Goal: Information Seeking & Learning: Find specific fact

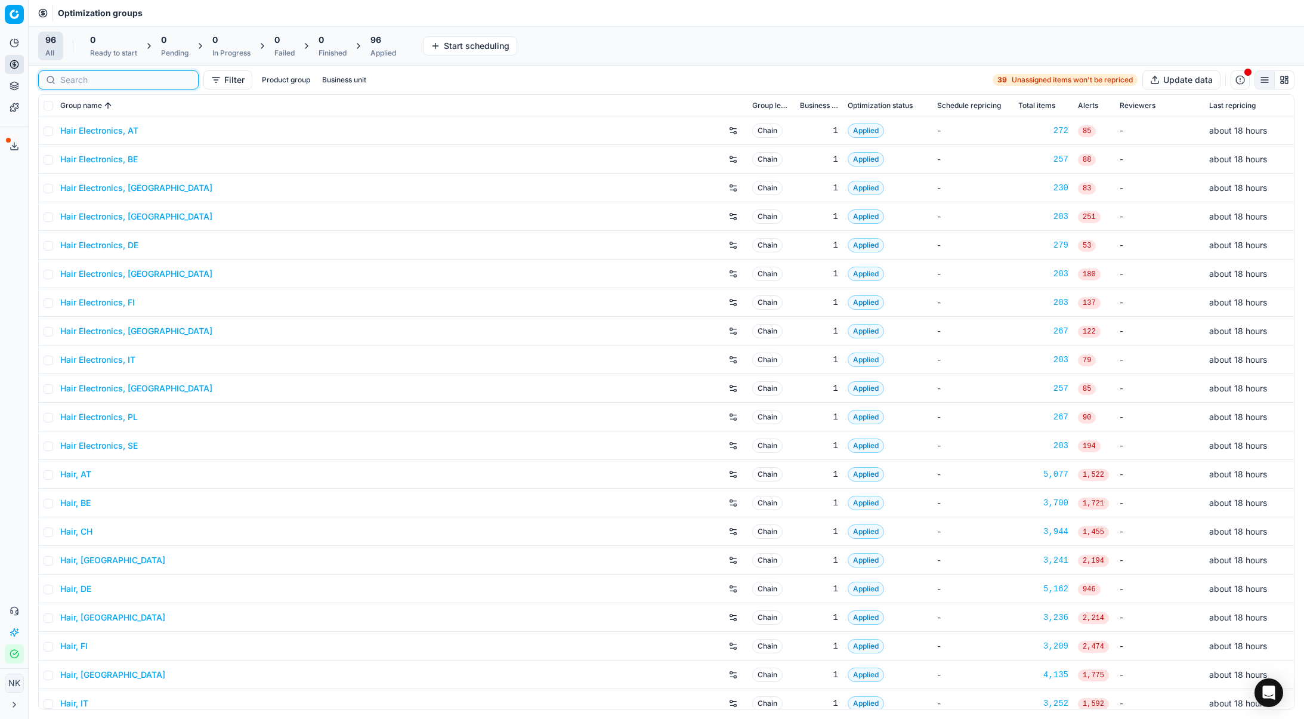
click at [85, 82] on input at bounding box center [125, 80] width 131 height 12
paste input "20103397"
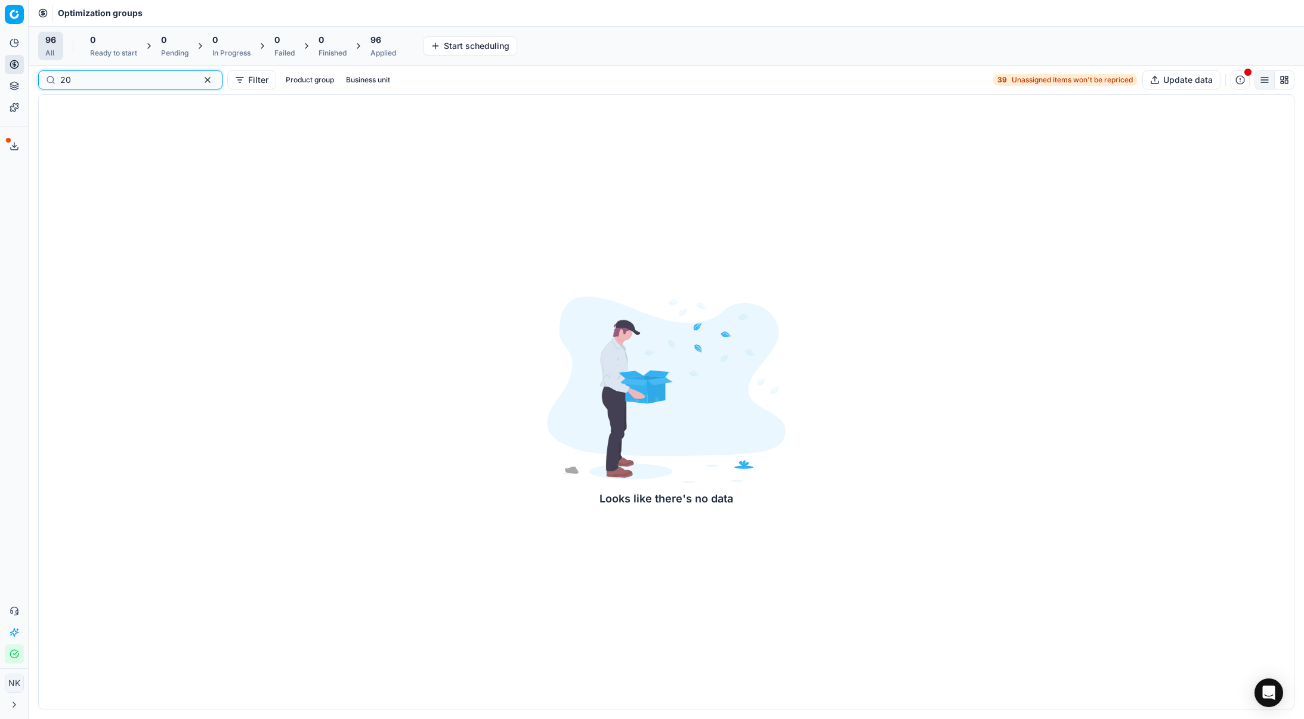
type input "2"
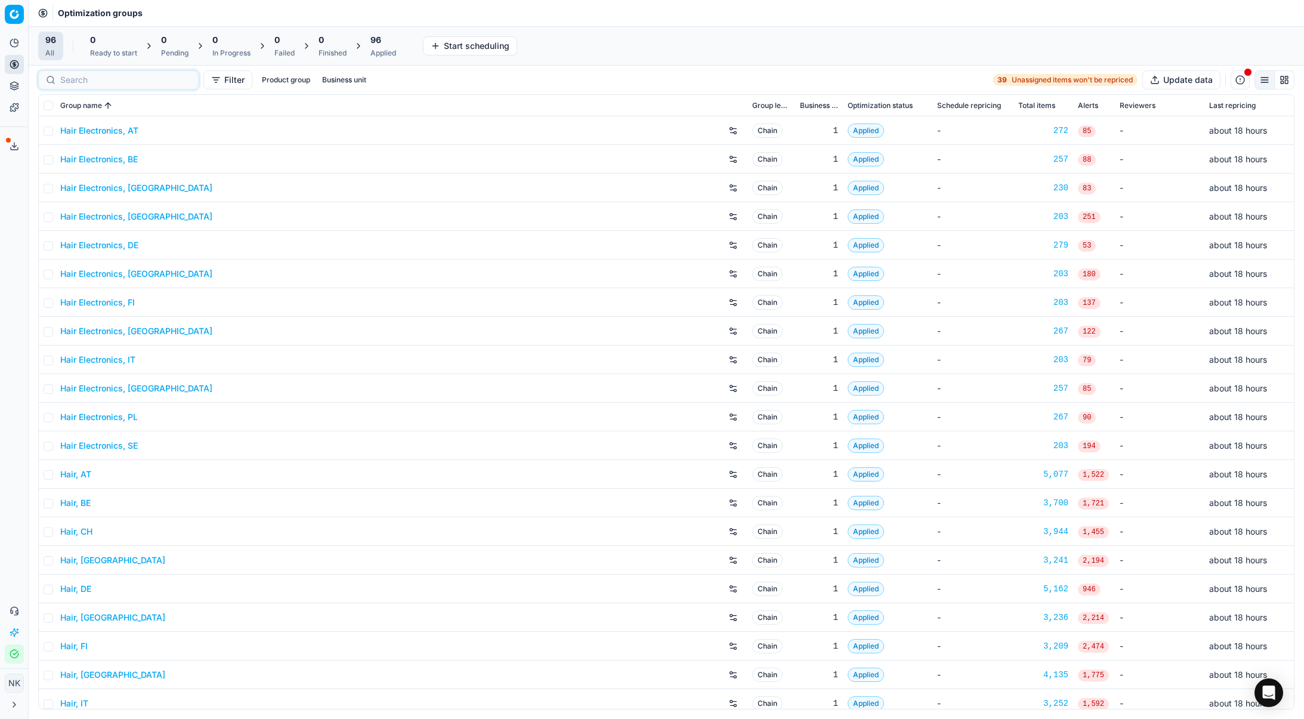
click at [108, 131] on link "Hair Electronics, AT" at bounding box center [99, 131] width 78 height 12
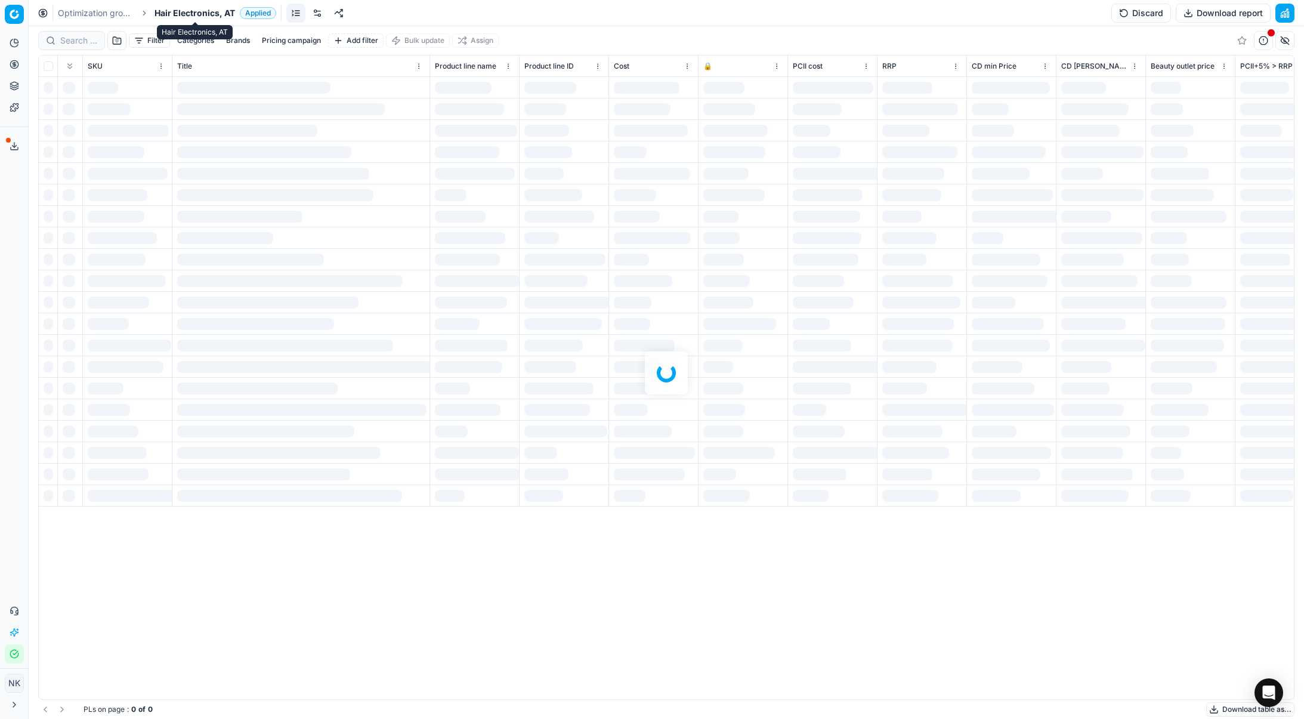
click at [186, 12] on span "Hair Electronics, AT" at bounding box center [194, 13] width 81 height 12
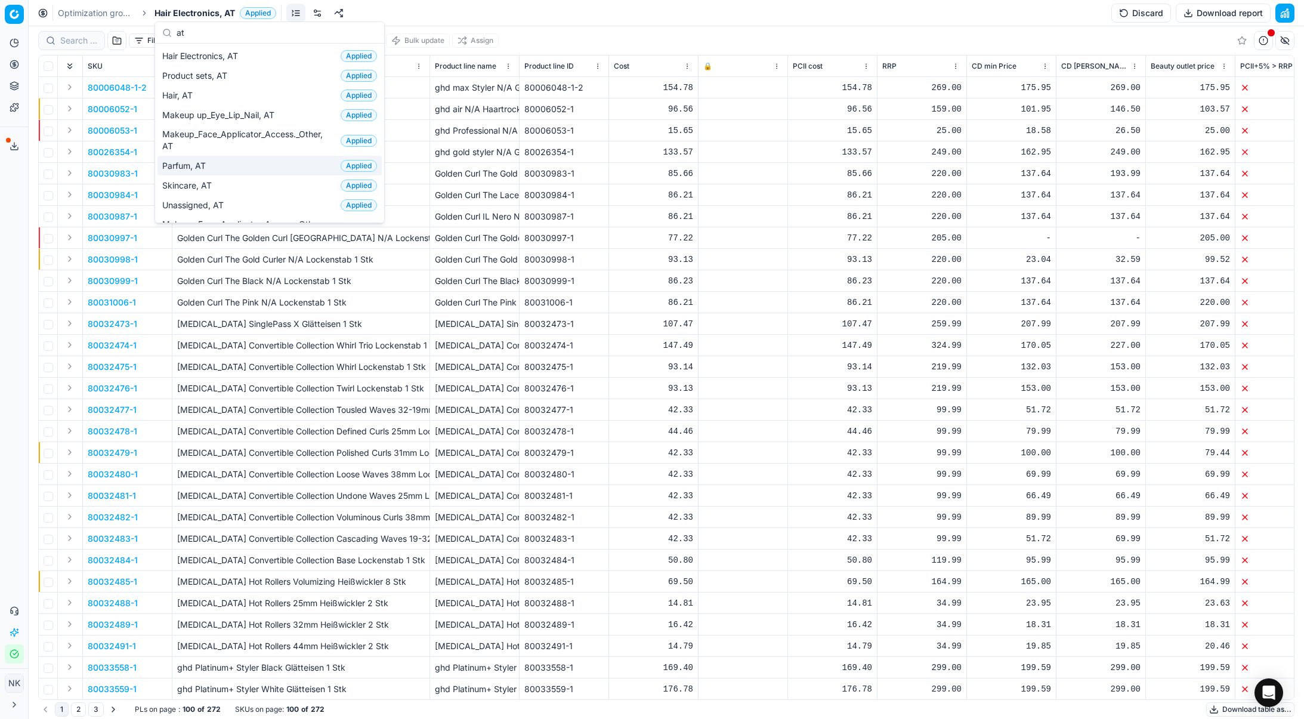
type input "at"
click at [186, 168] on span "Parfum, AT" at bounding box center [186, 166] width 48 height 12
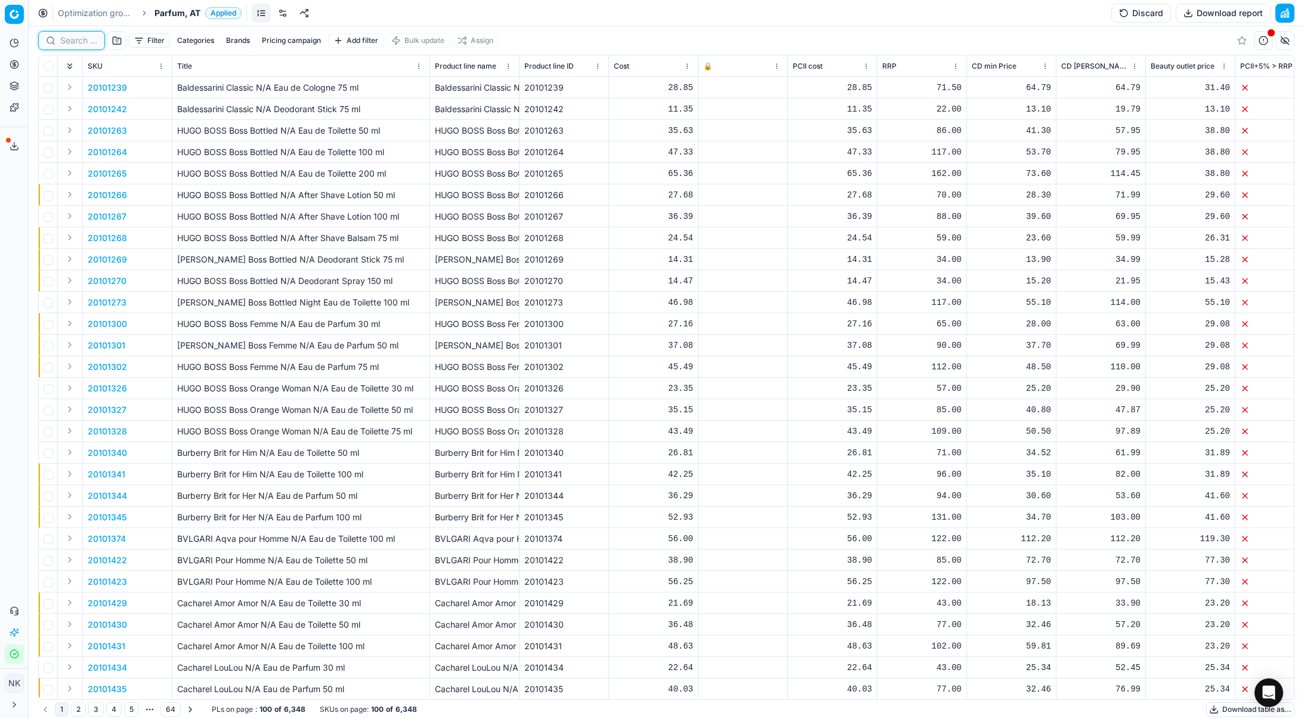
click at [77, 38] on input at bounding box center [78, 41] width 37 height 12
paste input "20103397"
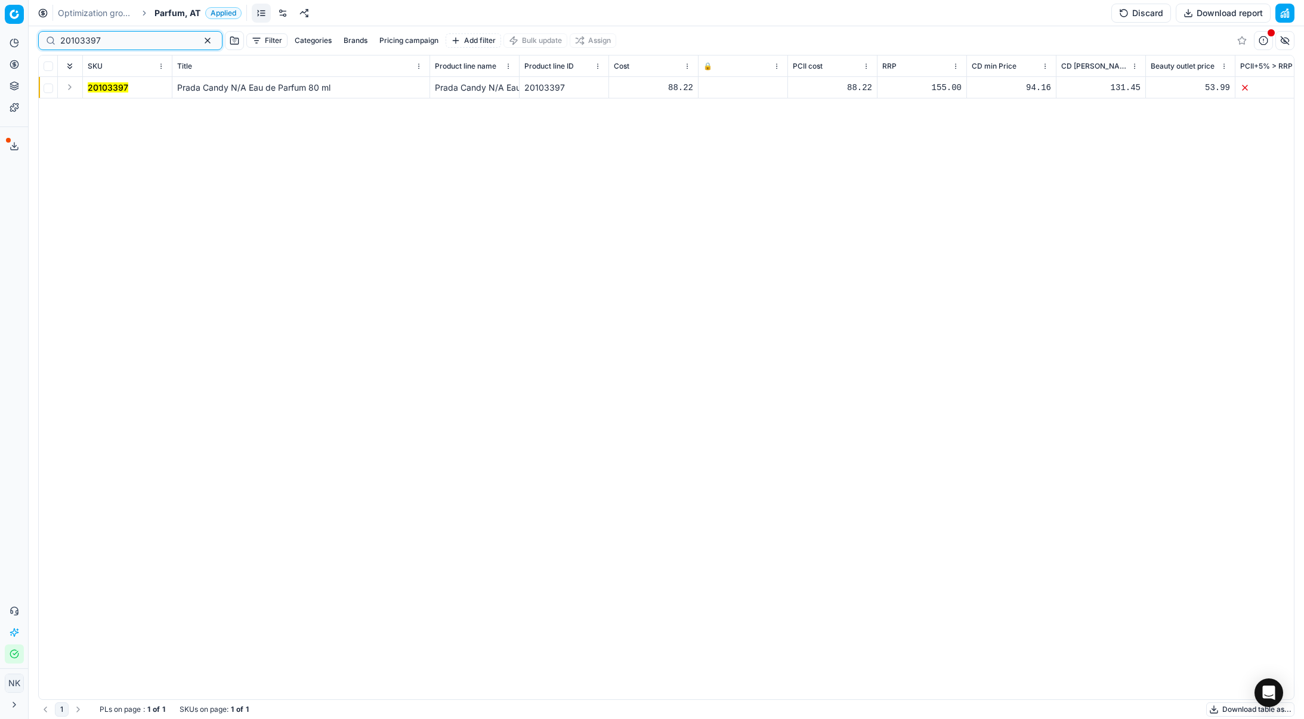
type input "20103397"
click at [66, 88] on button "Expand" at bounding box center [70, 87] width 14 height 14
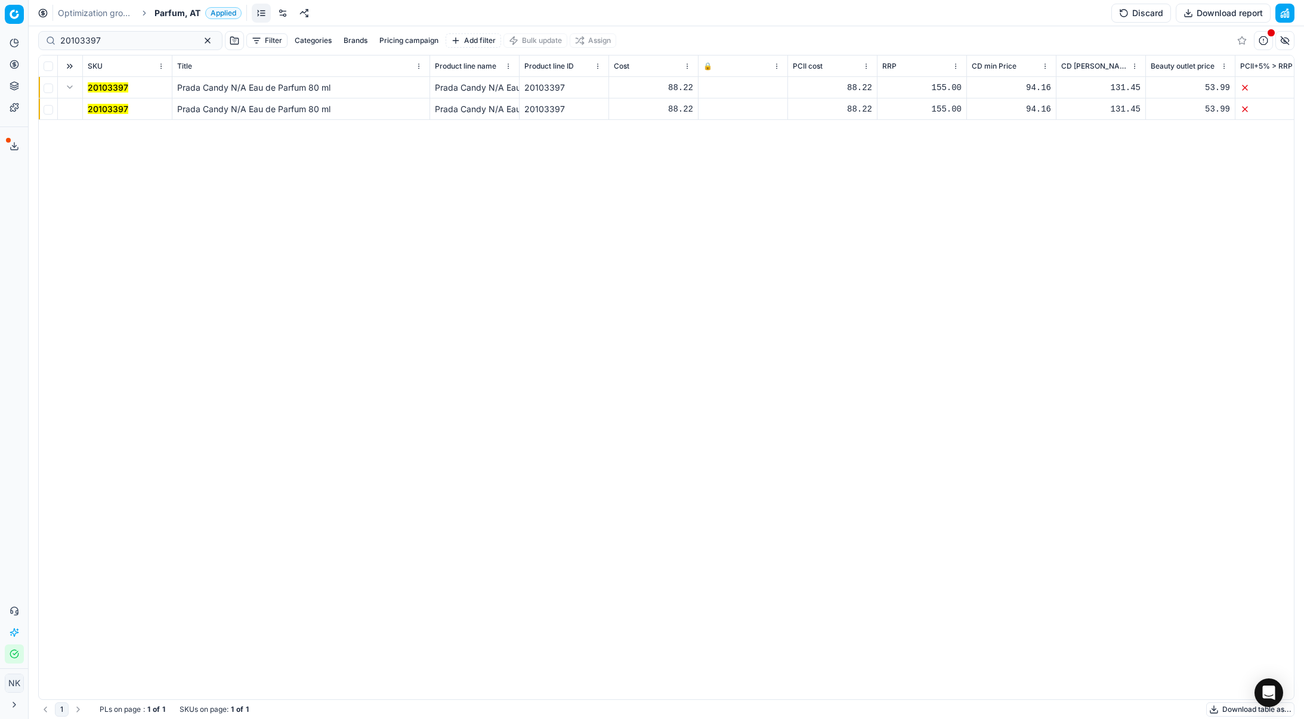
click at [109, 112] on mark "20103397" at bounding box center [108, 109] width 41 height 10
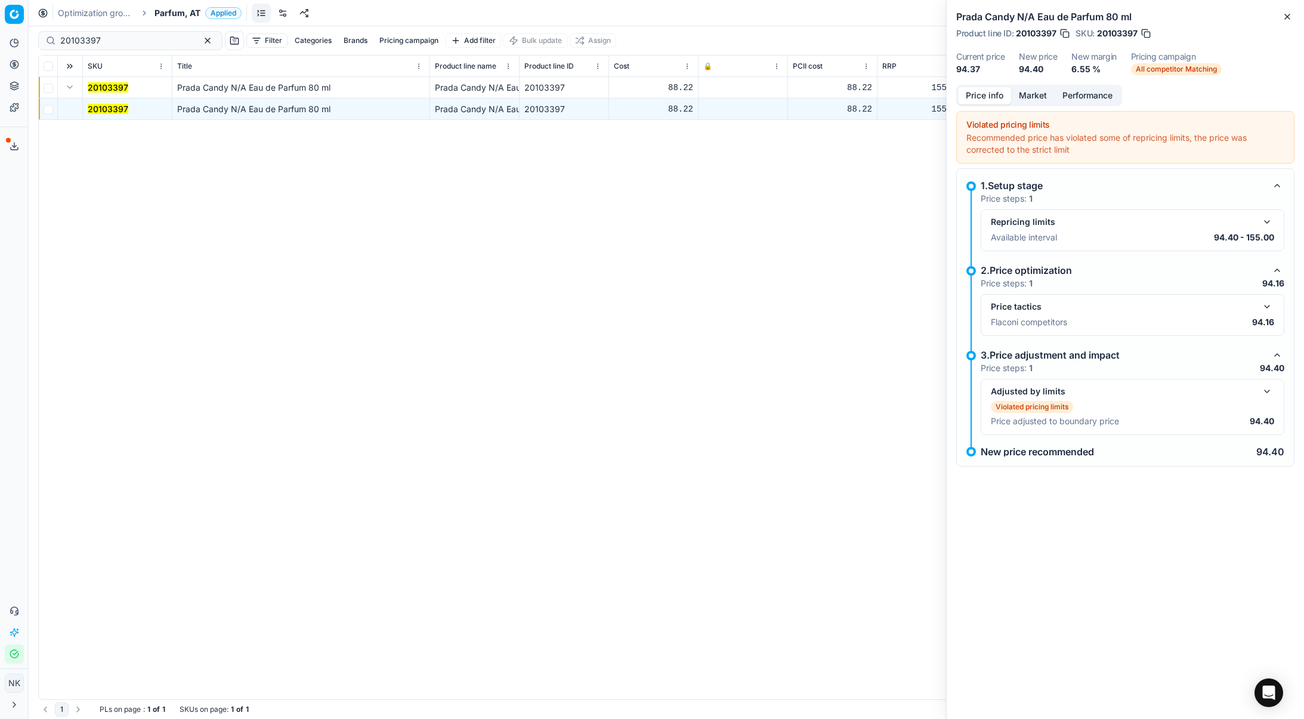
click at [1266, 308] on button "button" at bounding box center [1267, 306] width 14 height 14
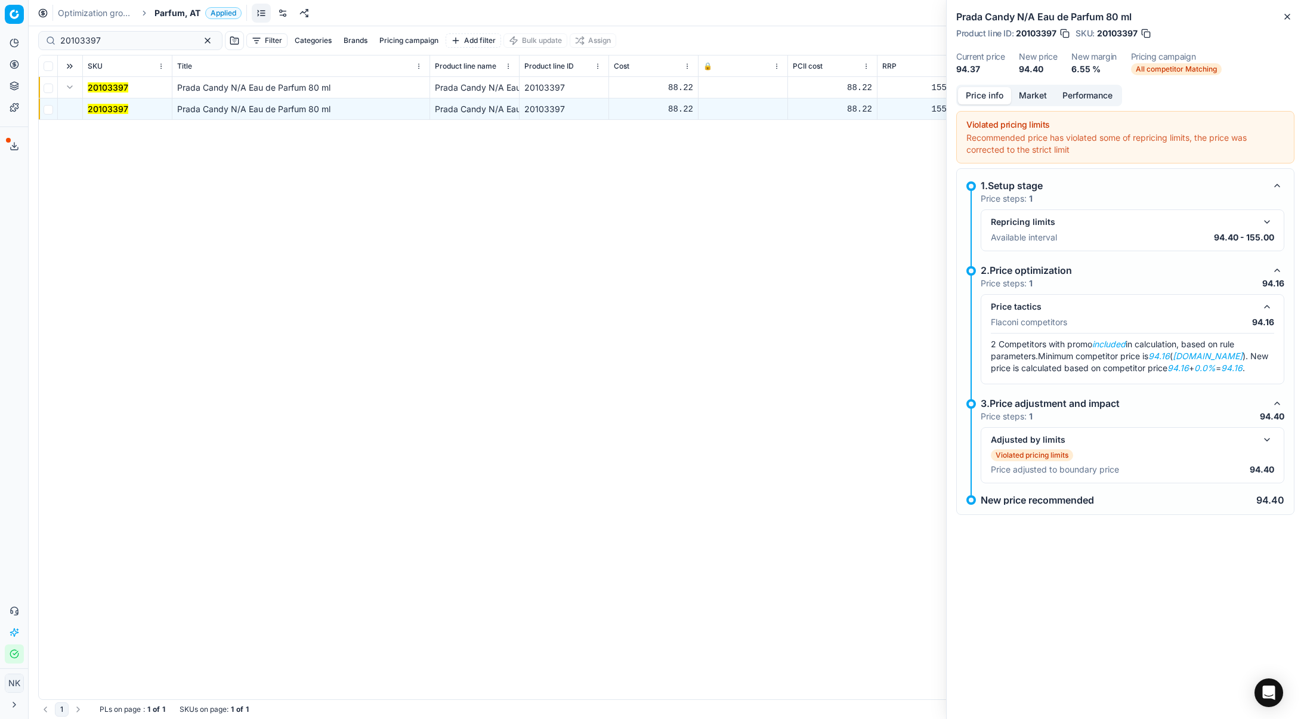
click at [1018, 95] on button "Market" at bounding box center [1033, 95] width 44 height 17
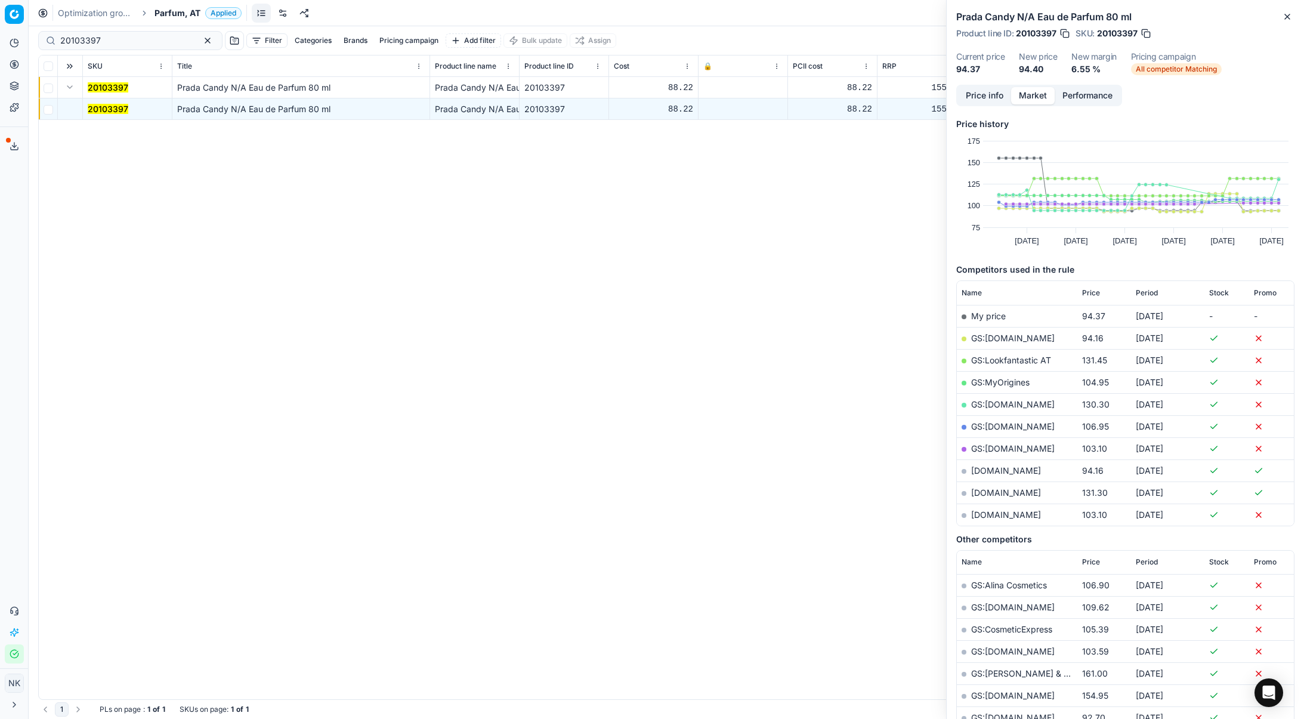
click at [990, 466] on link "[DOMAIN_NAME]" at bounding box center [1006, 470] width 70 height 10
click at [97, 41] on input "20103397" at bounding box center [125, 41] width 131 height 12
click at [174, 9] on span "Parfum, AT" at bounding box center [177, 13] width 46 height 12
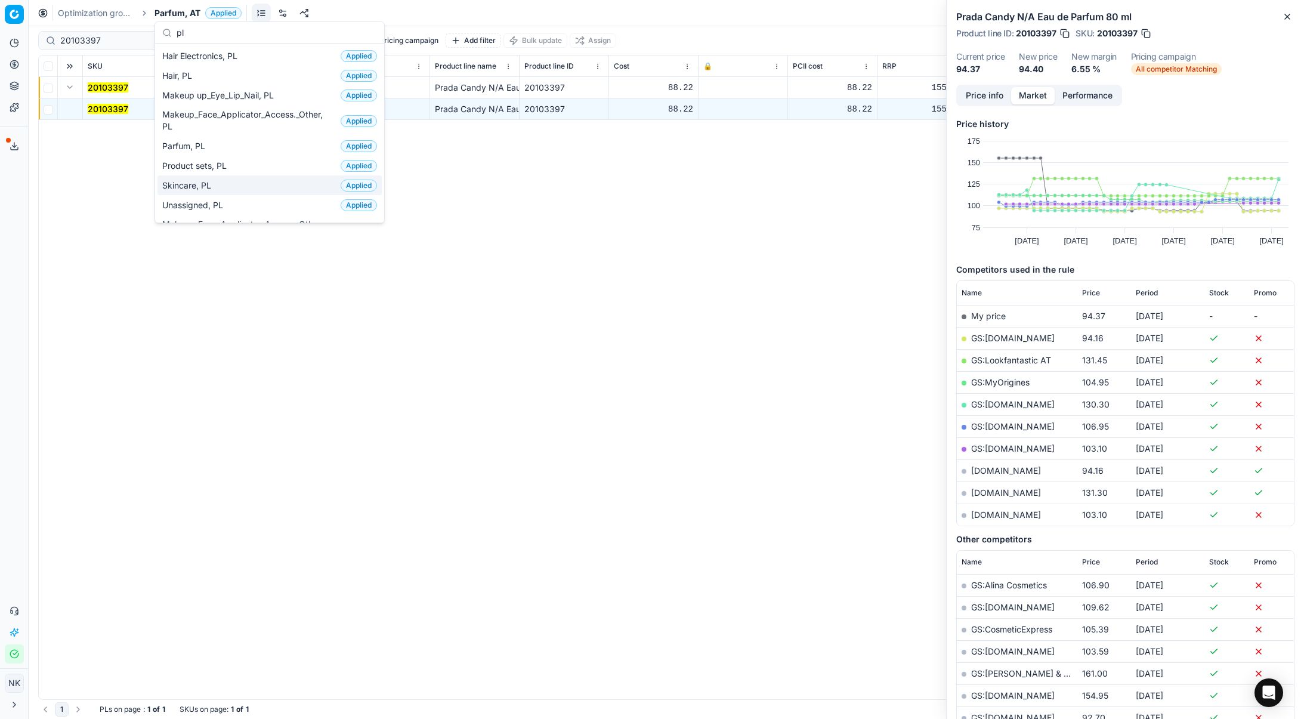
type input "pl"
click at [196, 186] on span "Skincare, PL" at bounding box center [189, 186] width 54 height 12
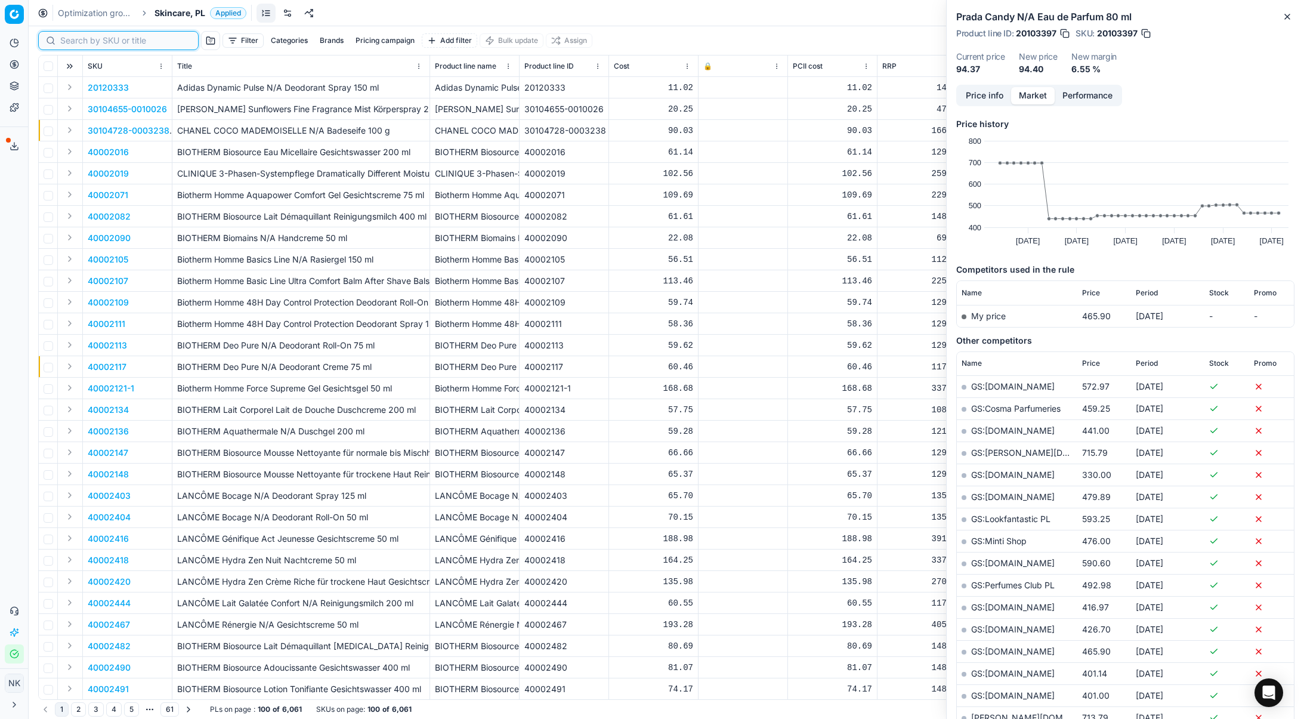
click at [72, 45] on input at bounding box center [125, 41] width 131 height 12
paste input "90013275-0020987"
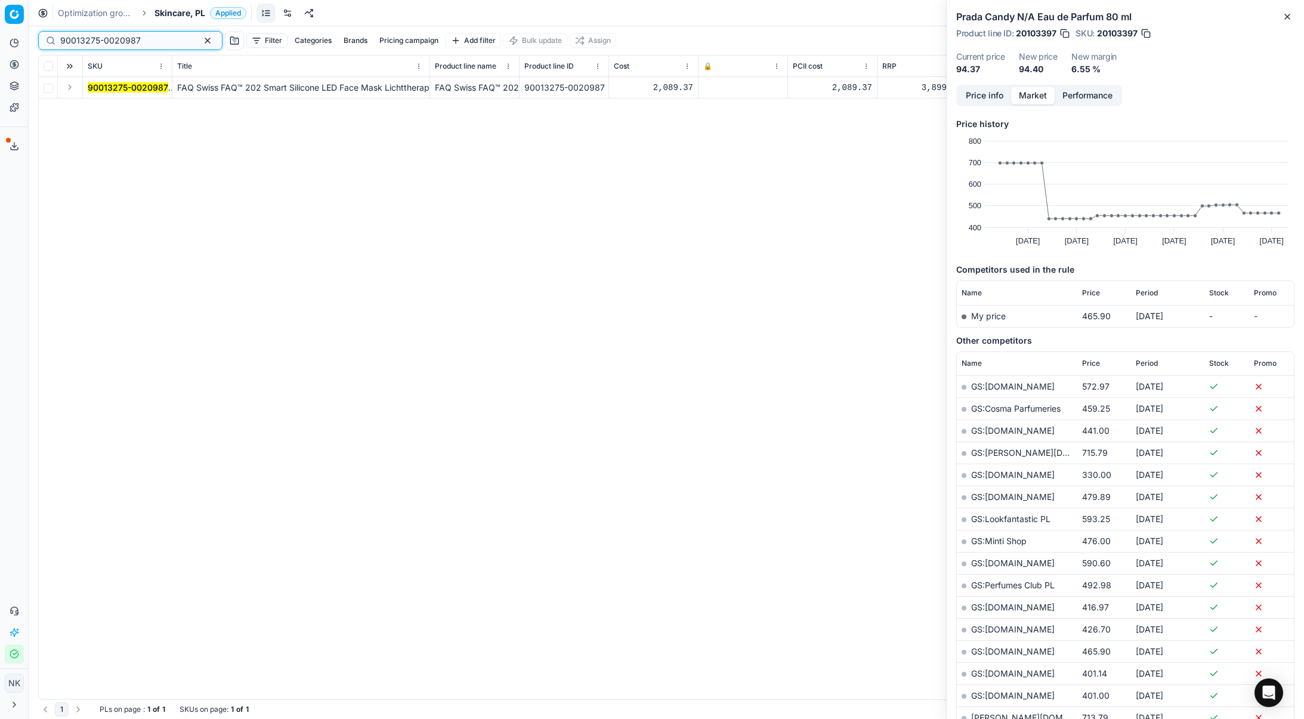
type input "90013275-0020987"
click at [67, 86] on button "Expand" at bounding box center [70, 87] width 14 height 14
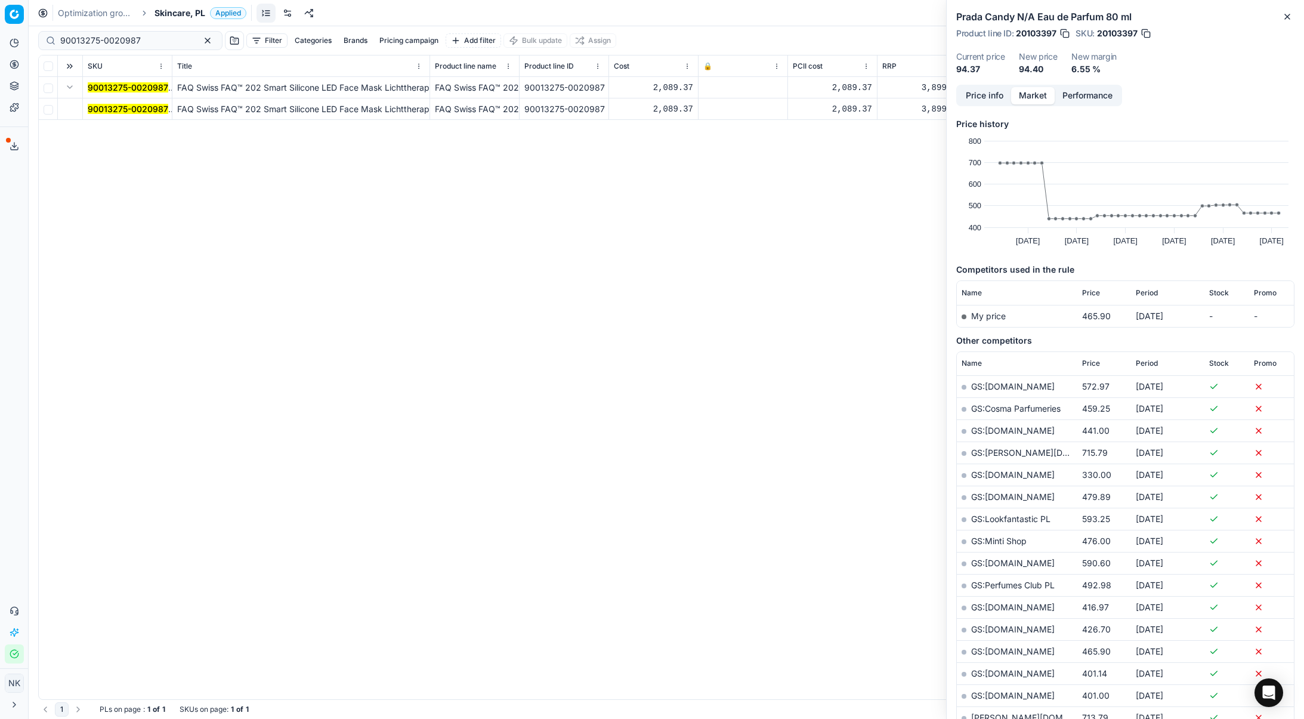
click at [108, 108] on mark "90013275-0020987" at bounding box center [128, 109] width 81 height 10
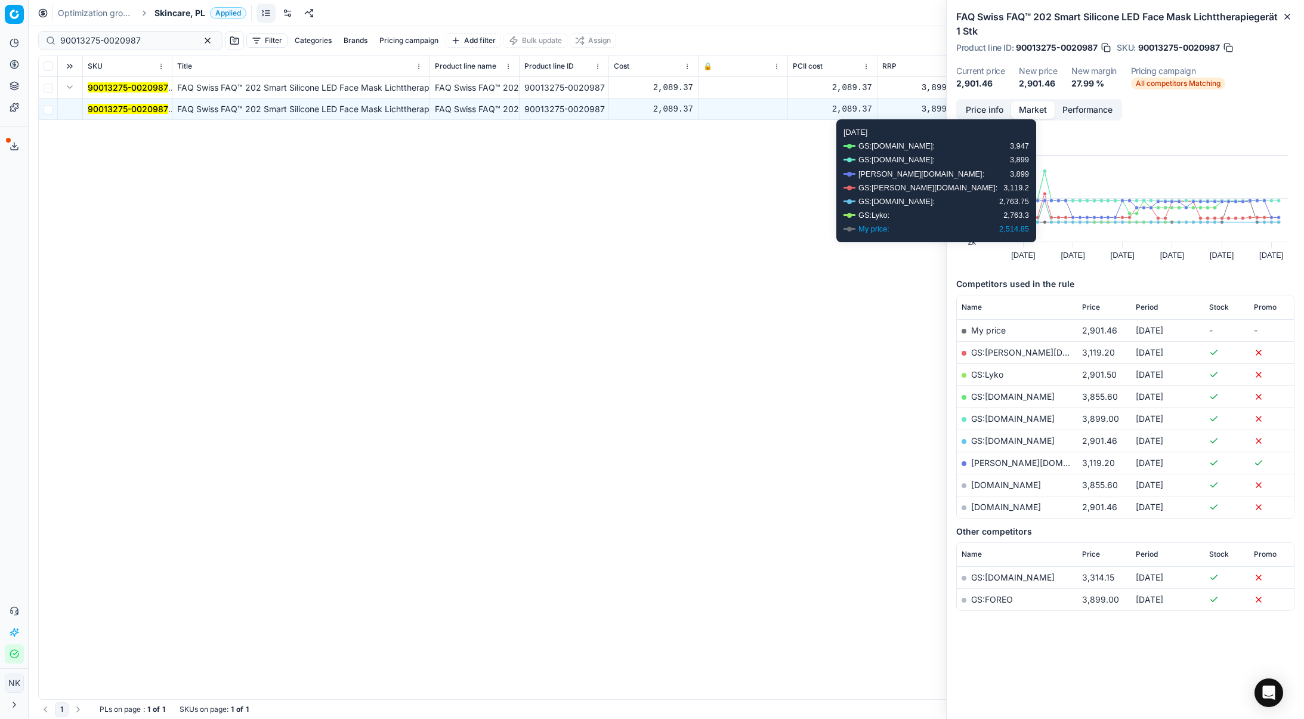
click at [985, 110] on button "Price info" at bounding box center [984, 109] width 53 height 17
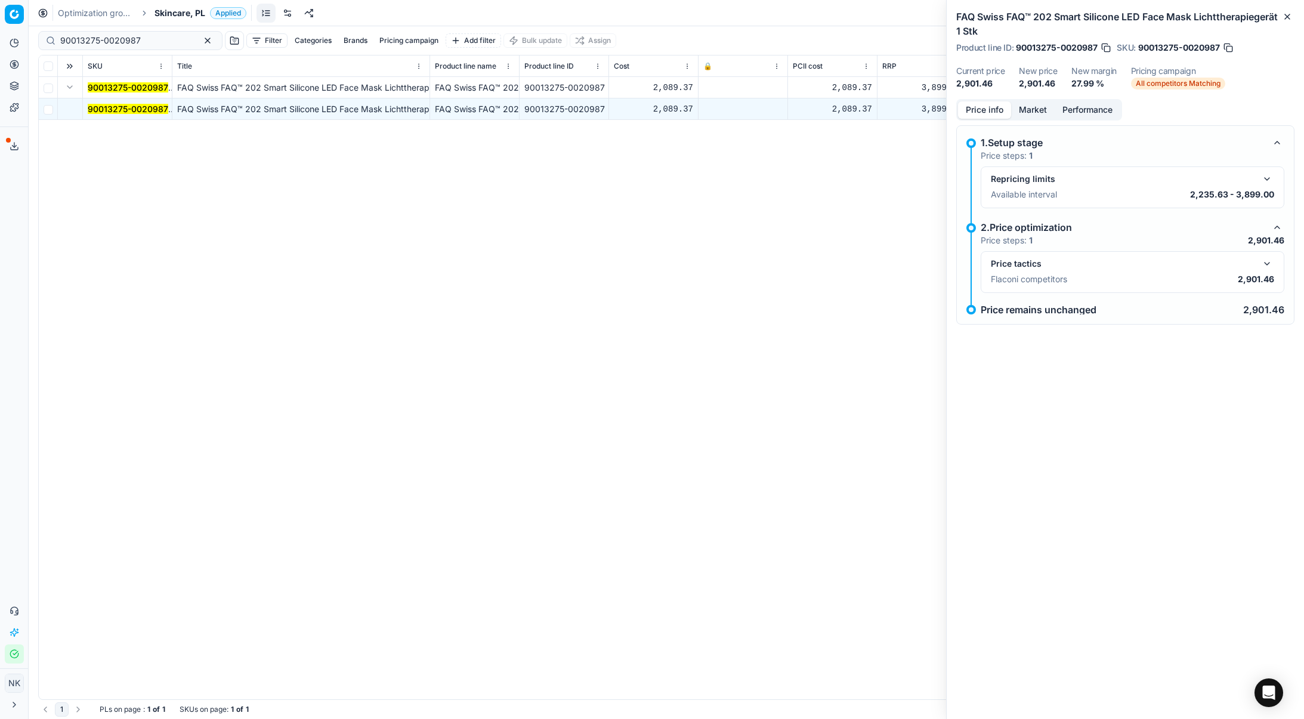
click at [1272, 265] on button "button" at bounding box center [1267, 263] width 14 height 14
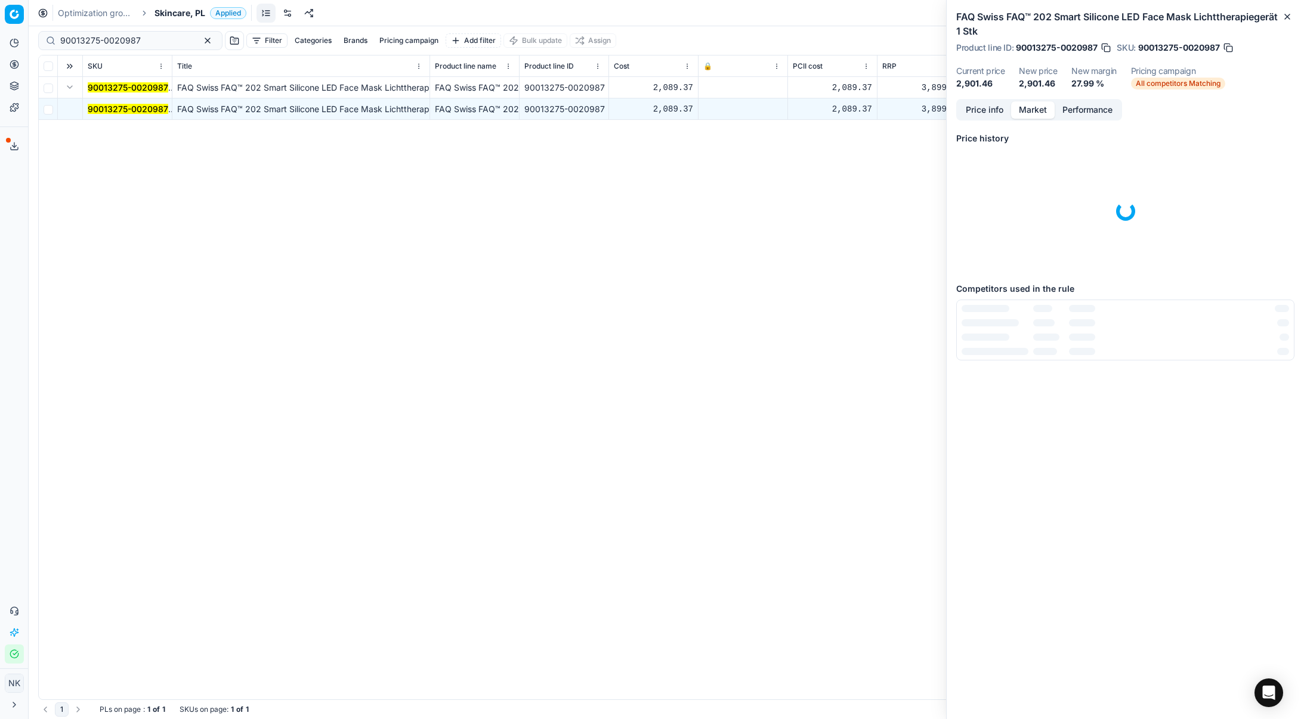
click at [1021, 107] on button "Market" at bounding box center [1033, 109] width 44 height 17
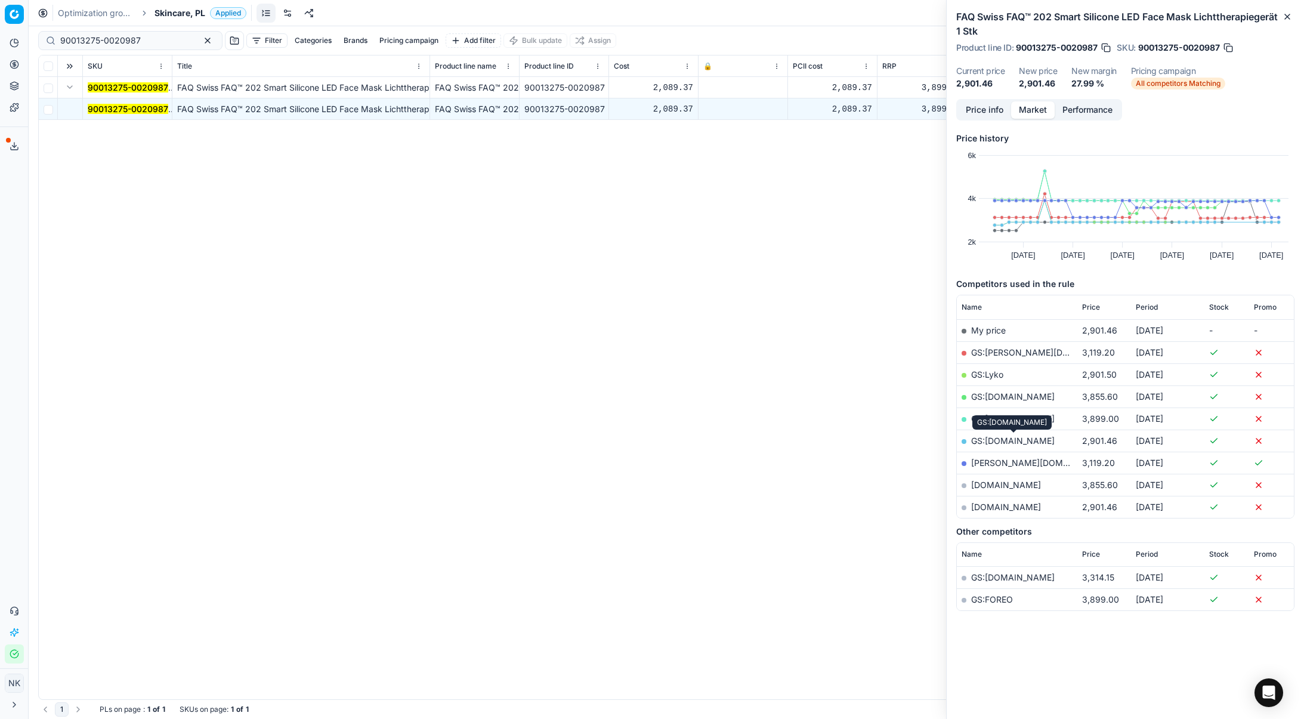
click at [996, 437] on link "GS:[DOMAIN_NAME]" at bounding box center [1013, 440] width 84 height 10
click at [172, 12] on span "Skincare, PL" at bounding box center [179, 13] width 51 height 12
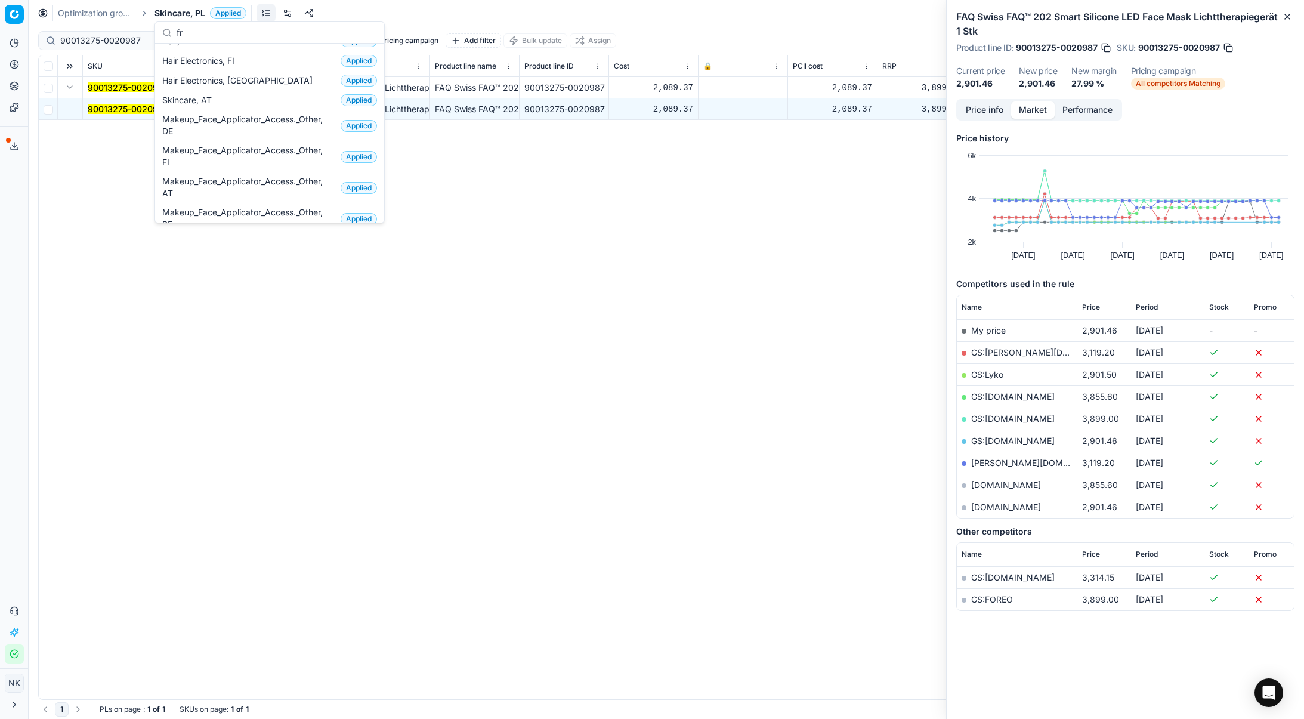
scroll to position [38, 0]
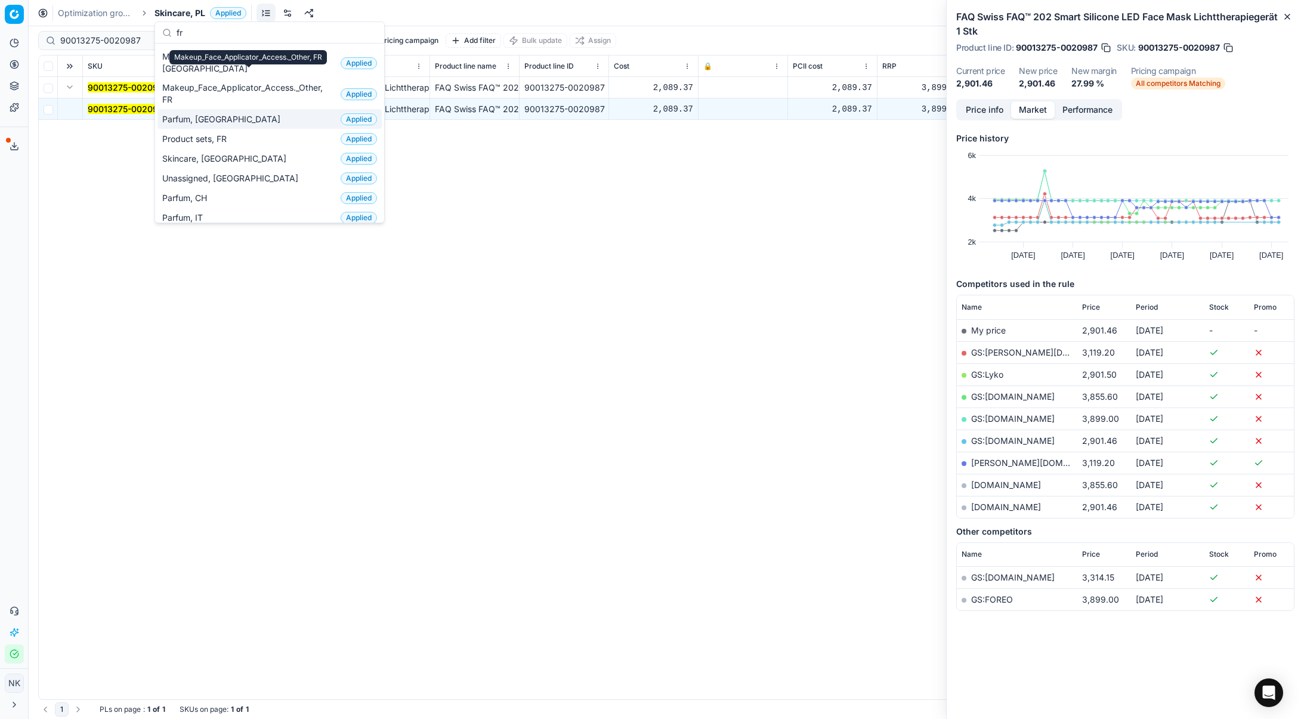
type input "fr"
click at [187, 113] on span "Parfum, [GEOGRAPHIC_DATA]" at bounding box center [223, 119] width 123 height 12
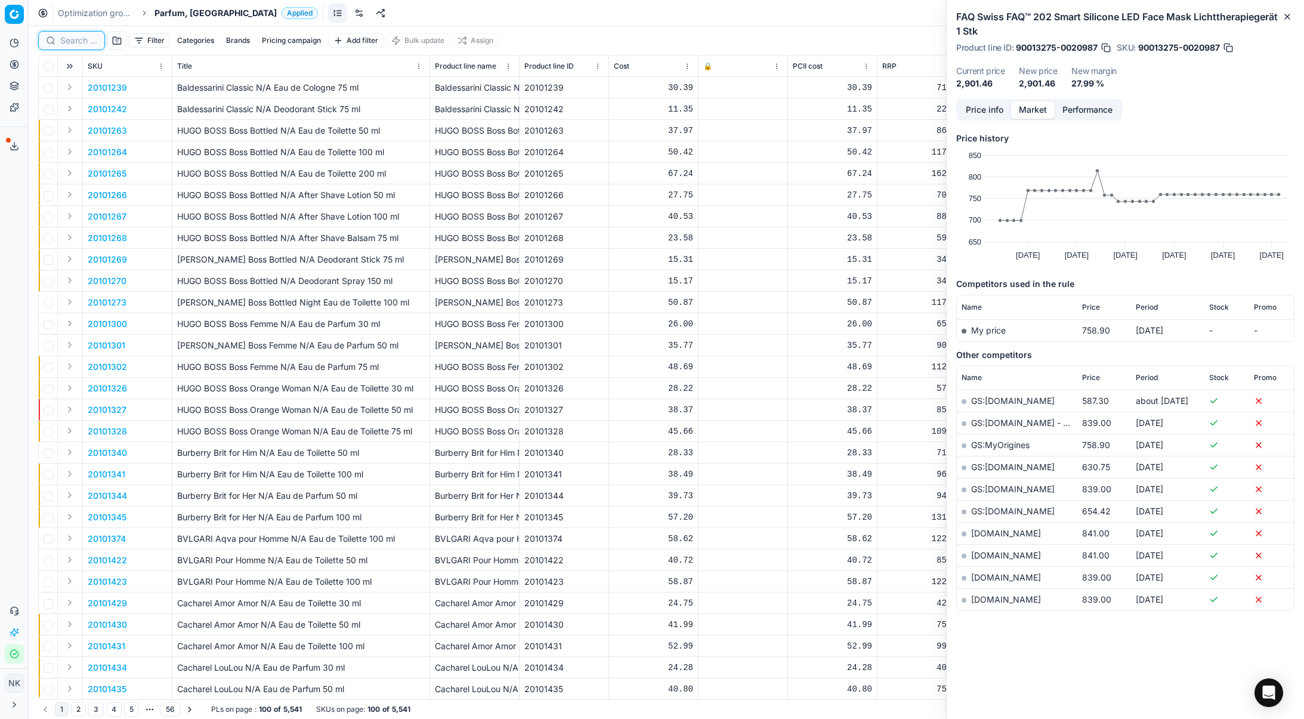
click at [71, 45] on input at bounding box center [78, 41] width 37 height 12
paste input "90010672-0016752"
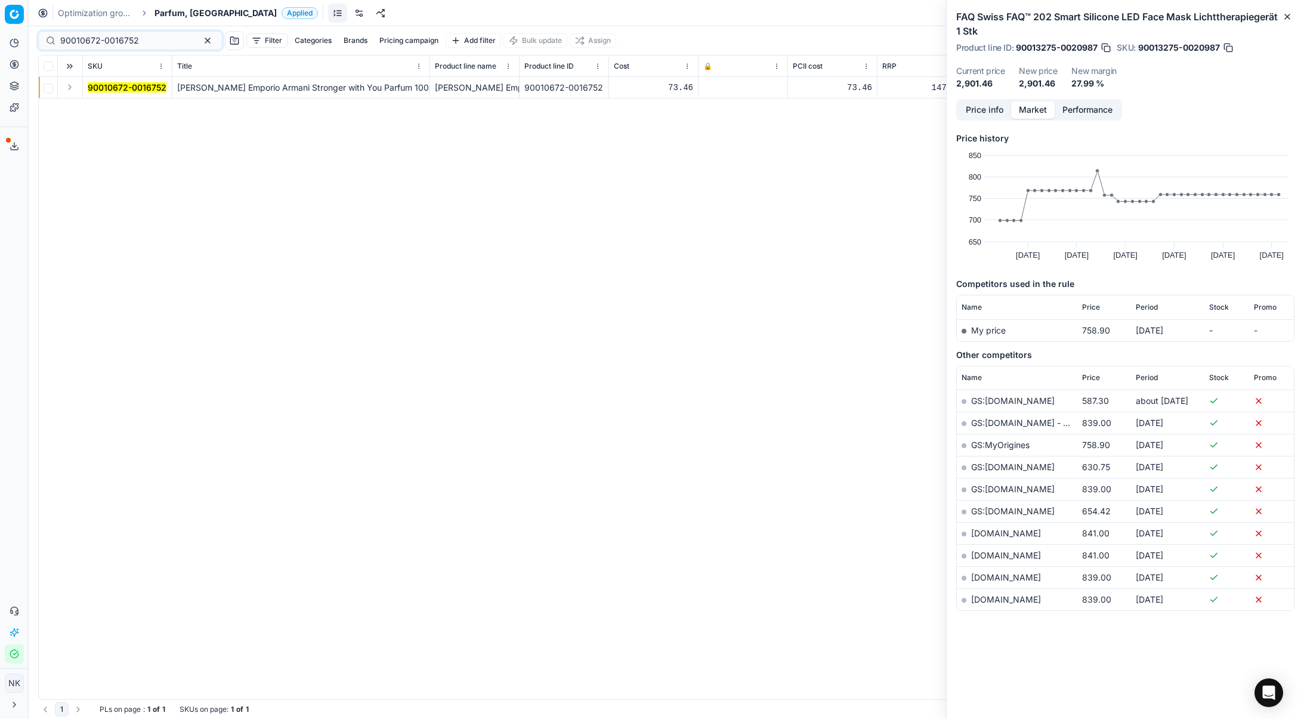
click at [67, 87] on button "Expand" at bounding box center [70, 87] width 14 height 14
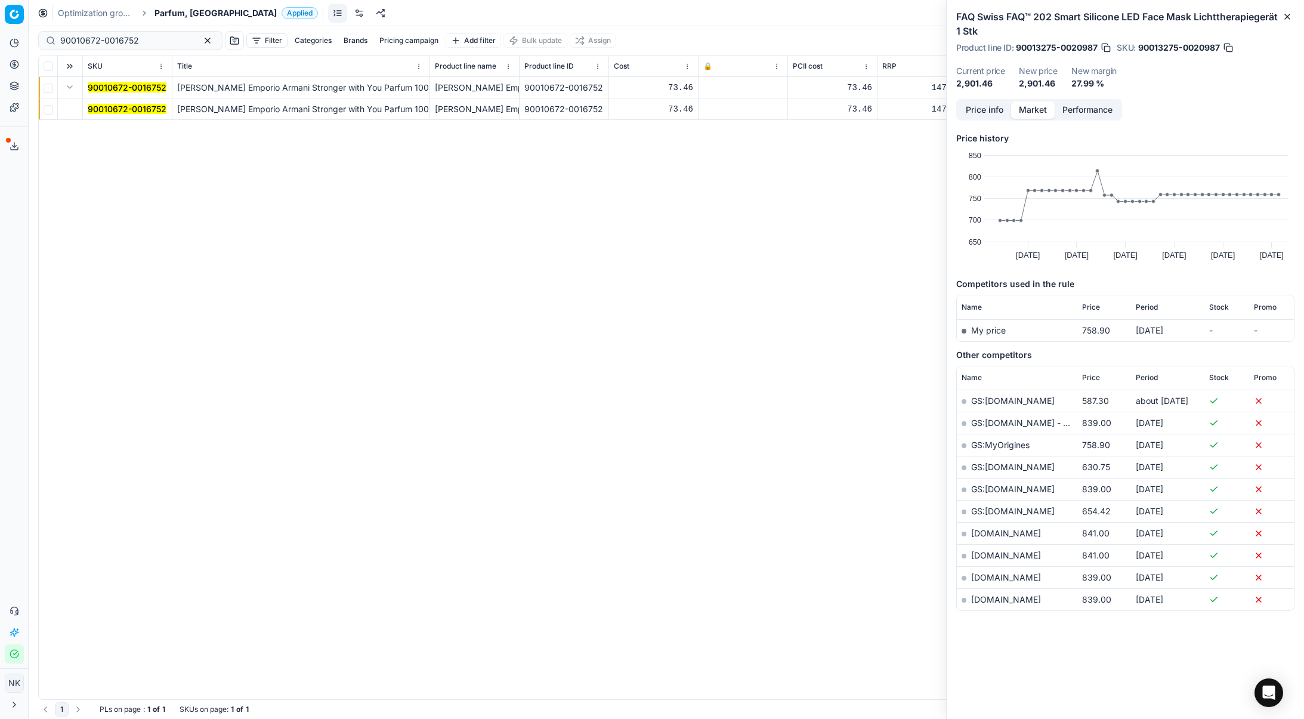
click at [114, 107] on mark "90010672-0016752" at bounding box center [127, 109] width 79 height 10
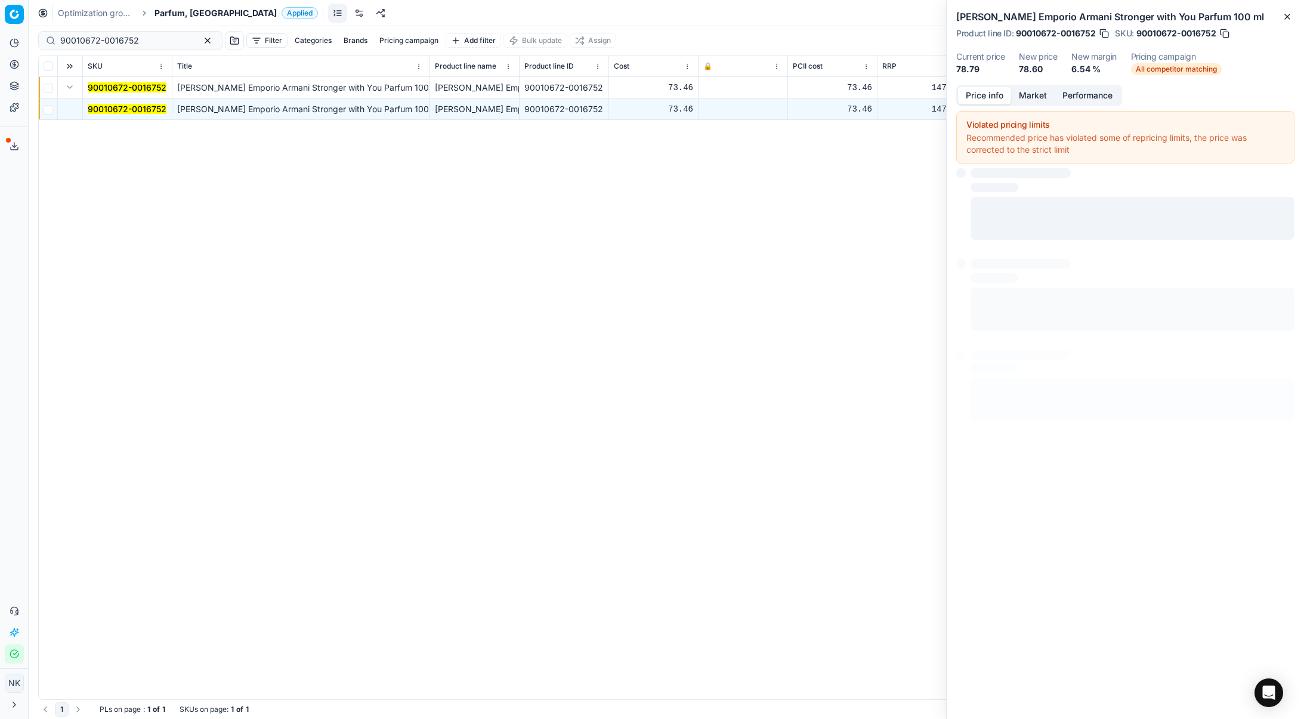
click at [979, 95] on button "Price info" at bounding box center [984, 95] width 53 height 17
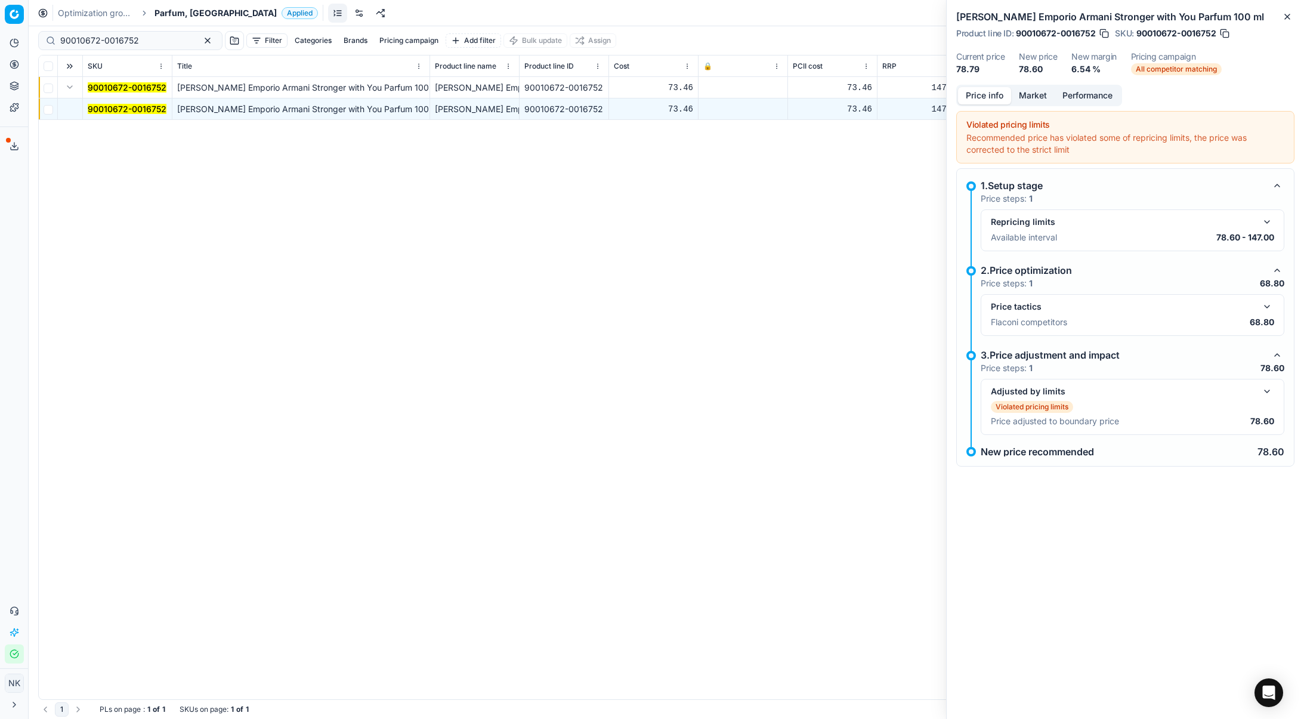
click at [1267, 307] on button "button" at bounding box center [1267, 306] width 14 height 14
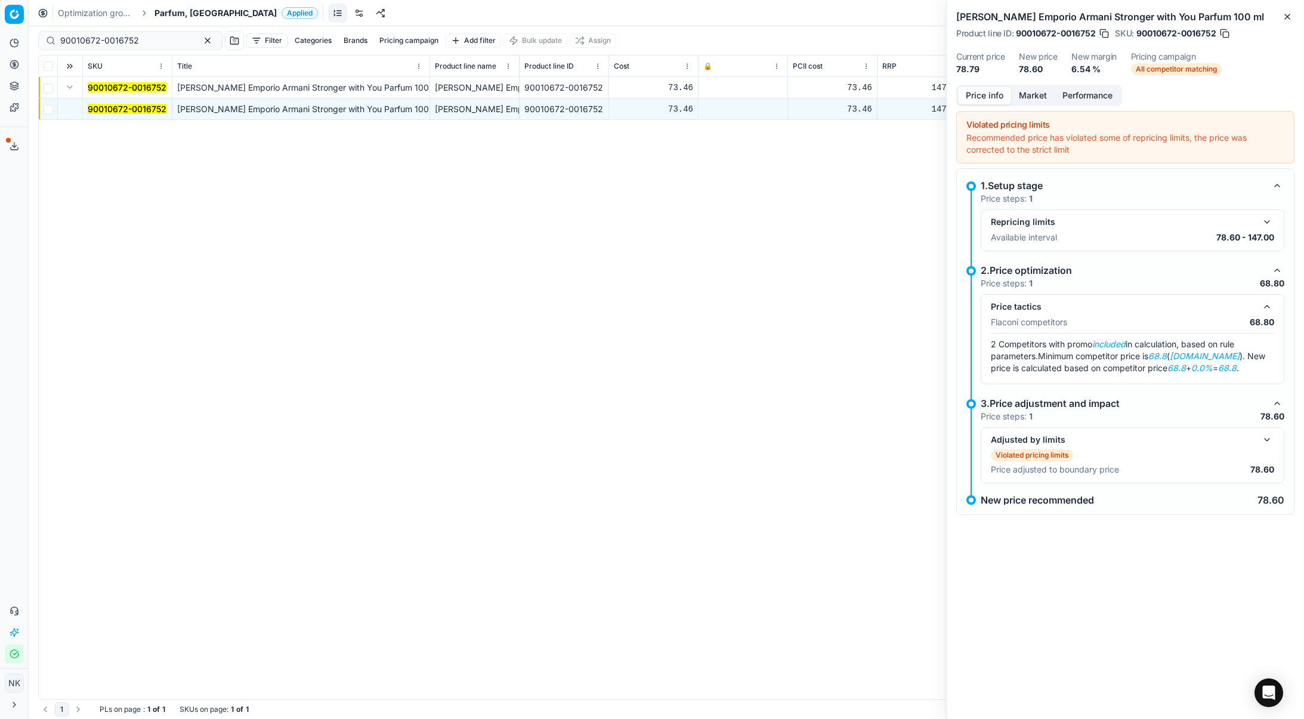
click at [1031, 93] on button "Market" at bounding box center [1033, 95] width 44 height 17
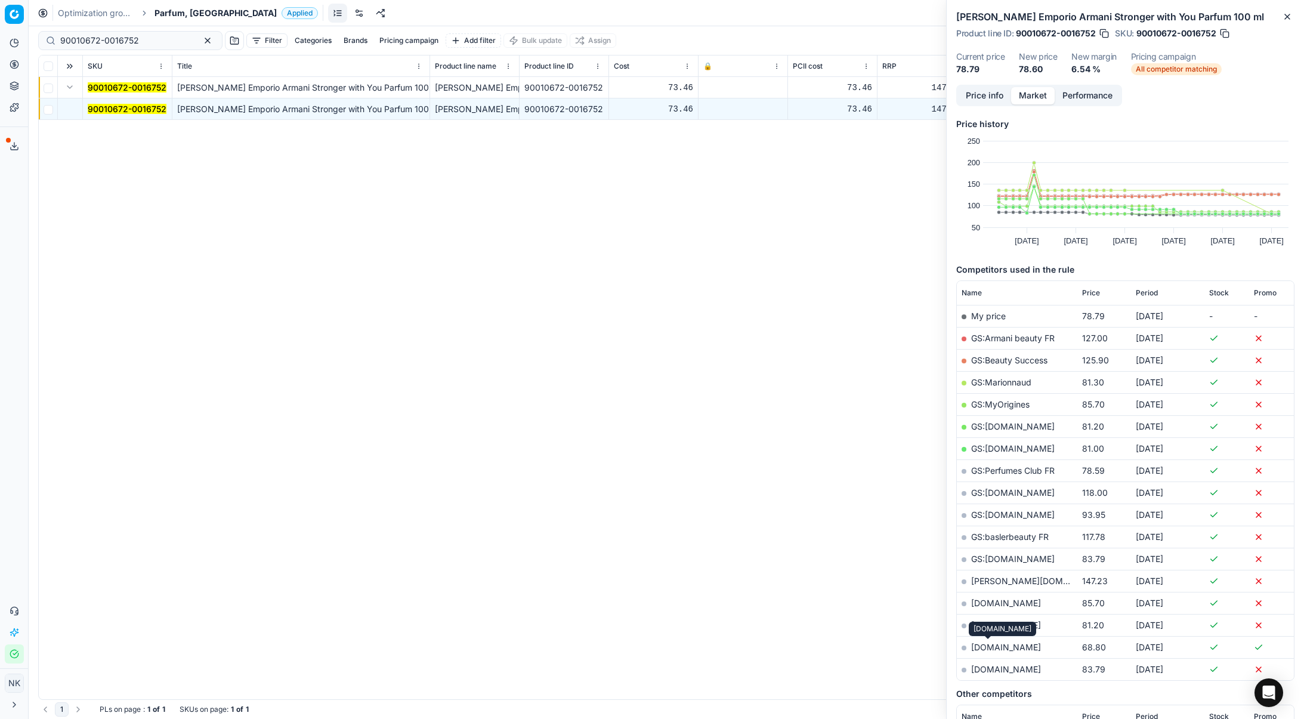
click at [985, 649] on link "[DOMAIN_NAME]" at bounding box center [1006, 647] width 70 height 10
click at [122, 38] on input "90010672-0016752" at bounding box center [125, 41] width 131 height 12
paste input "00814-0001035"
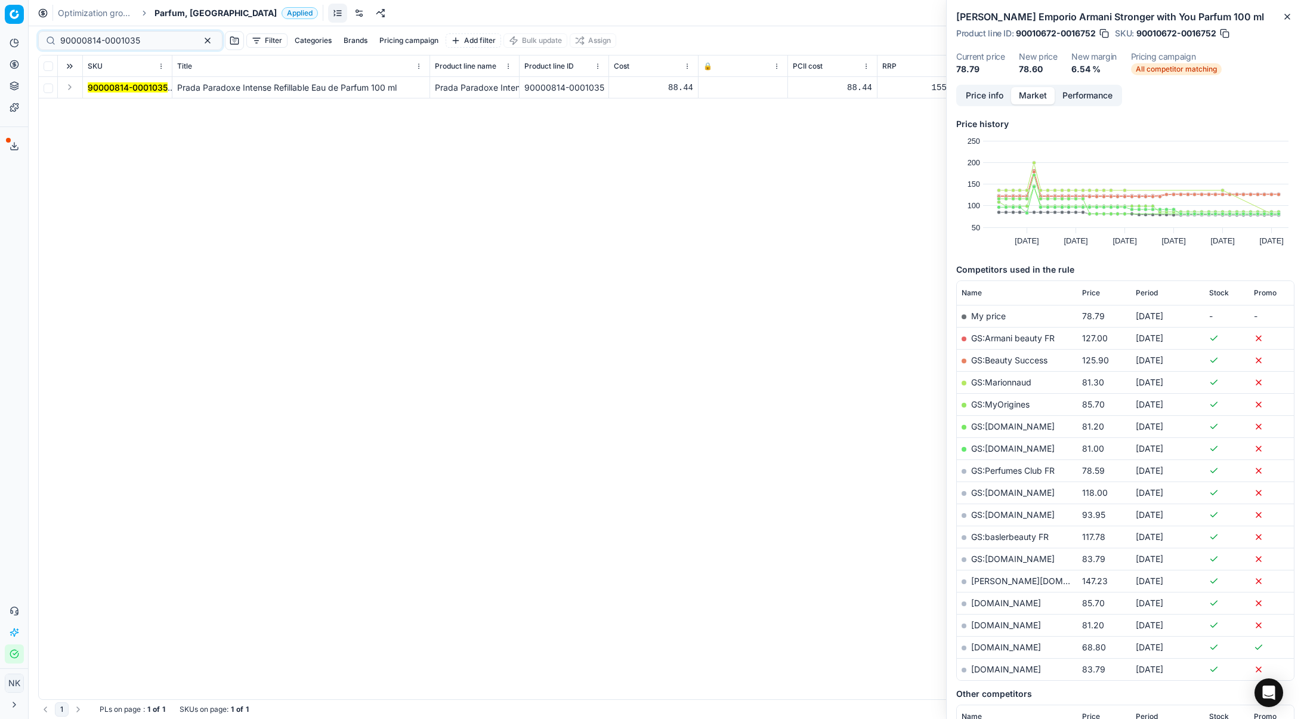
click at [69, 89] on button "Expand" at bounding box center [70, 87] width 14 height 14
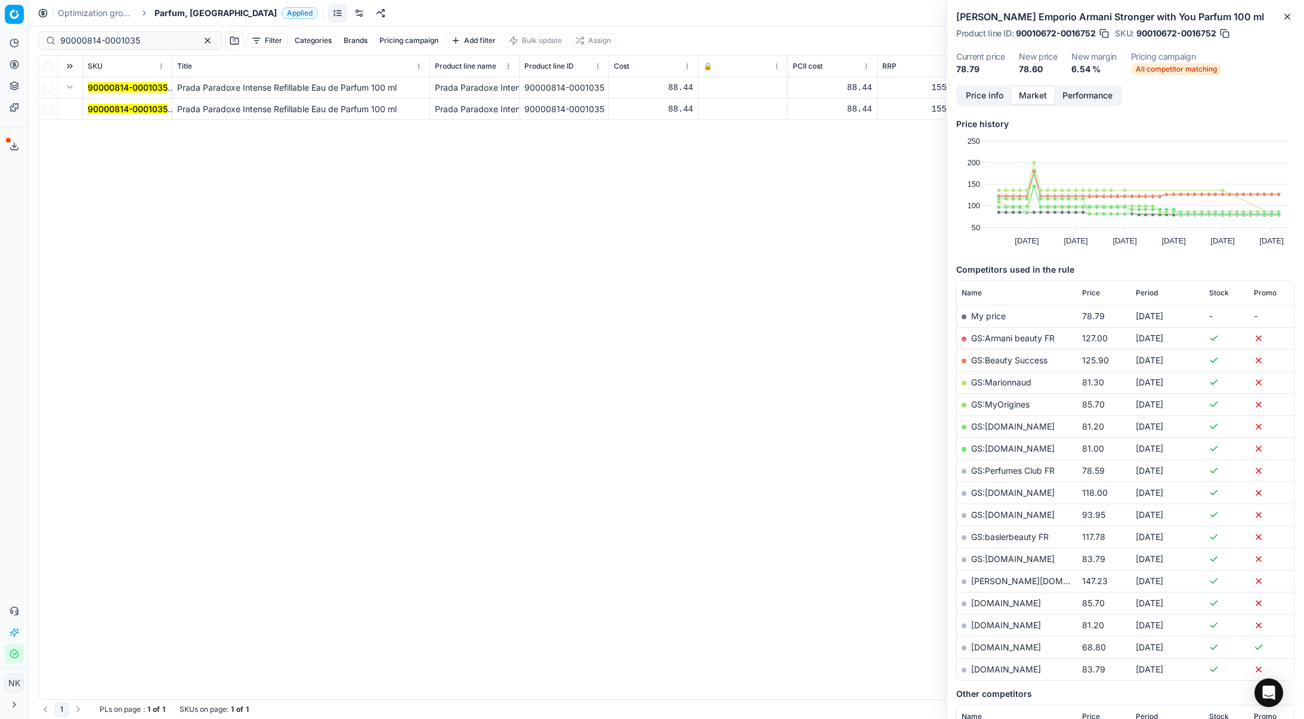
click at [98, 109] on mark "90000814-0001035" at bounding box center [128, 109] width 80 height 10
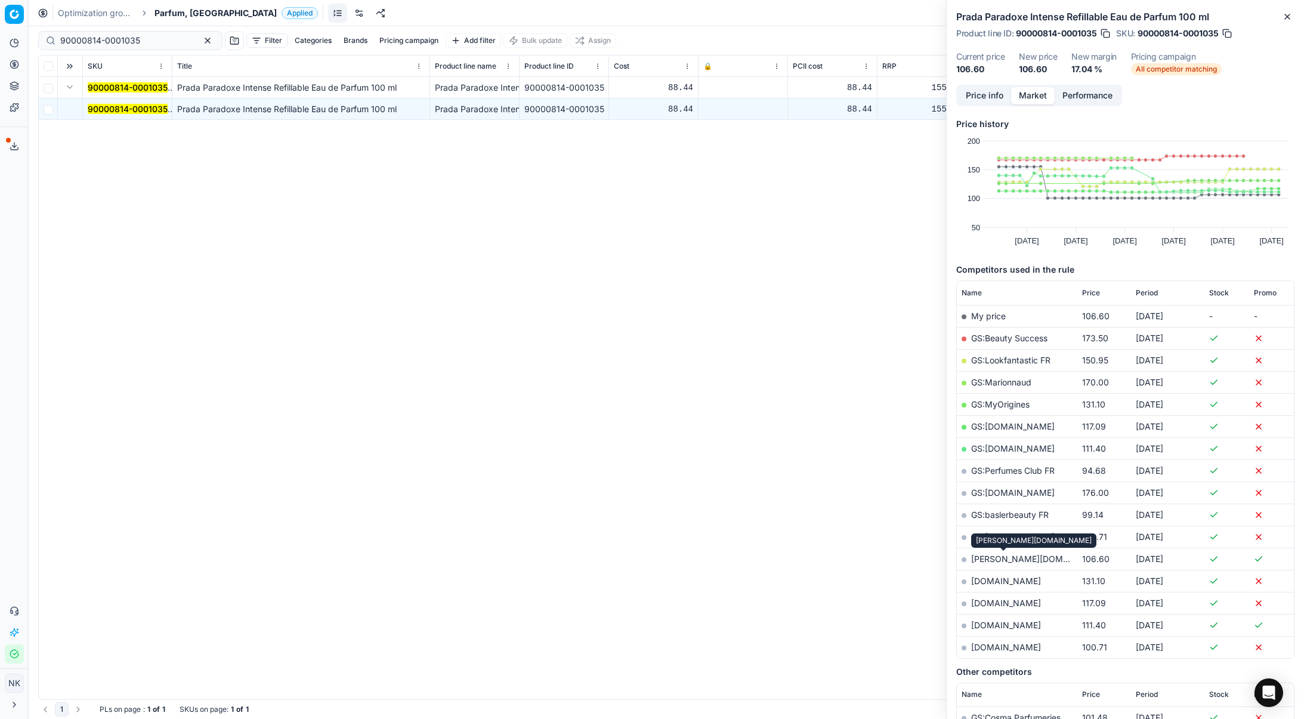
click at [1015, 562] on link "[PERSON_NAME][DOMAIN_NAME]" at bounding box center [1040, 559] width 138 height 10
click at [137, 37] on input "90000814-0001035" at bounding box center [125, 41] width 131 height 12
paste input "80070411-90"
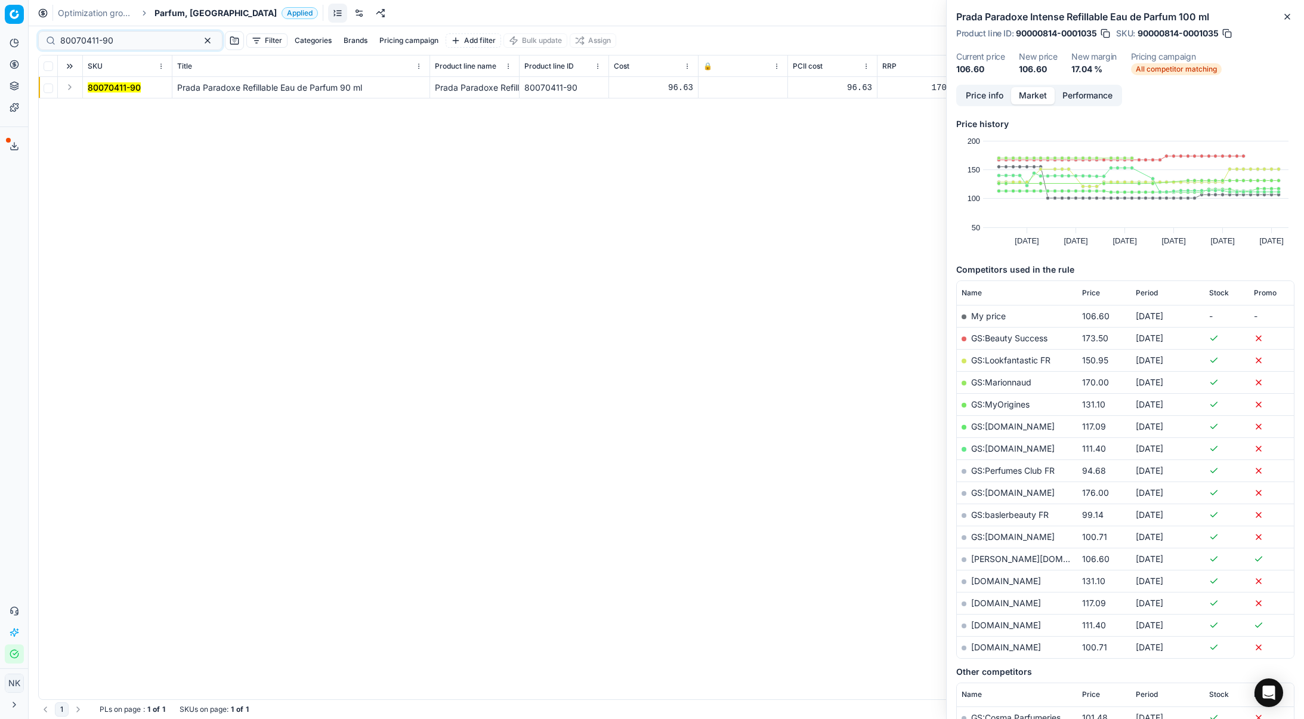
click at [69, 85] on button "Expand" at bounding box center [70, 87] width 14 height 14
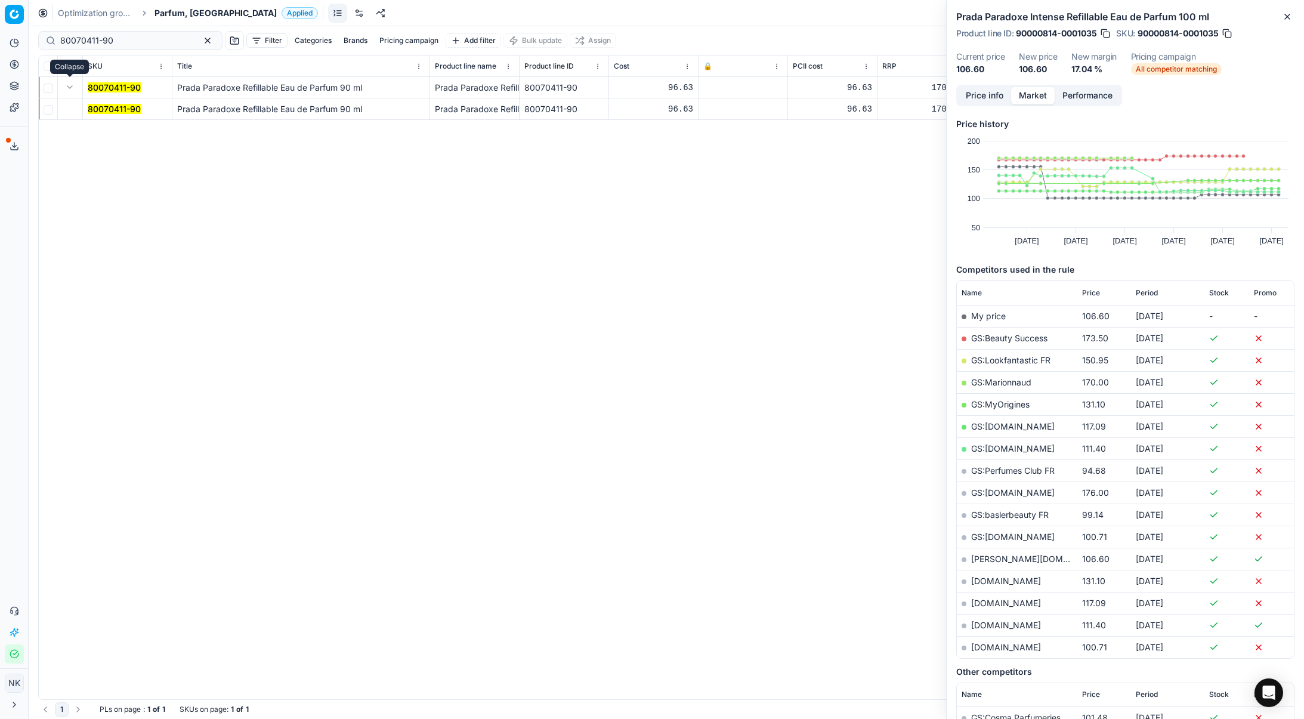
click at [105, 109] on mark "80070411-90" at bounding box center [114, 109] width 53 height 10
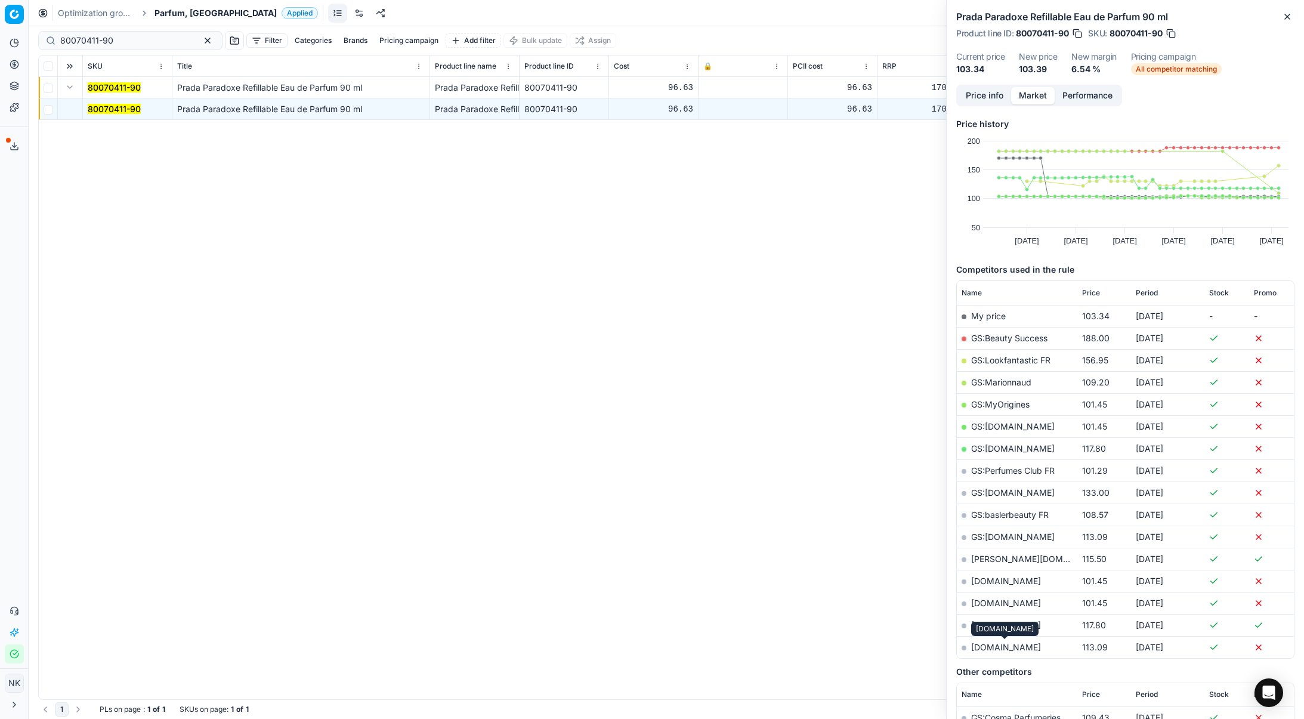
click at [1015, 649] on link "[DOMAIN_NAME]" at bounding box center [1006, 647] width 70 height 10
click at [145, 42] on input "80070411-90" at bounding box center [125, 41] width 131 height 12
paste input "52964-5"
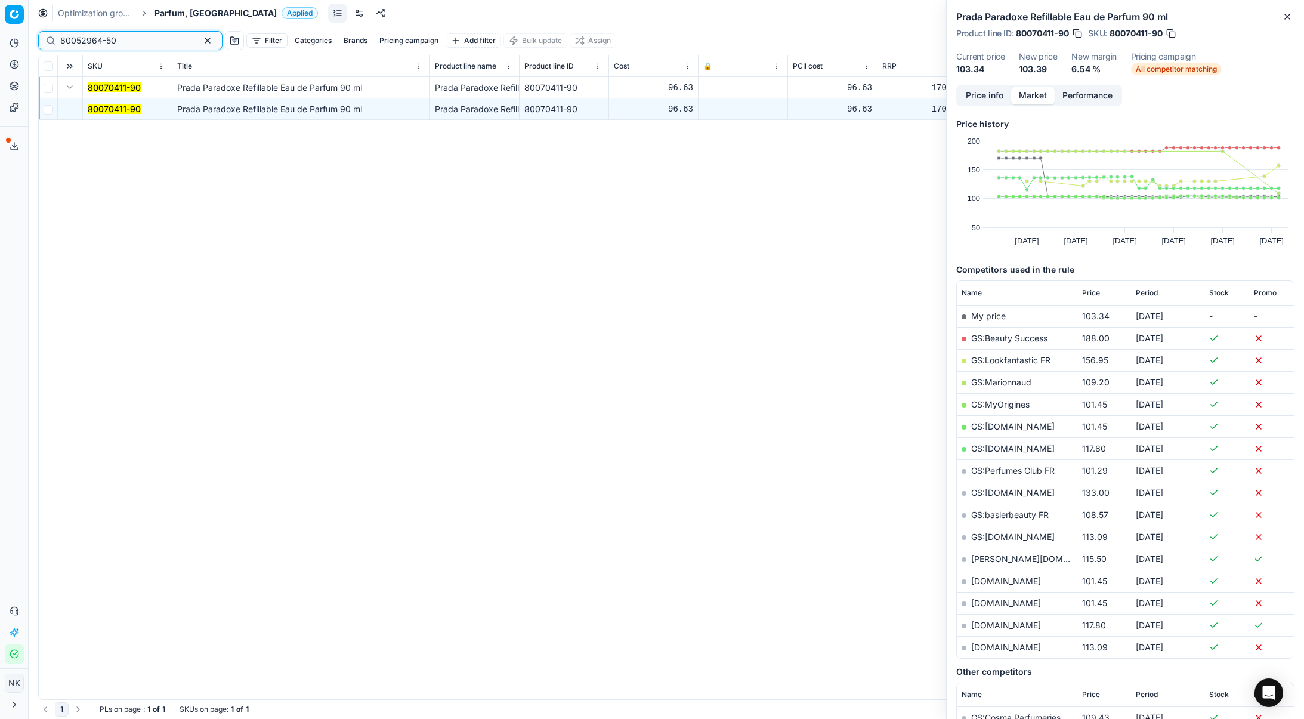
type input "80052964-50"
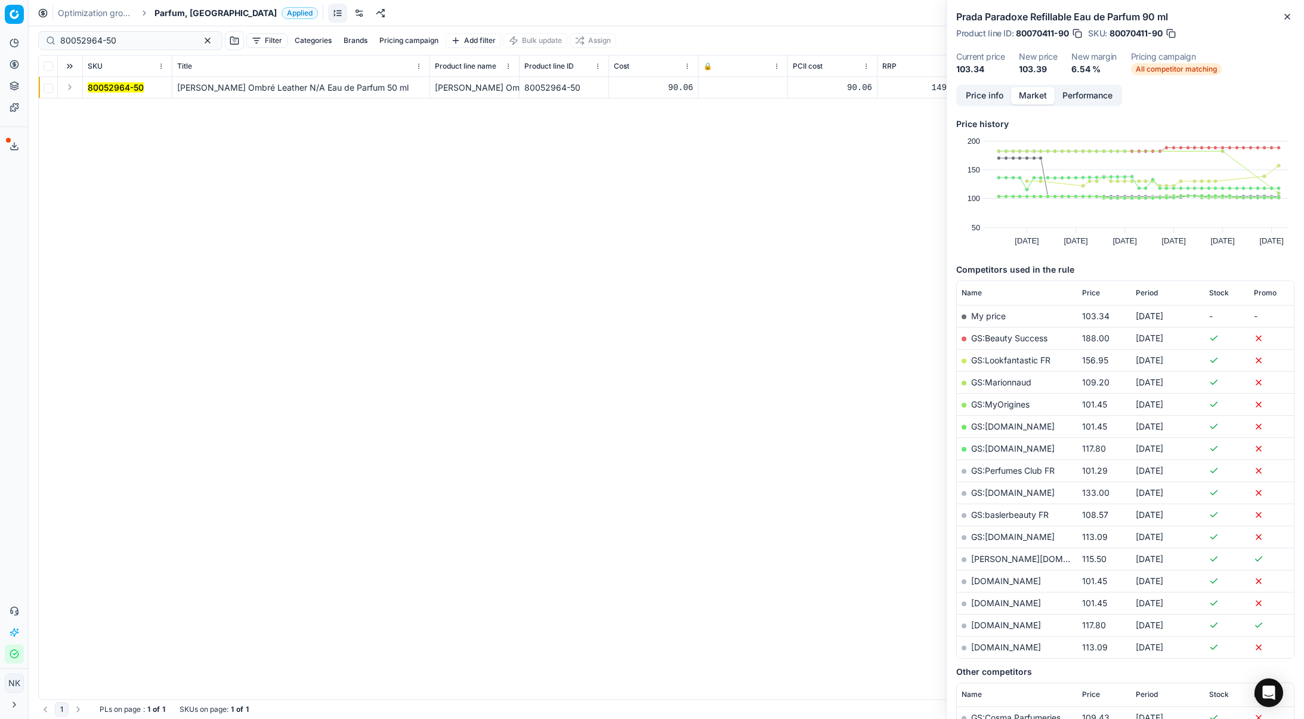
click at [66, 92] on button "Expand" at bounding box center [70, 87] width 14 height 14
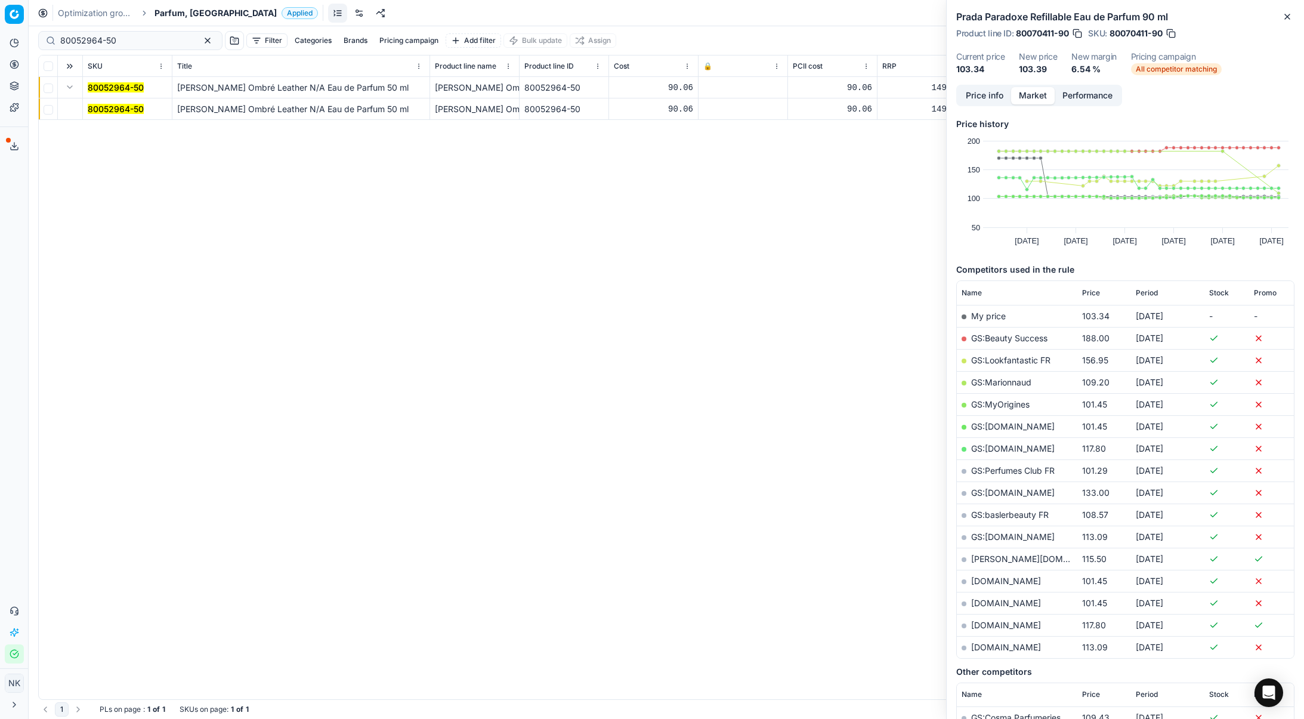
click at [103, 110] on mark "80052964-50" at bounding box center [116, 109] width 56 height 10
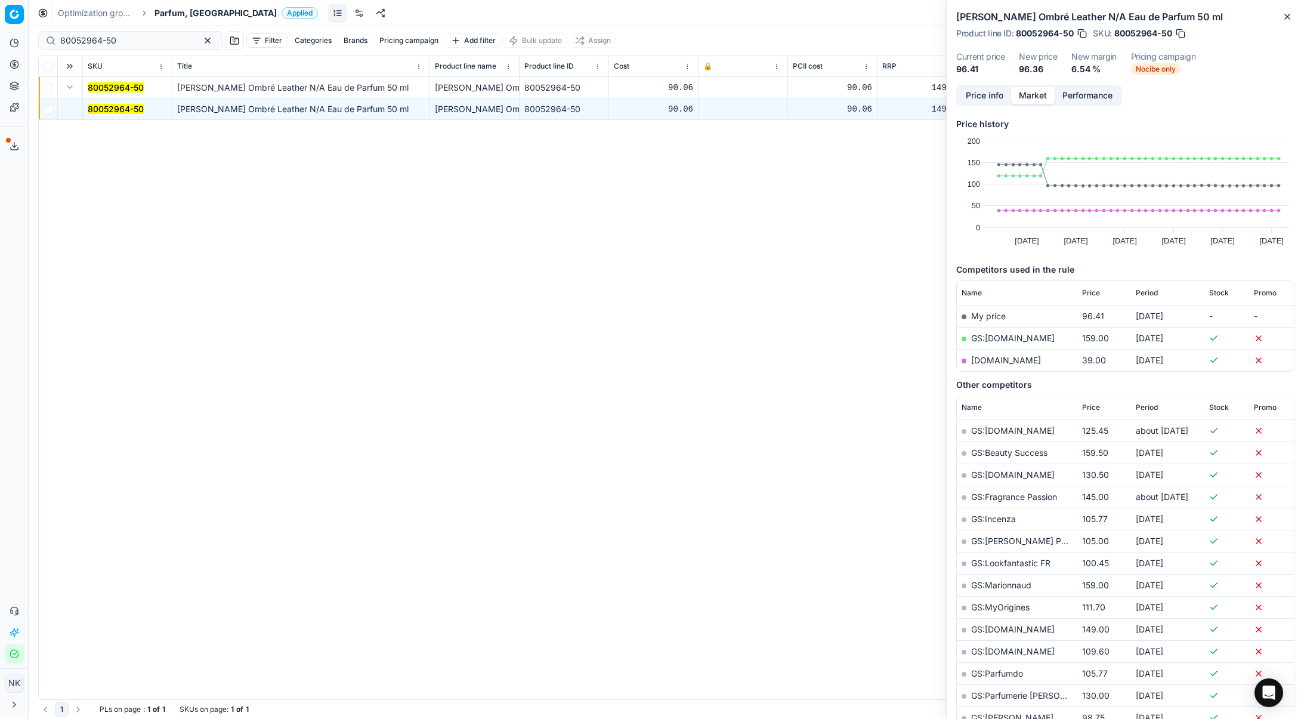
click at [980, 363] on link "[DOMAIN_NAME]" at bounding box center [1006, 360] width 70 height 10
click at [125, 39] on input "80052964-50" at bounding box center [125, 41] width 131 height 12
click at [128, 36] on input "80052964-50" at bounding box center [125, 41] width 131 height 12
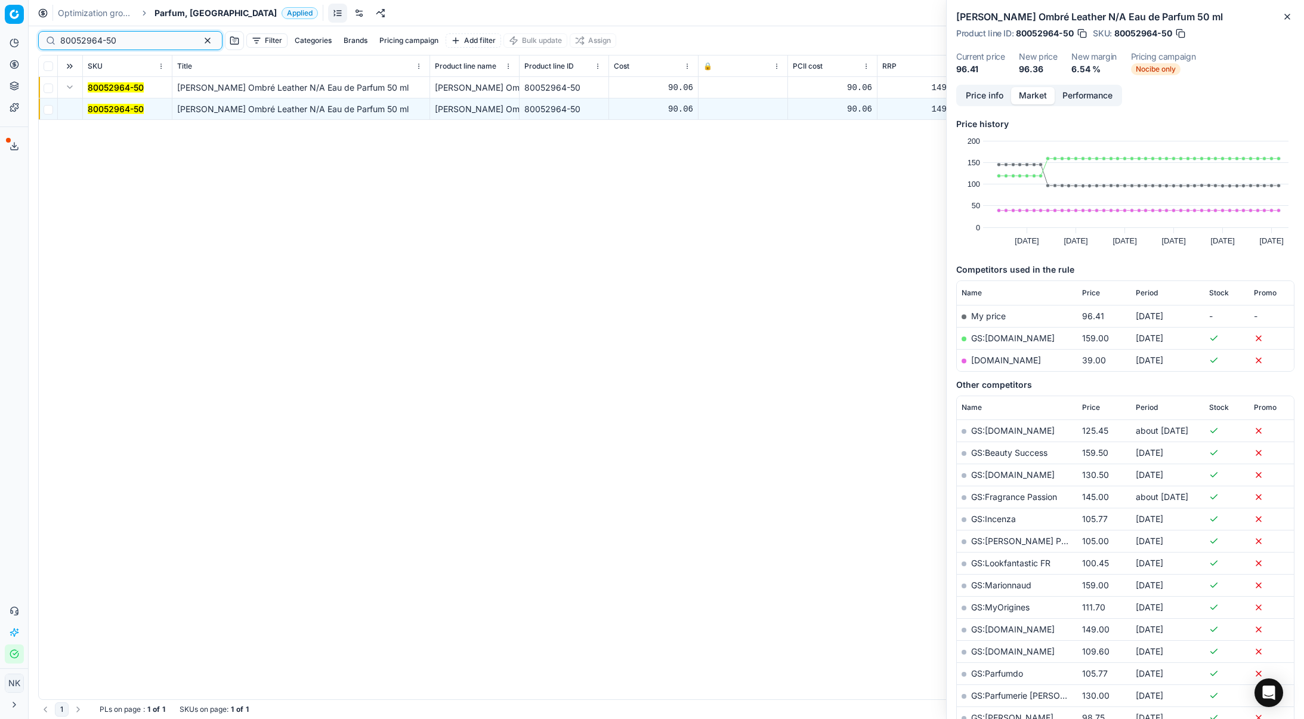
click at [128, 36] on input "80052964-50" at bounding box center [125, 41] width 131 height 12
click at [1089, 338] on span "159.00" at bounding box center [1095, 338] width 27 height 10
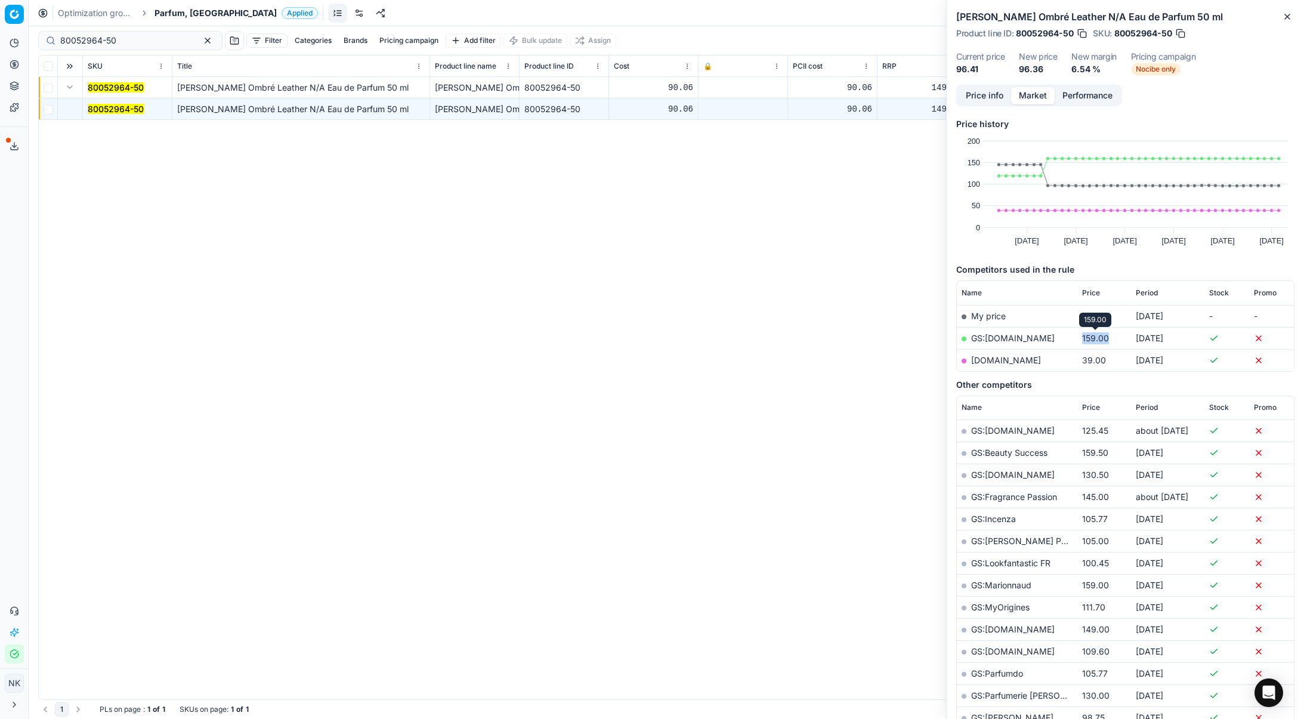
copy span "159.00"
click at [176, 10] on span "Parfum, [GEOGRAPHIC_DATA]" at bounding box center [215, 13] width 122 height 12
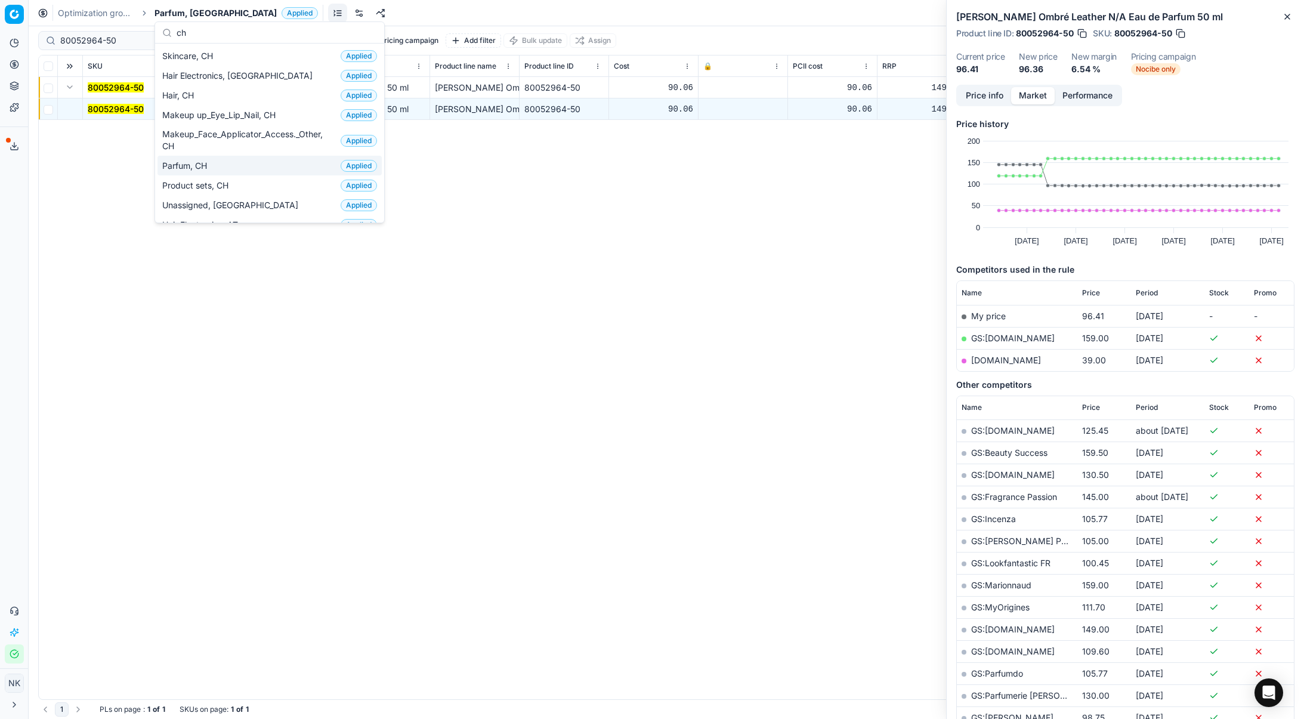
type input "ch"
click at [209, 166] on span "Parfum, CH" at bounding box center [187, 166] width 50 height 12
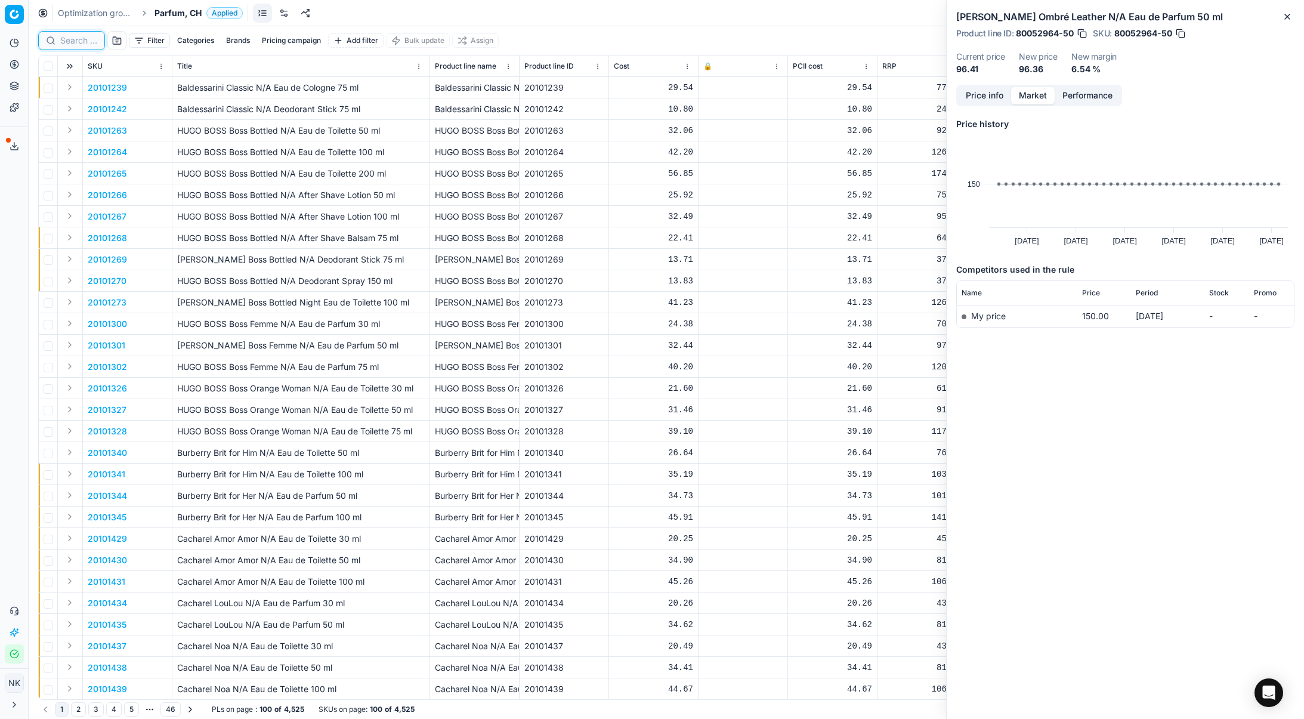
click at [75, 42] on input at bounding box center [78, 41] width 37 height 12
paste input "80072739-150"
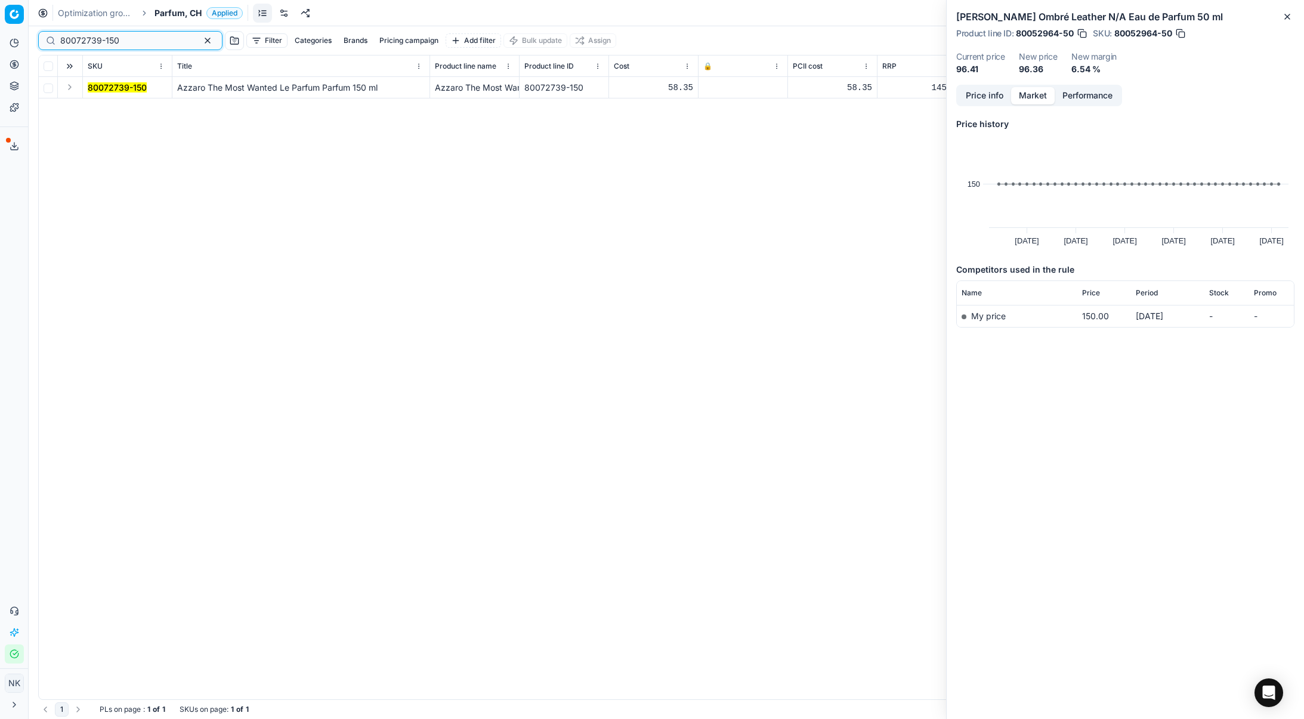
type input "80072739-150"
click at [68, 88] on button "Expand" at bounding box center [70, 87] width 14 height 14
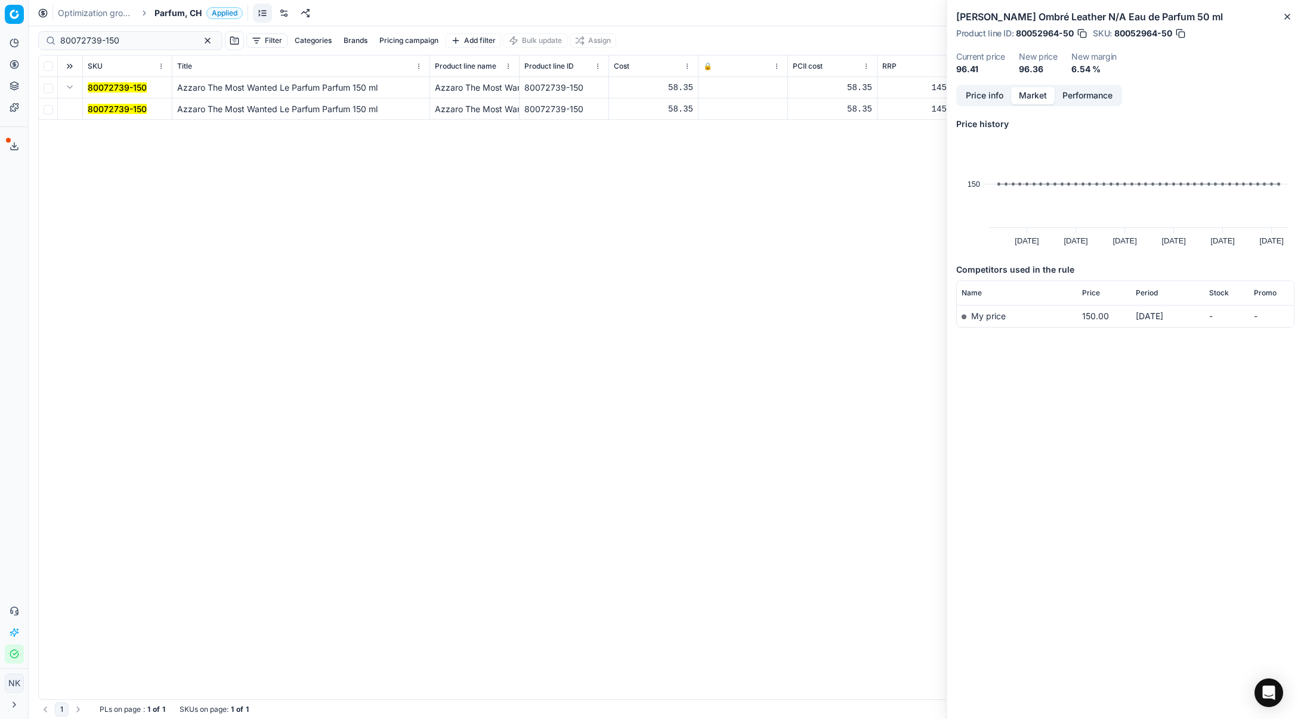
click at [93, 104] on mark "80072739-150" at bounding box center [117, 109] width 59 height 10
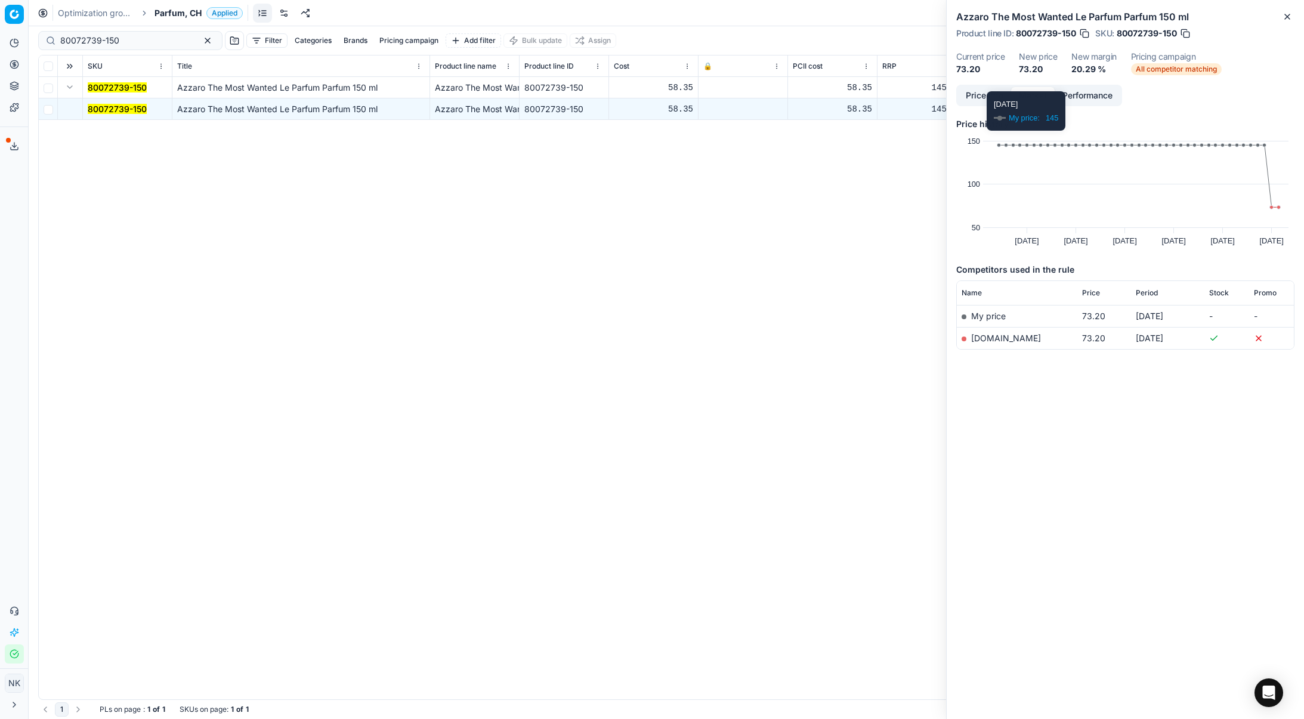
click at [979, 342] on link "[DOMAIN_NAME]" at bounding box center [1006, 338] width 70 height 10
click at [123, 38] on input "80072739-150" at bounding box center [125, 41] width 131 height 12
click at [174, 16] on span "Parfum, CH" at bounding box center [177, 13] width 47 height 12
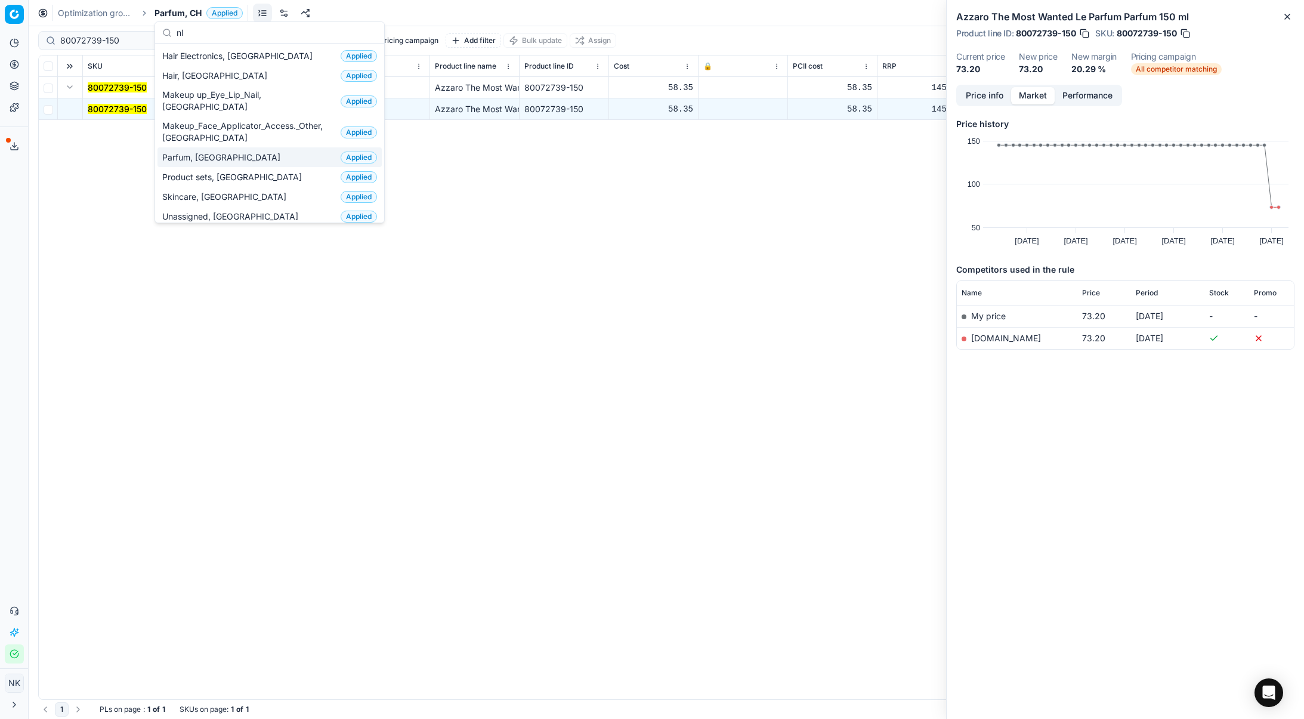
type input "nl"
click at [188, 152] on span "Parfum, [GEOGRAPHIC_DATA]" at bounding box center [223, 158] width 123 height 12
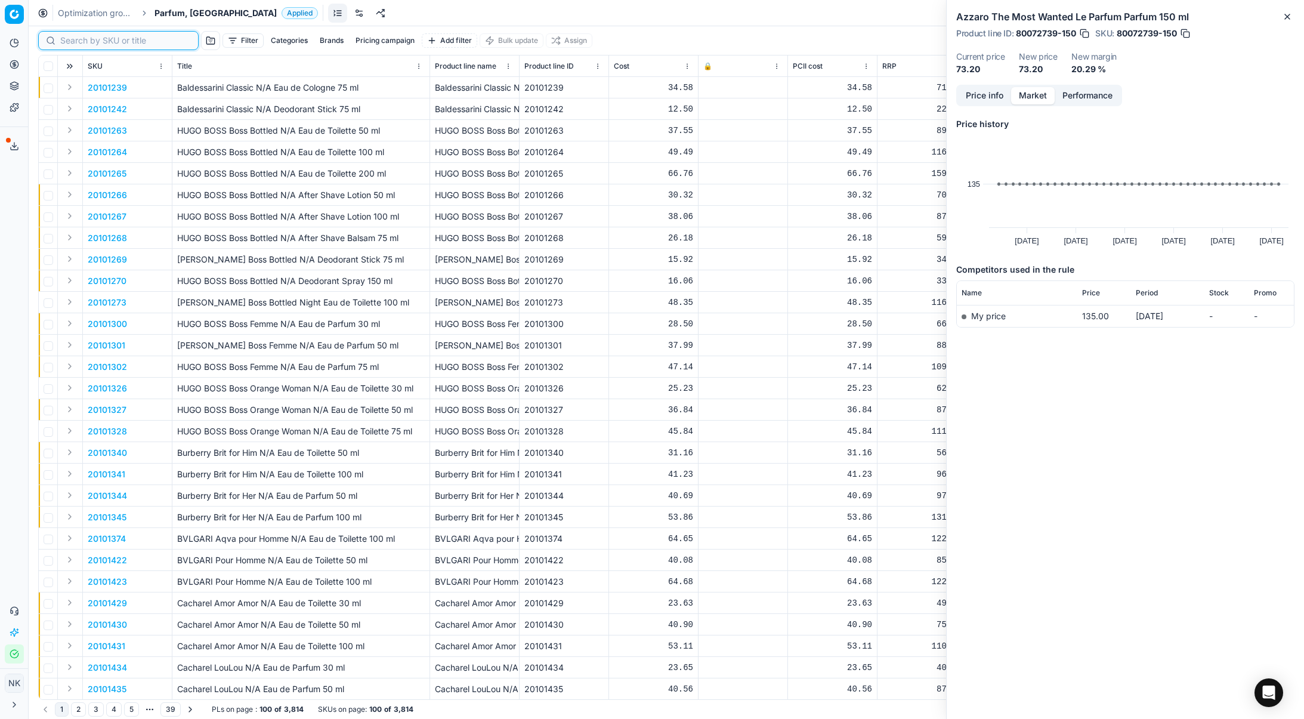
click at [73, 38] on input at bounding box center [125, 41] width 131 height 12
paste input "90004538-0018588"
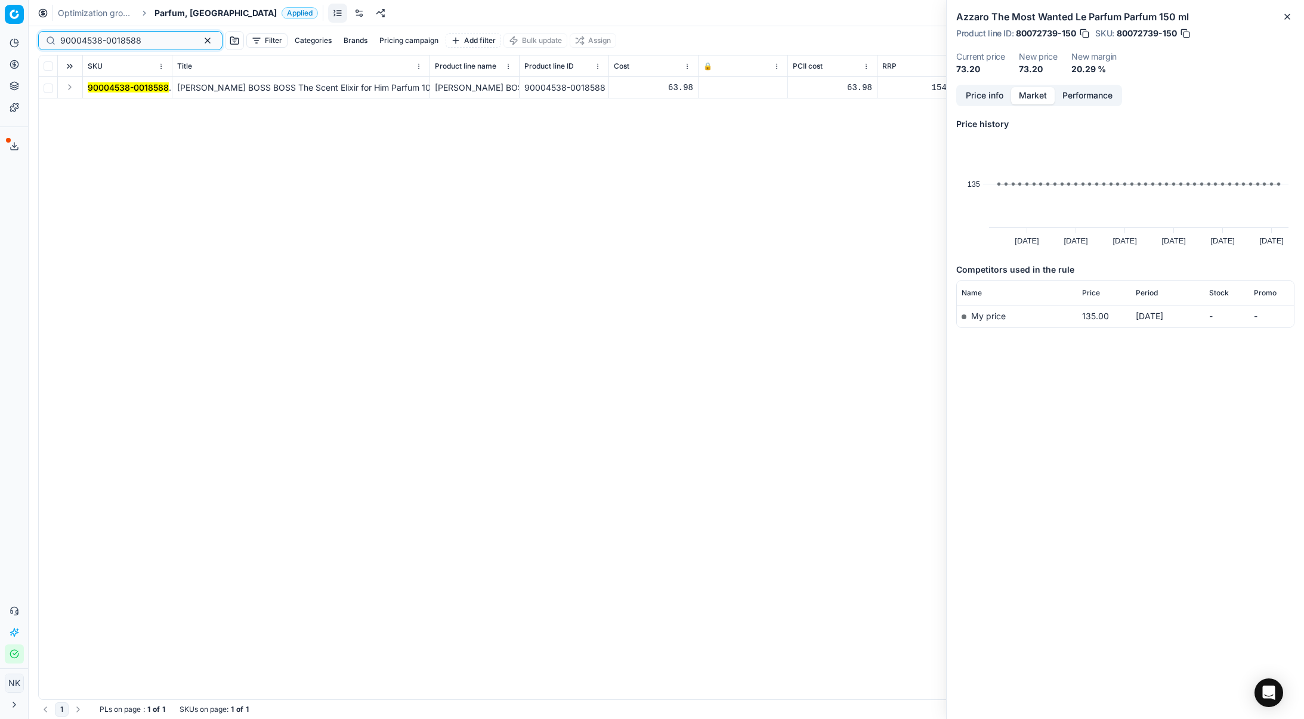
type input "90004538-0018588"
click at [69, 91] on button "Expand" at bounding box center [70, 87] width 14 height 14
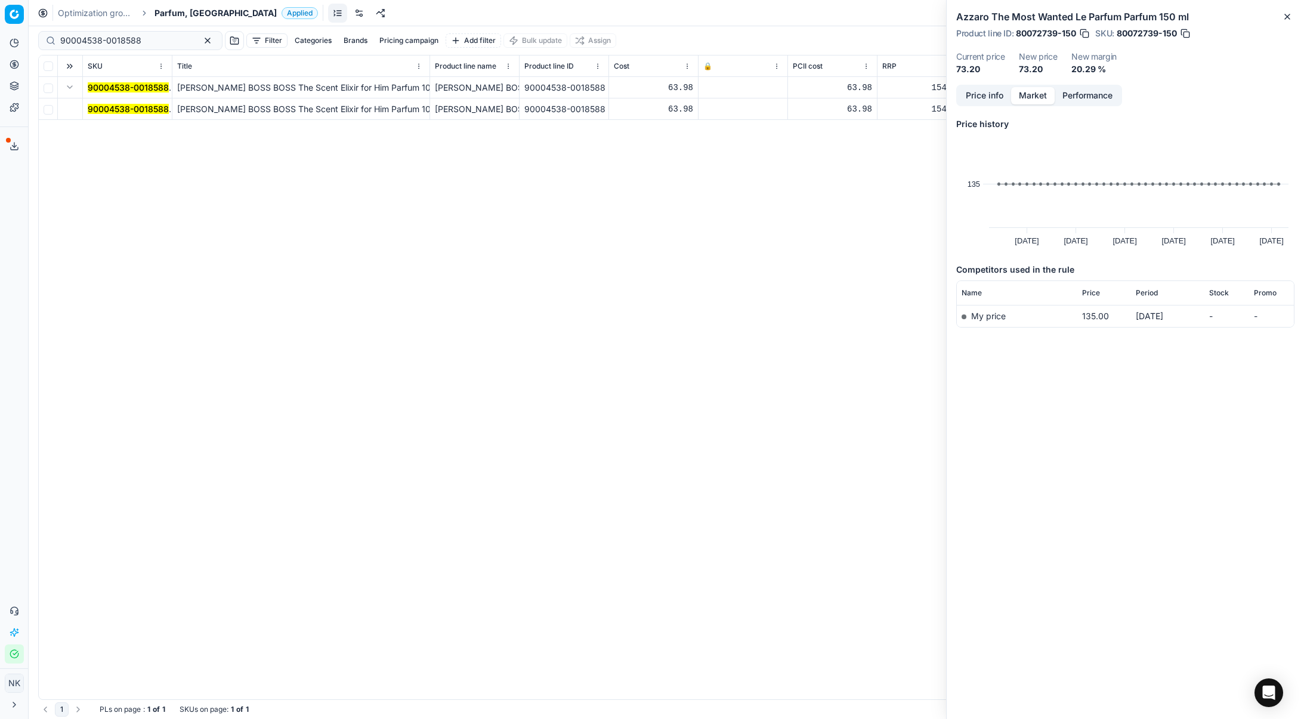
click at [106, 106] on mark "90004538-0018588" at bounding box center [128, 109] width 81 height 10
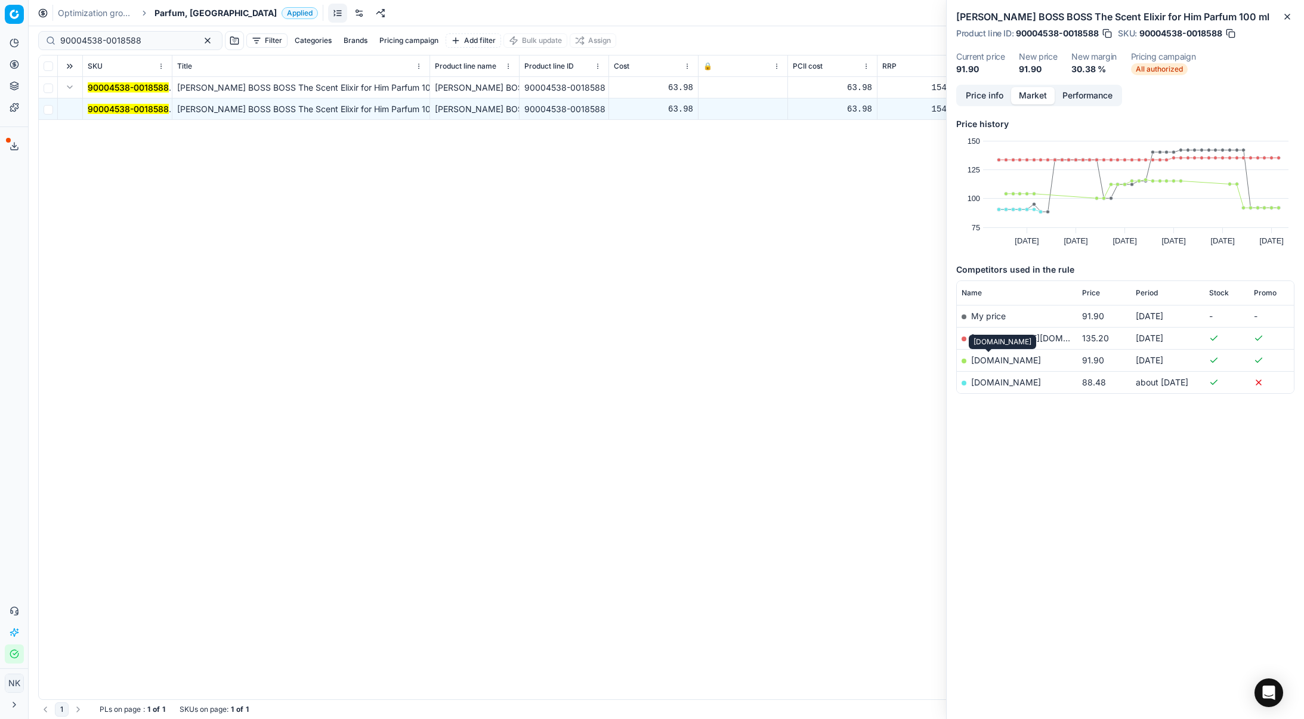
click at [982, 359] on link "[DOMAIN_NAME]" at bounding box center [1006, 360] width 70 height 10
click at [178, 16] on span "Parfum, [GEOGRAPHIC_DATA]" at bounding box center [215, 13] width 122 height 12
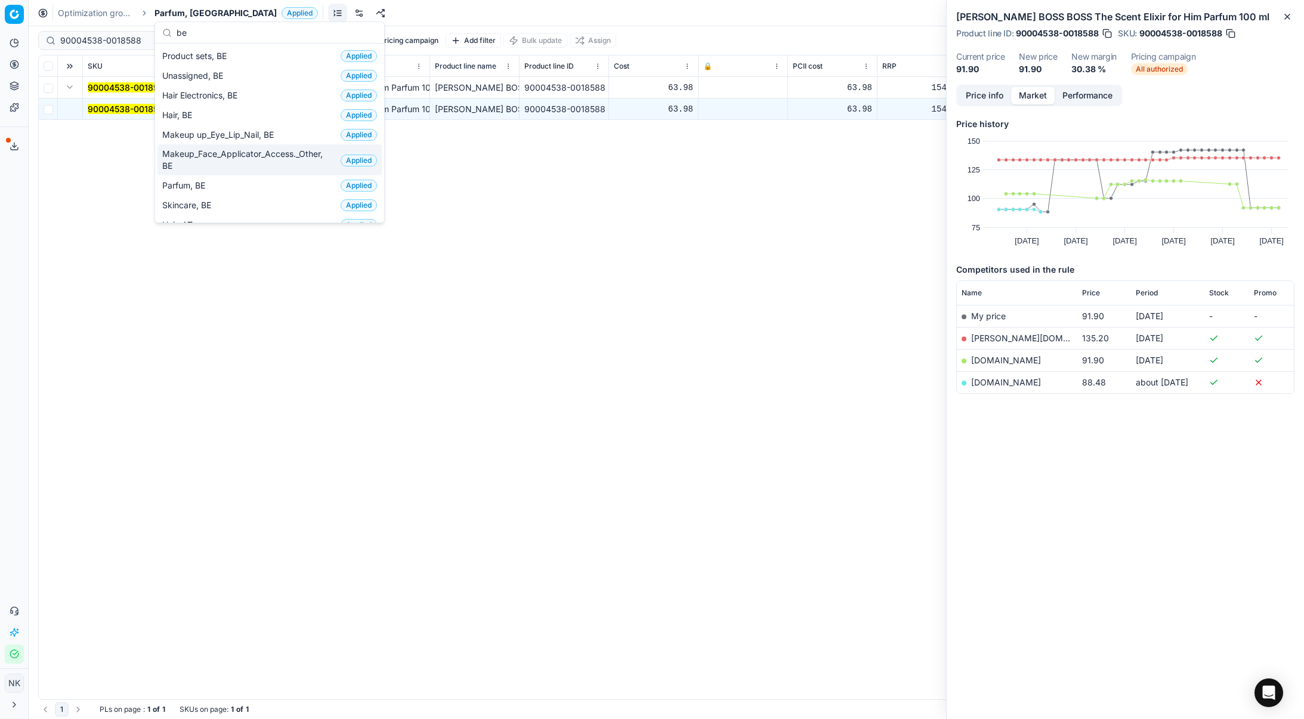
type input "be"
click at [194, 180] on span "Parfum, BE" at bounding box center [186, 186] width 48 height 12
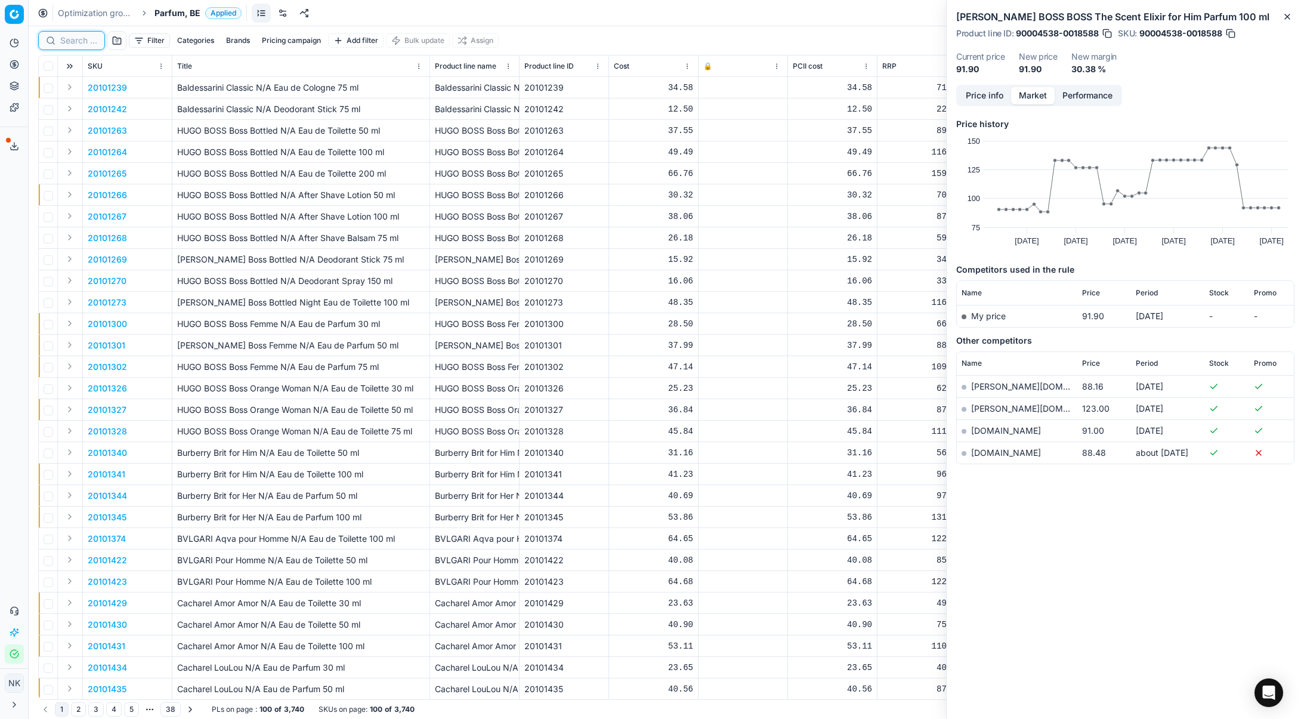
click at [80, 41] on input at bounding box center [78, 41] width 37 height 12
paste input "80073693-200"
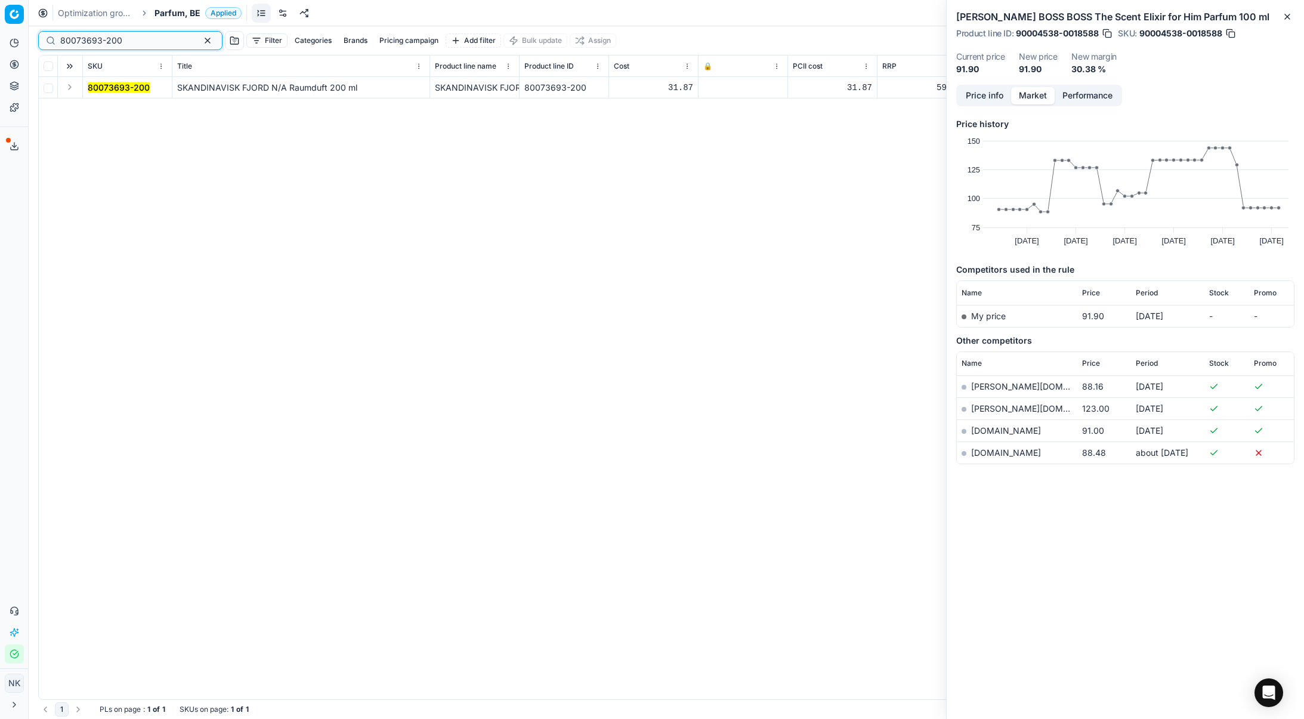
type input "80073693-200"
click at [69, 90] on button "Expand" at bounding box center [70, 87] width 14 height 14
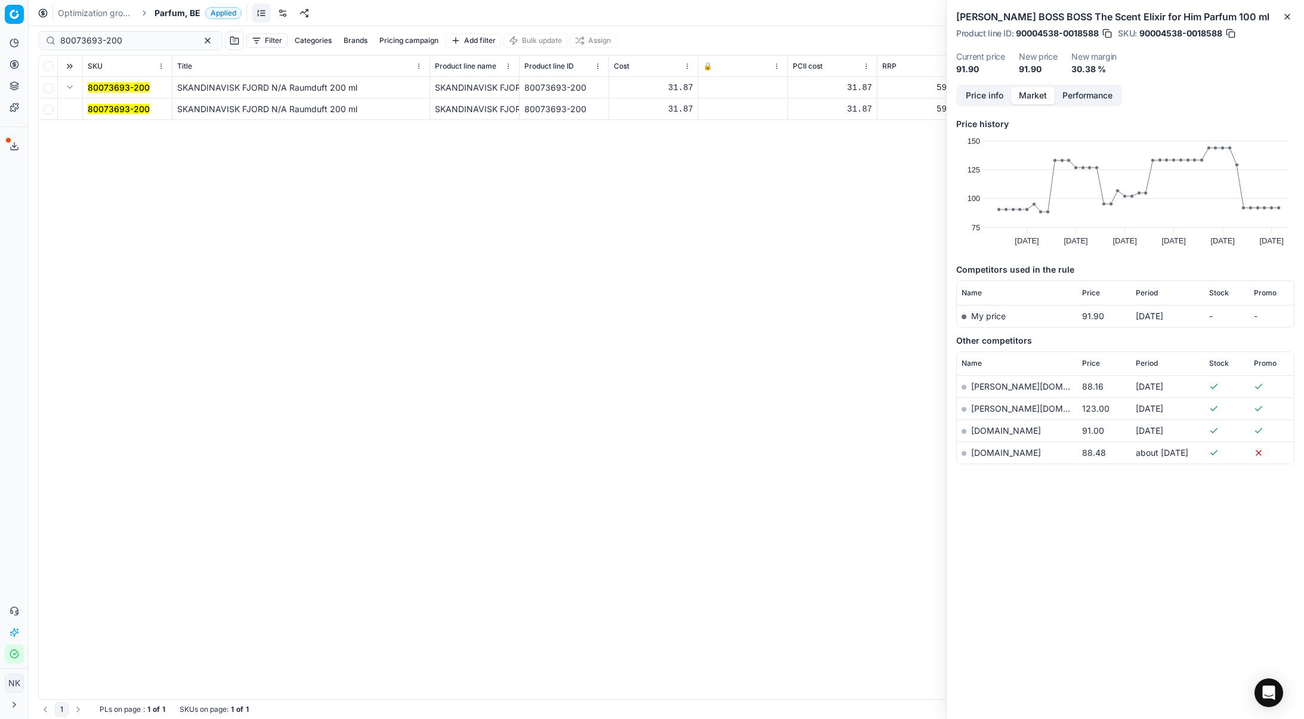
click at [108, 112] on mark "80073693-200" at bounding box center [119, 109] width 62 height 10
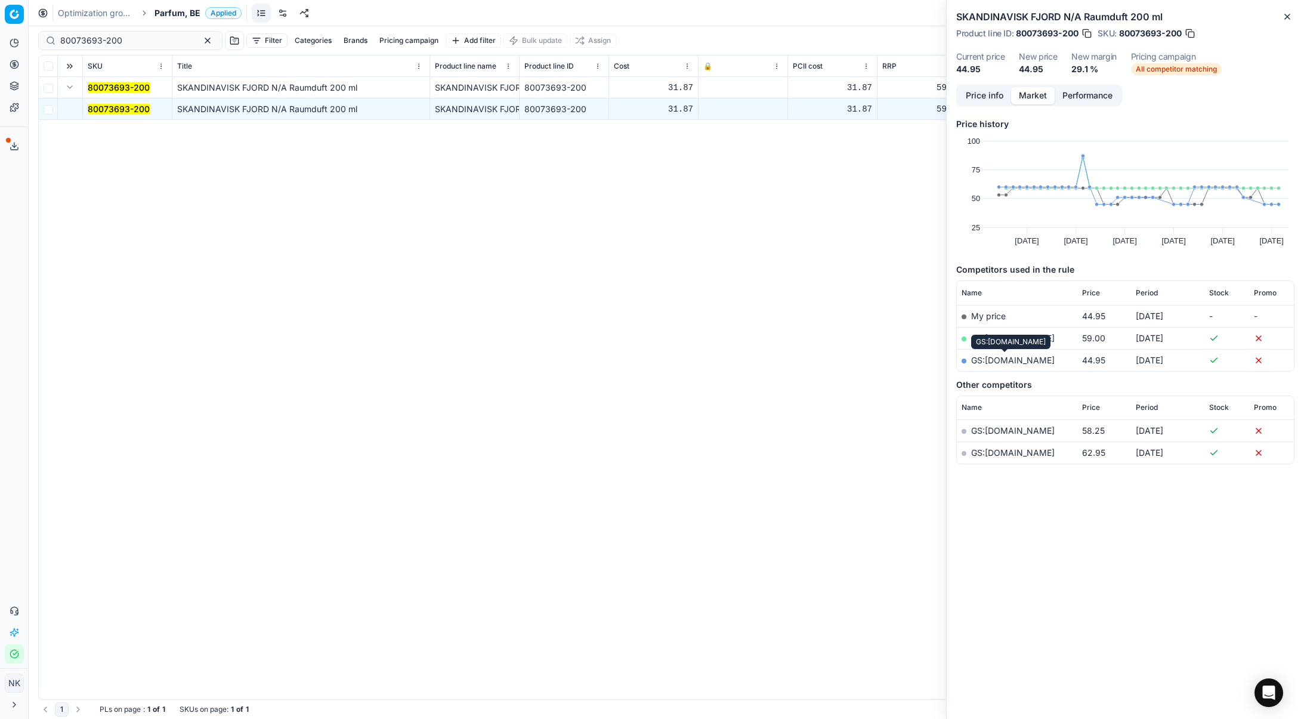
click at [999, 362] on link "GS:[DOMAIN_NAME]" at bounding box center [1013, 360] width 84 height 10
click at [176, 11] on span "Parfum, BE" at bounding box center [177, 13] width 46 height 12
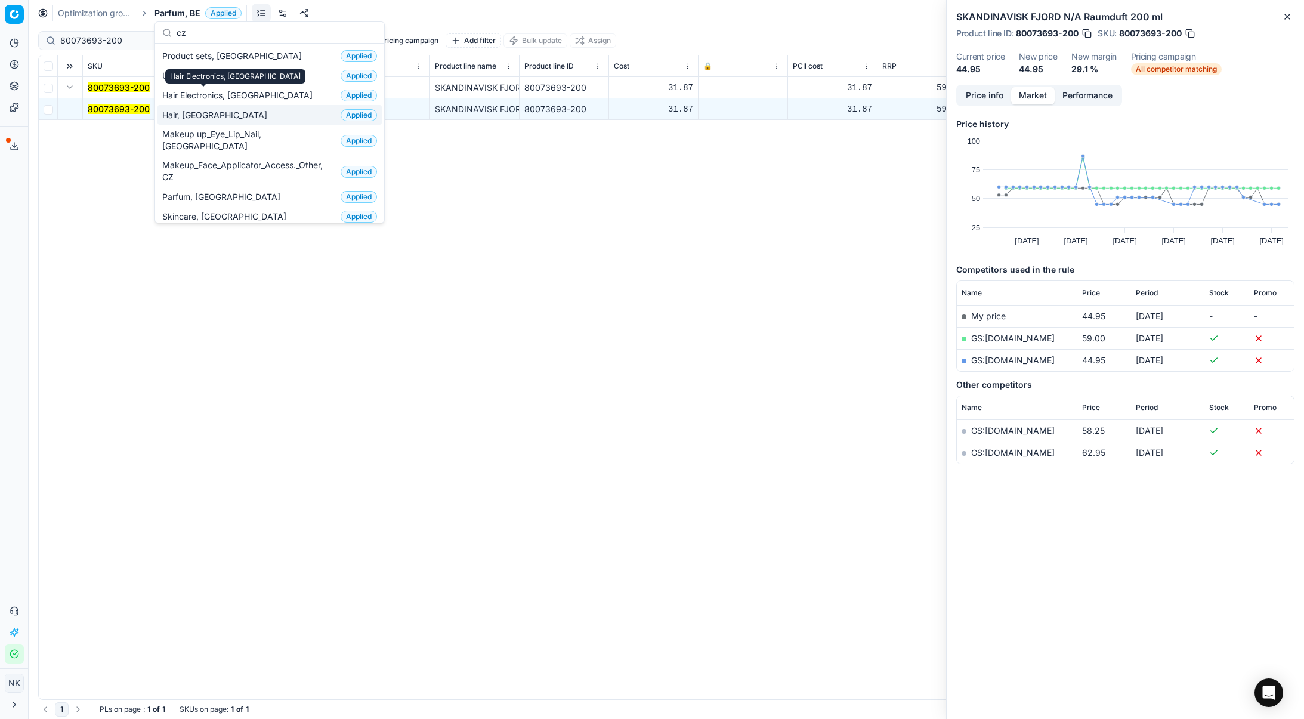
type input "cz"
click at [174, 117] on span "Hair, [GEOGRAPHIC_DATA]" at bounding box center [217, 115] width 110 height 12
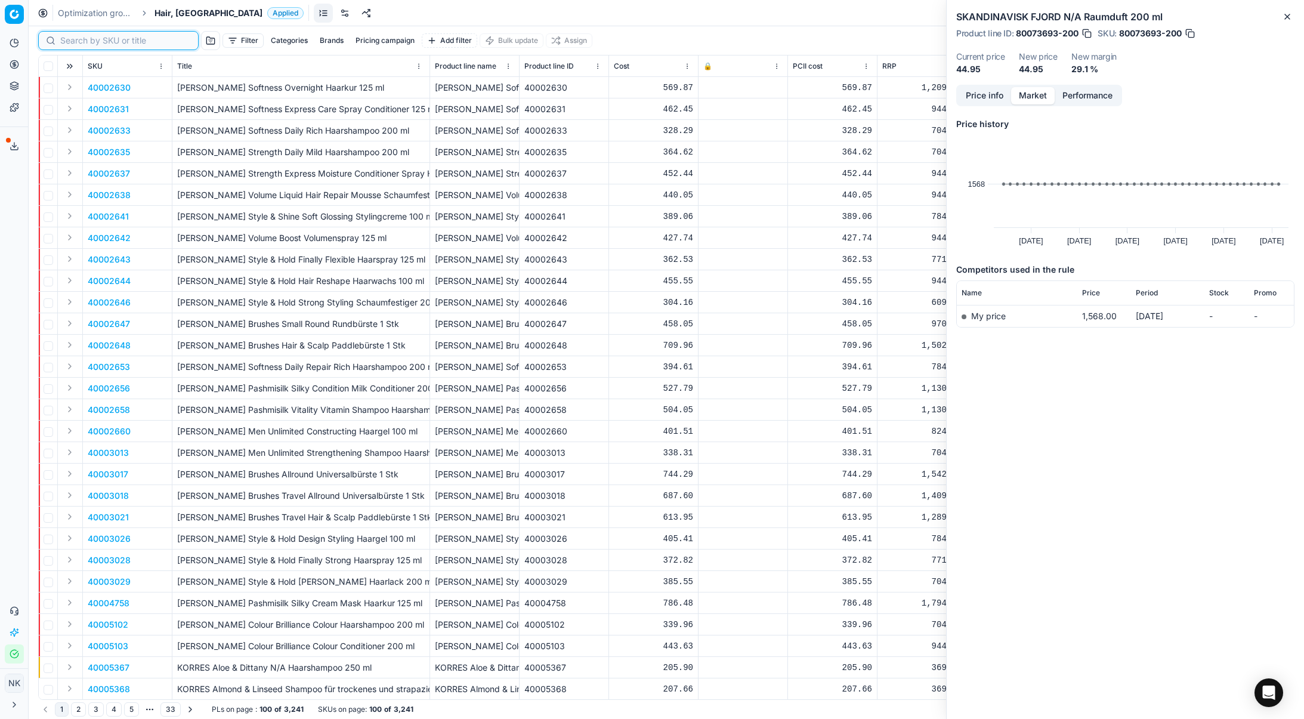
click at [78, 41] on input at bounding box center [125, 41] width 131 height 12
paste input "80057974-0008280"
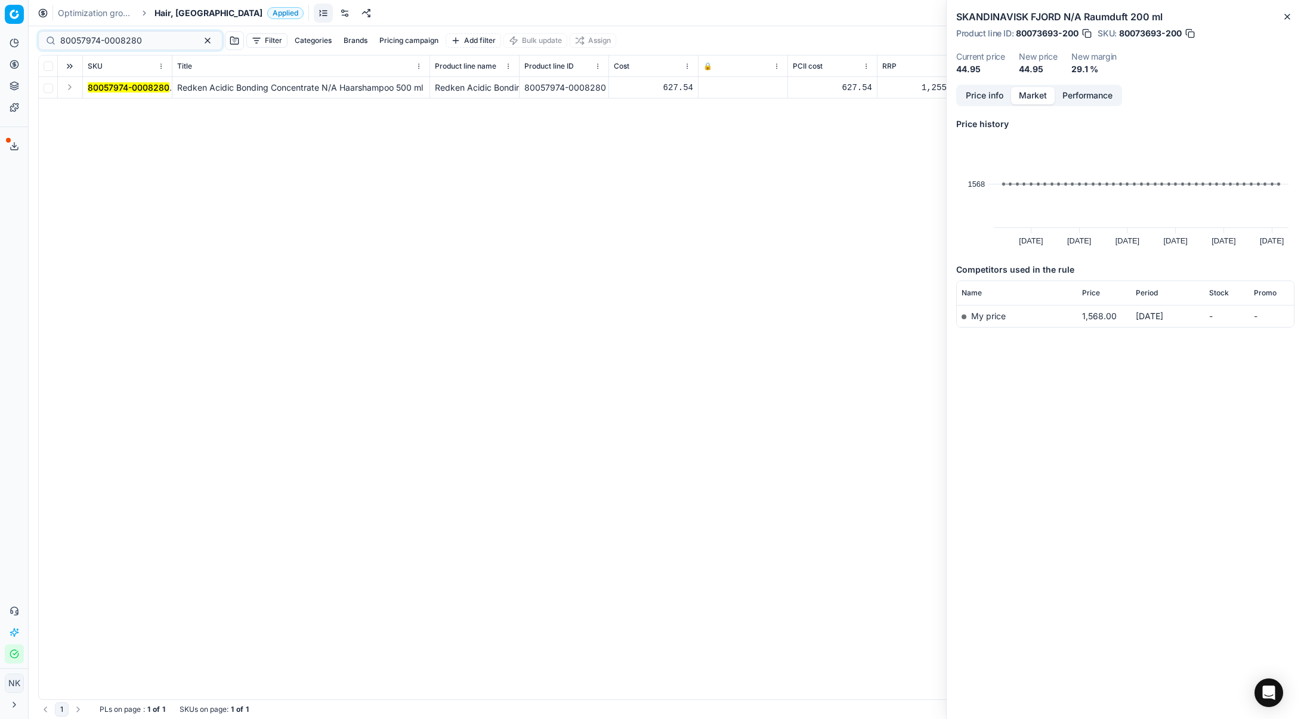
click at [69, 88] on button "Expand" at bounding box center [70, 87] width 14 height 14
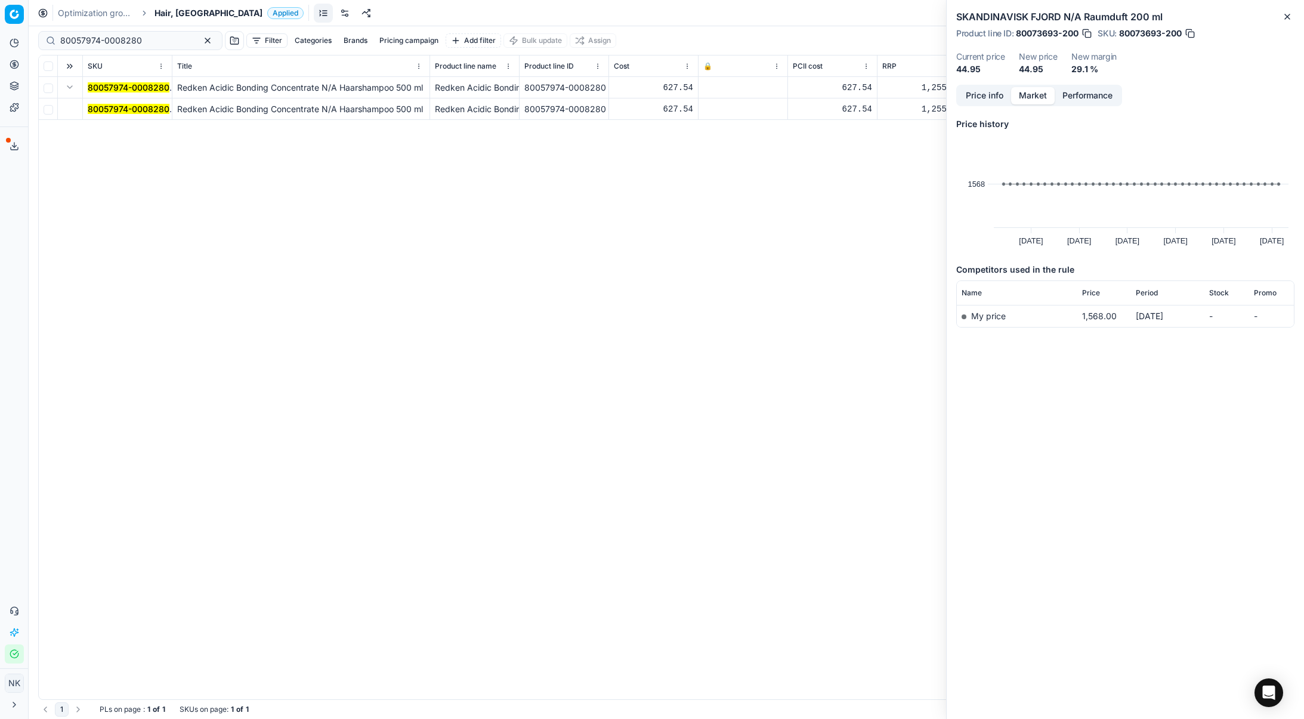
click at [105, 110] on mark "80057974-0008280" at bounding box center [129, 109] width 82 height 10
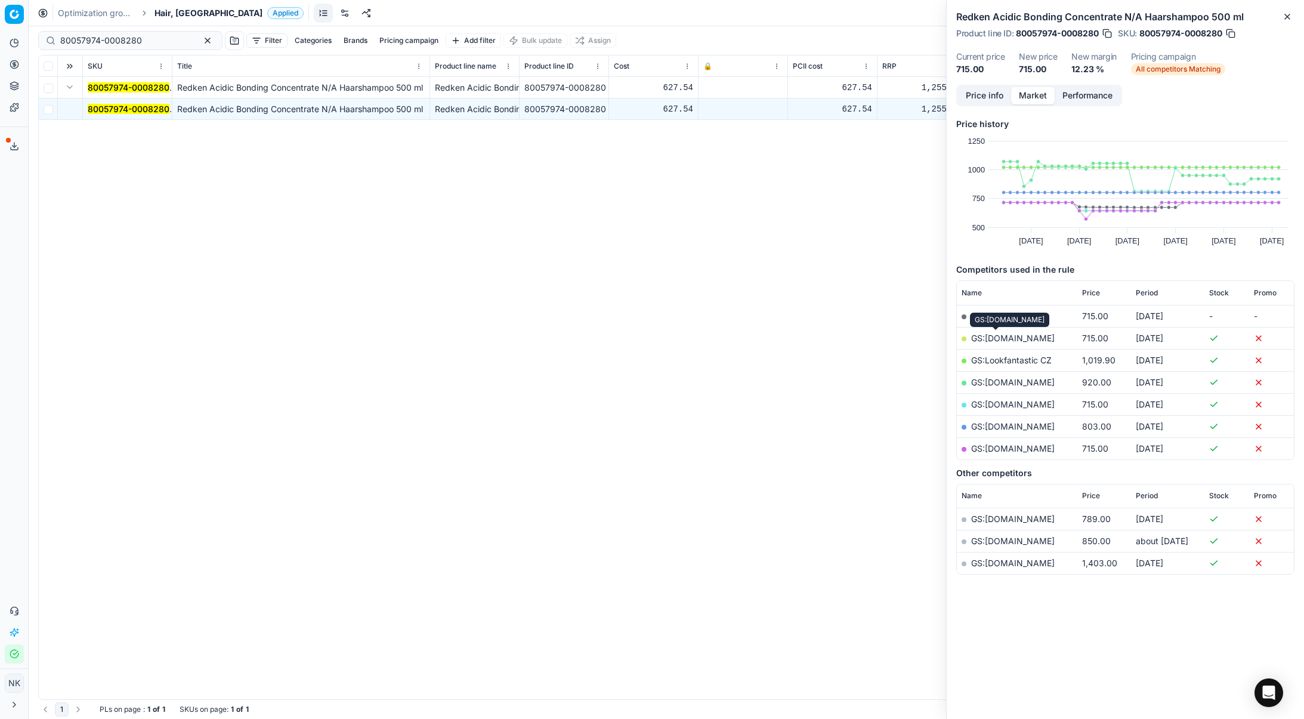
click at [987, 339] on link "GS:[DOMAIN_NAME]" at bounding box center [1013, 338] width 84 height 10
click at [135, 42] on input "80057974-0008280" at bounding box center [125, 41] width 131 height 12
paste input "5747-30-1"
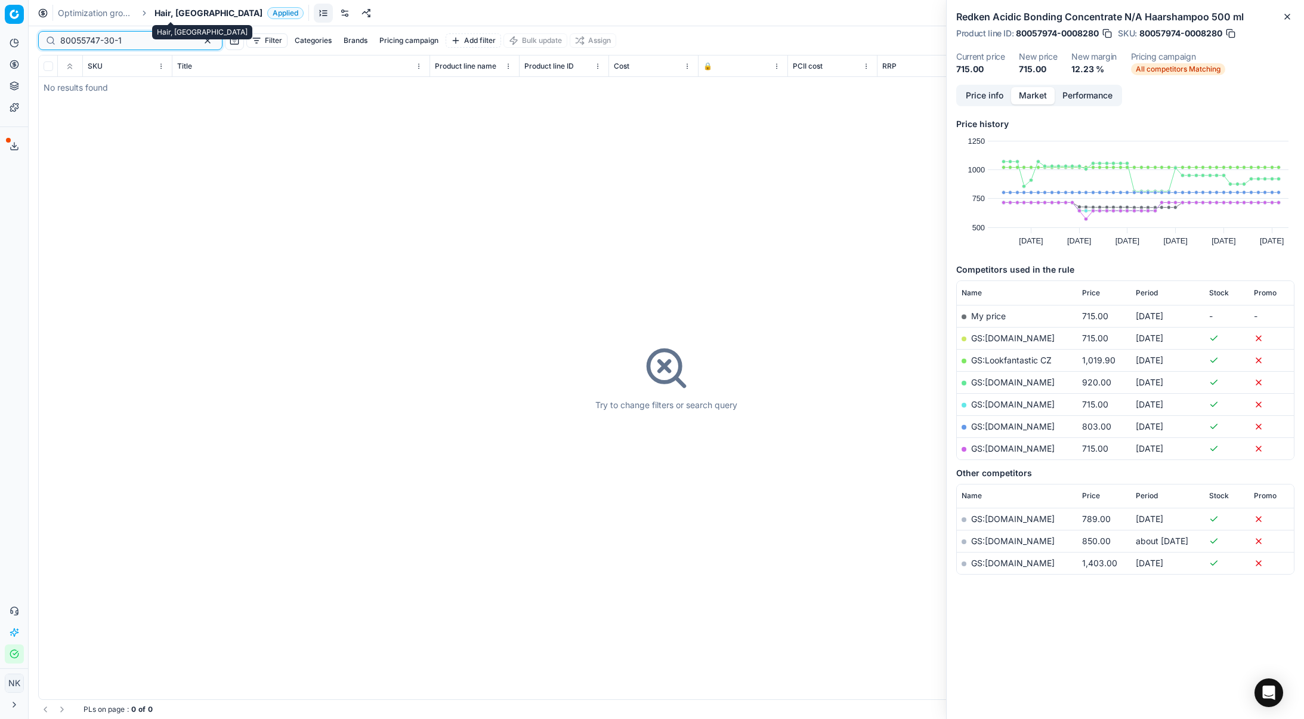
type input "80055747-30-1"
click at [162, 11] on span "Hair, [GEOGRAPHIC_DATA]" at bounding box center [208, 13] width 108 height 12
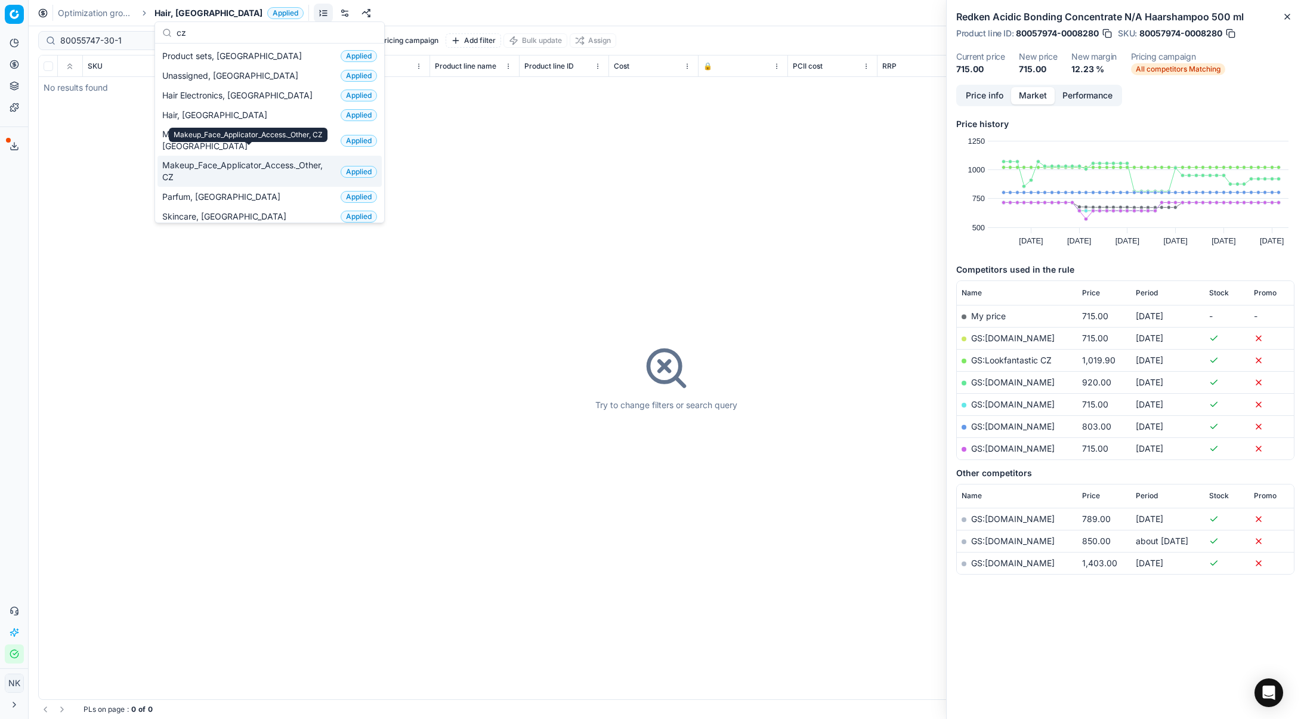
type input "cz"
click at [246, 159] on span "Makeup_Face_Applicator_Access._Other, CZ" at bounding box center [249, 171] width 174 height 24
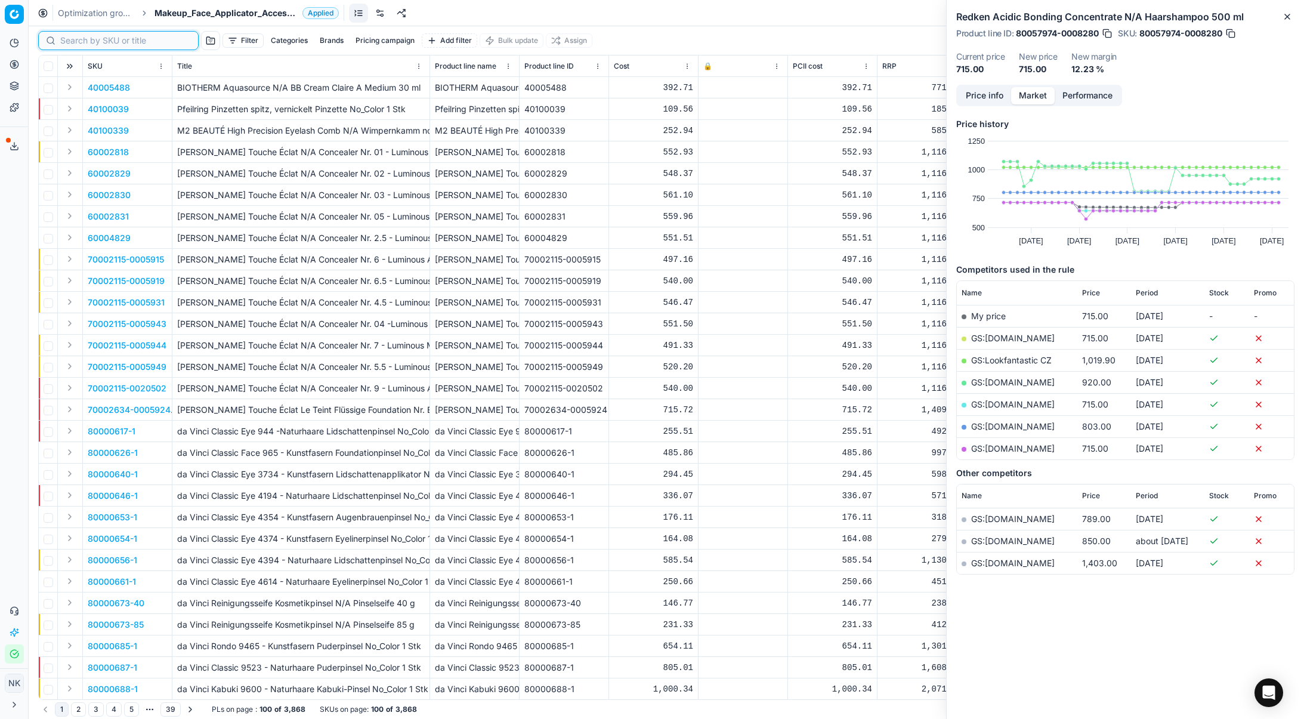
click at [75, 39] on input at bounding box center [125, 41] width 131 height 12
paste input "80055747-30-1"
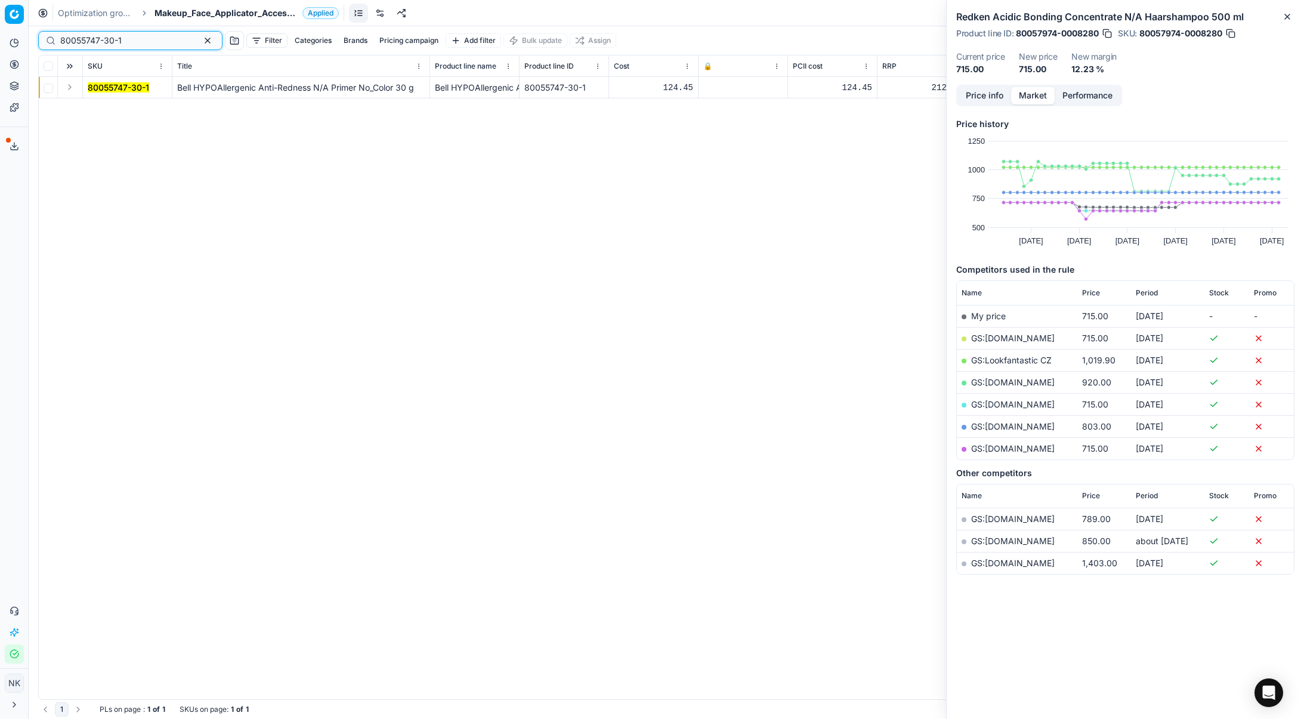
type input "80055747-30-1"
click at [71, 89] on button "Expand" at bounding box center [70, 87] width 14 height 14
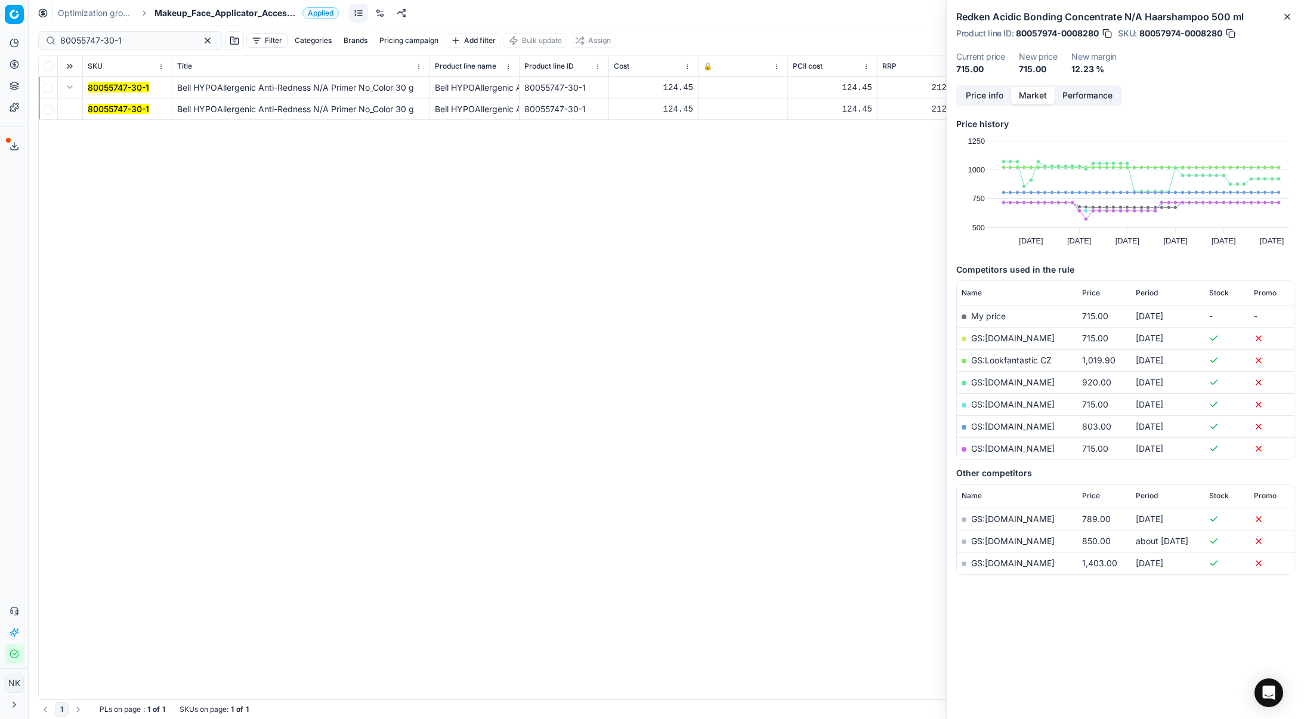
click at [98, 106] on mark "80055747-30-1" at bounding box center [118, 109] width 61 height 10
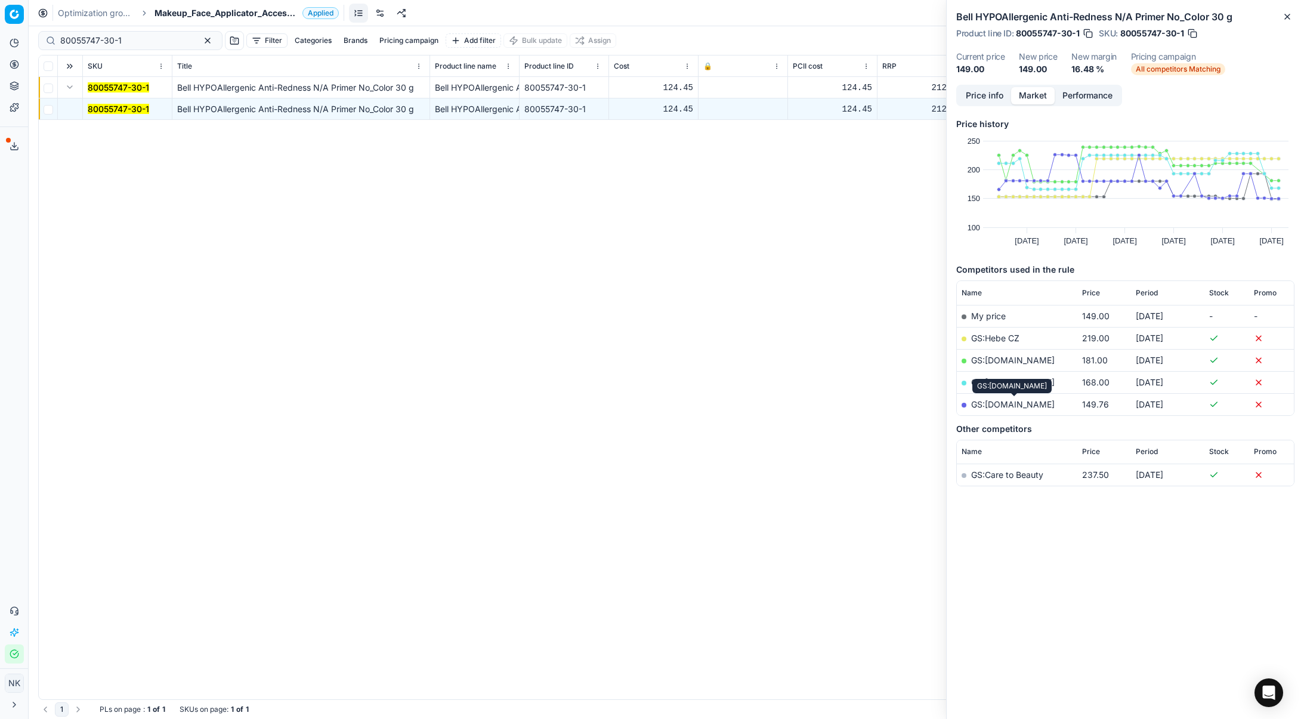
click at [1009, 404] on link "GS:[DOMAIN_NAME]" at bounding box center [1013, 404] width 84 height 10
click at [201, 16] on span "Makeup_Face_Applicator_Access._Other, CZ" at bounding box center [225, 13] width 143 height 12
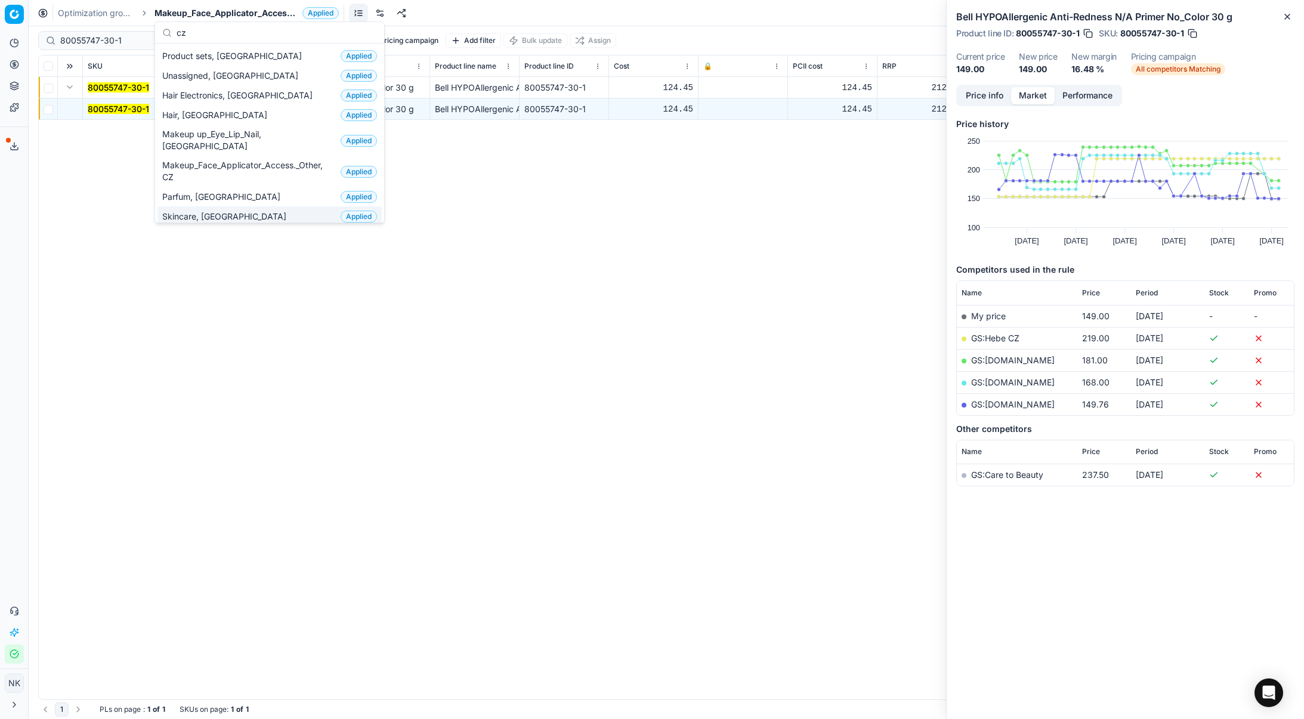
type input "cz"
click at [219, 206] on div "Skincare, CZ Applied" at bounding box center [269, 216] width 224 height 20
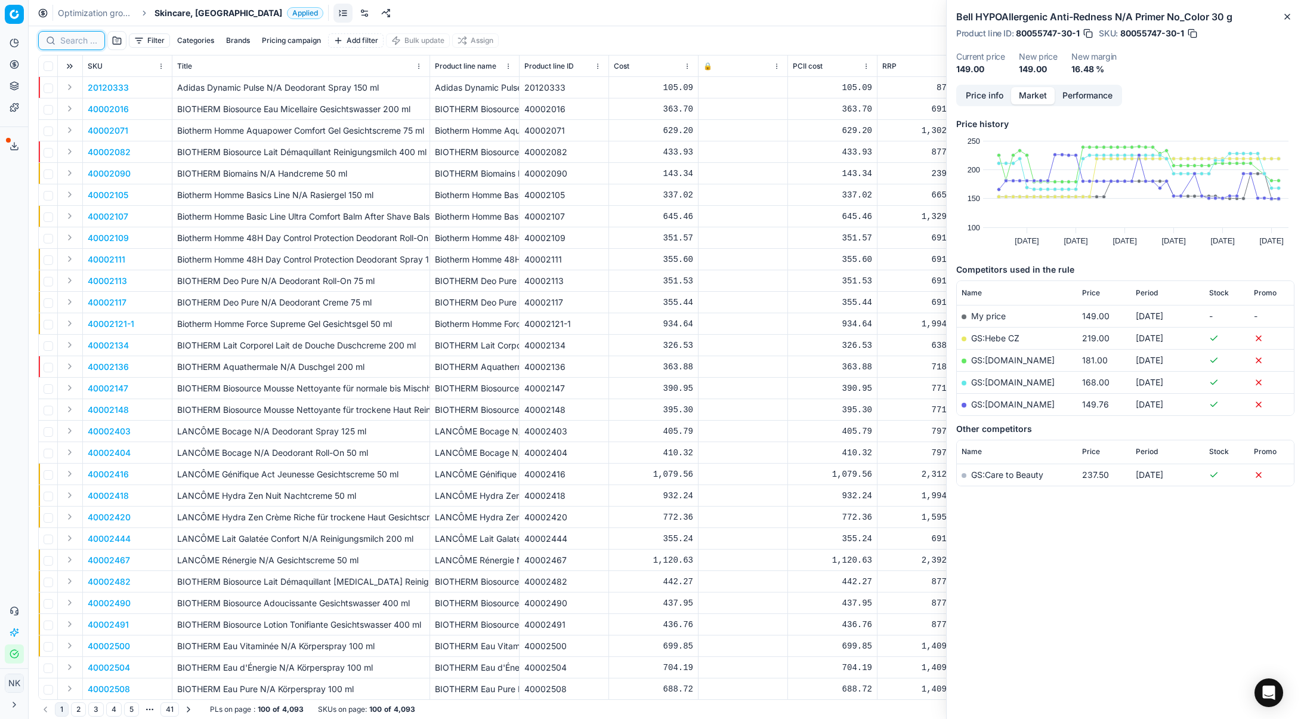
click at [79, 44] on input at bounding box center [78, 41] width 37 height 12
type input "x"
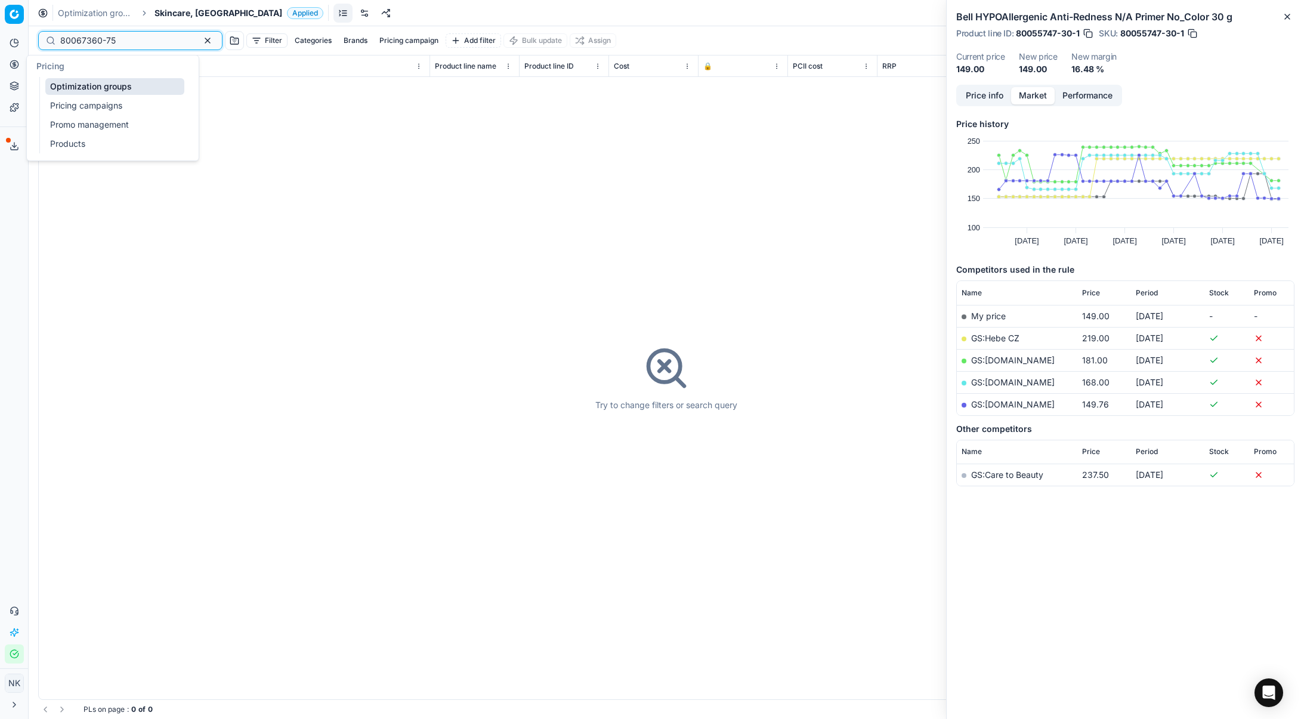
type input "80067360-75"
click at [60, 139] on link "Products" at bounding box center [114, 143] width 139 height 17
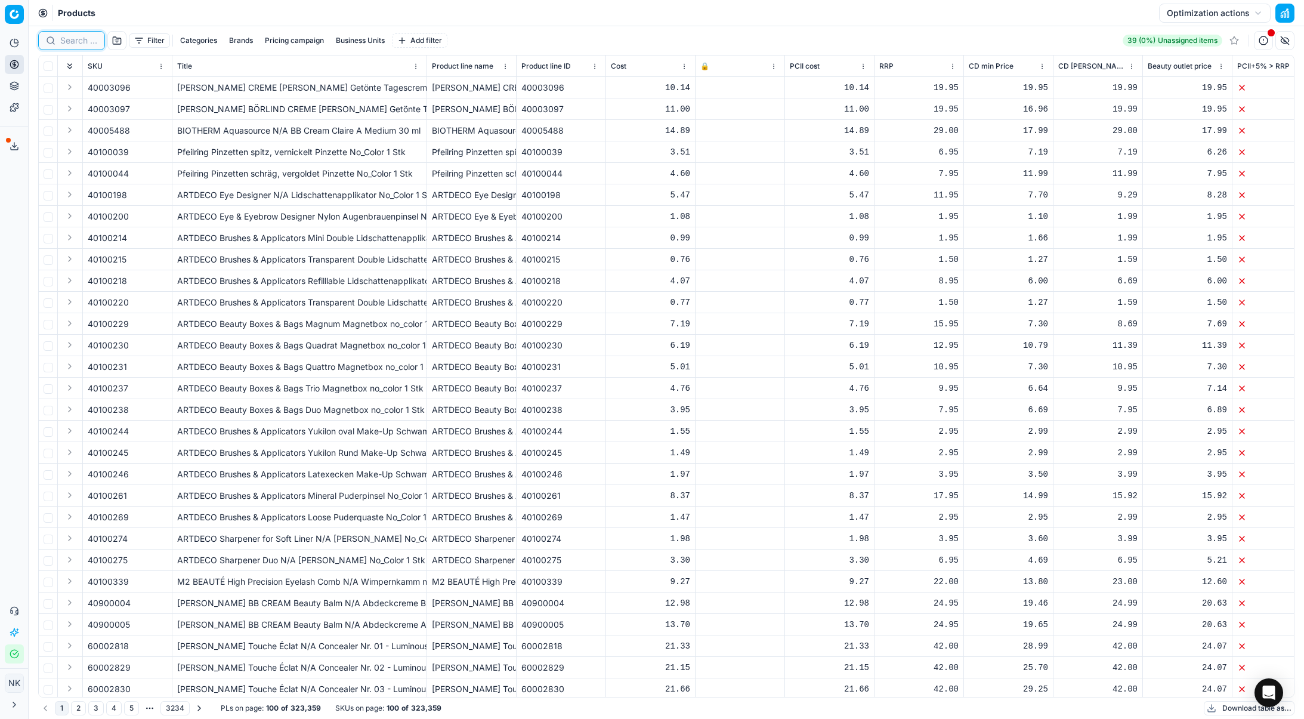
click at [74, 42] on input at bounding box center [78, 41] width 37 height 12
paste input "80067360-75"
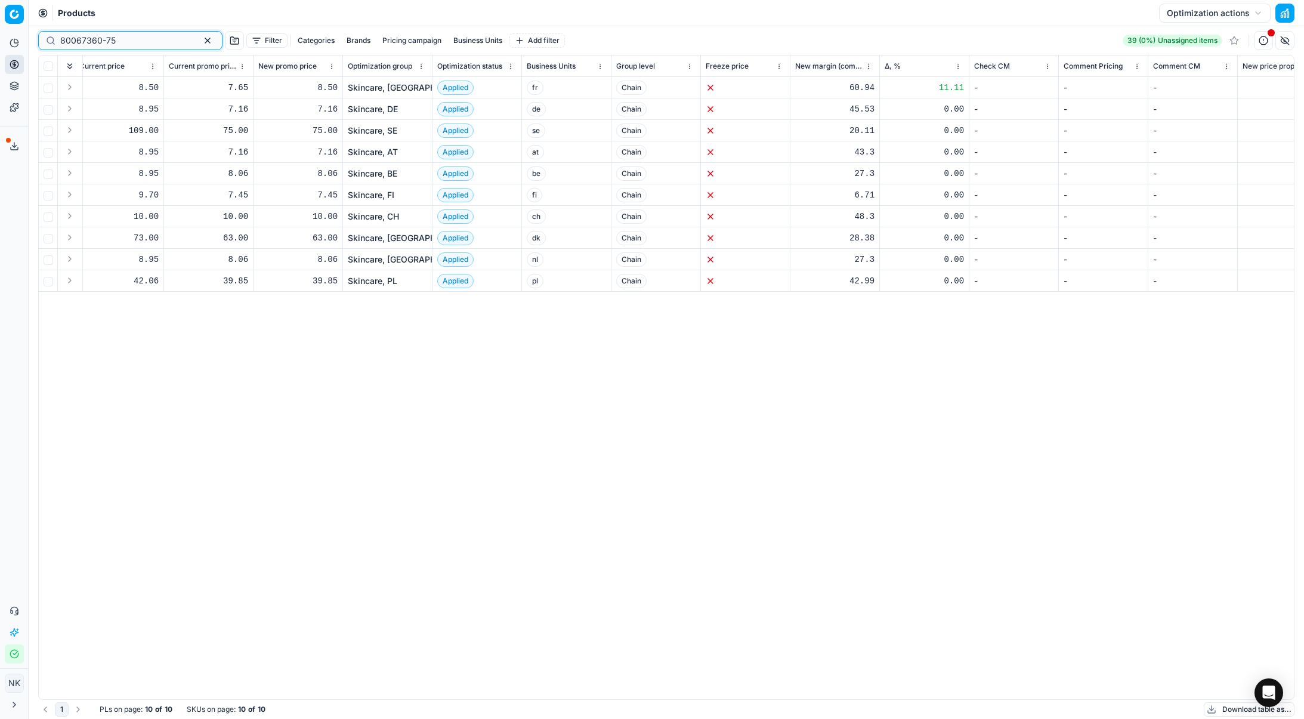
scroll to position [0, 1514]
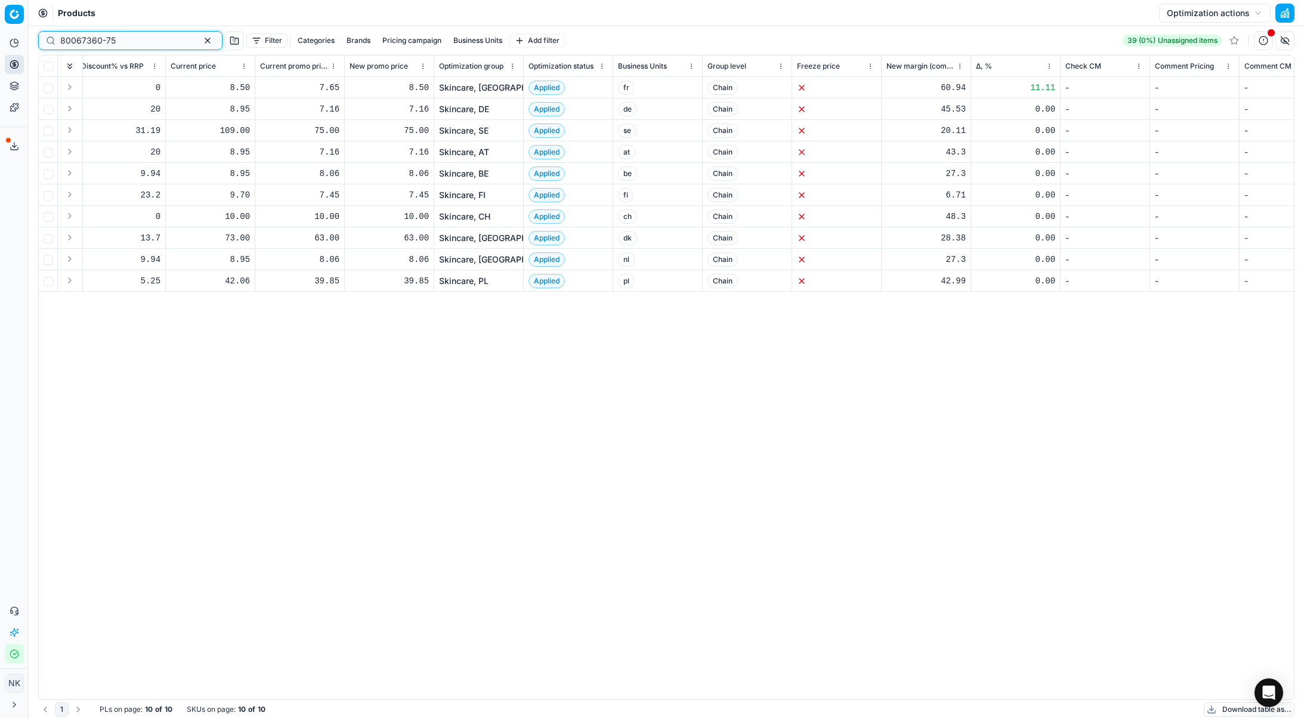
click at [118, 41] on input "80067360-75" at bounding box center [125, 41] width 131 height 12
paste input "70115-1"
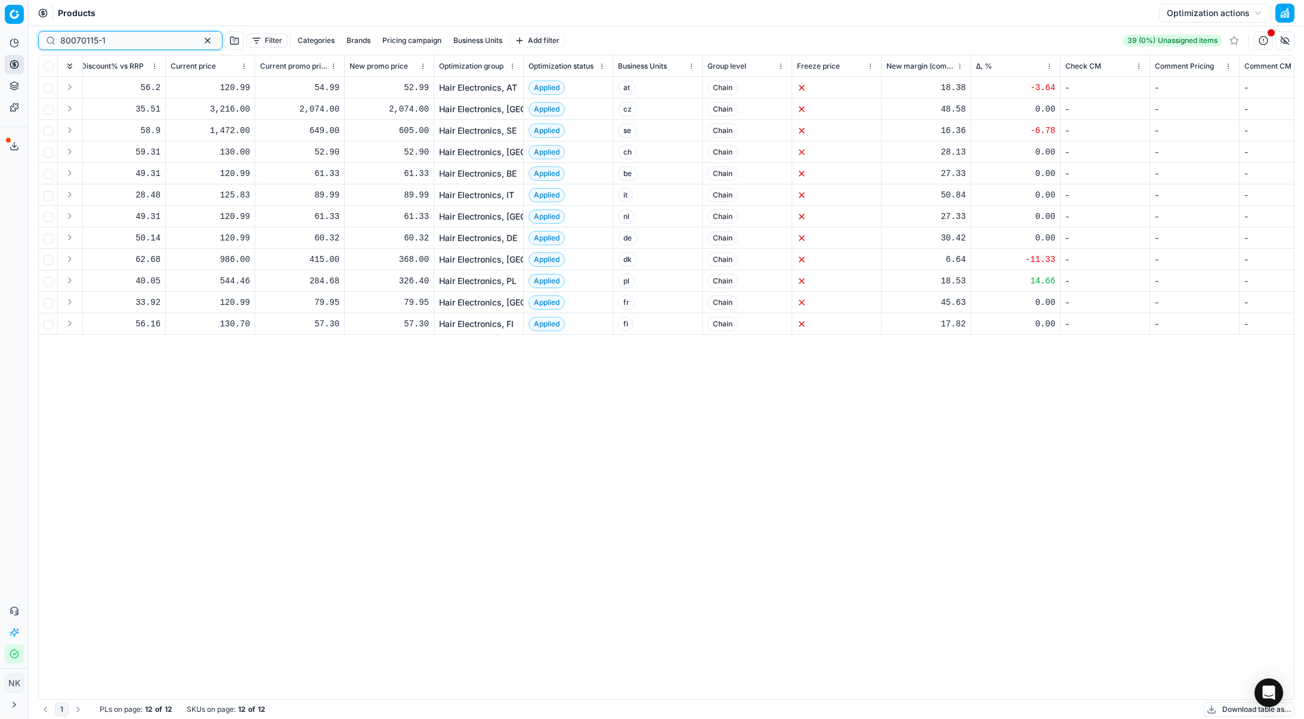
type input "80070115-1"
click at [475, 259] on link "Hair Electronics, [GEOGRAPHIC_DATA]" at bounding box center [515, 260] width 152 height 12
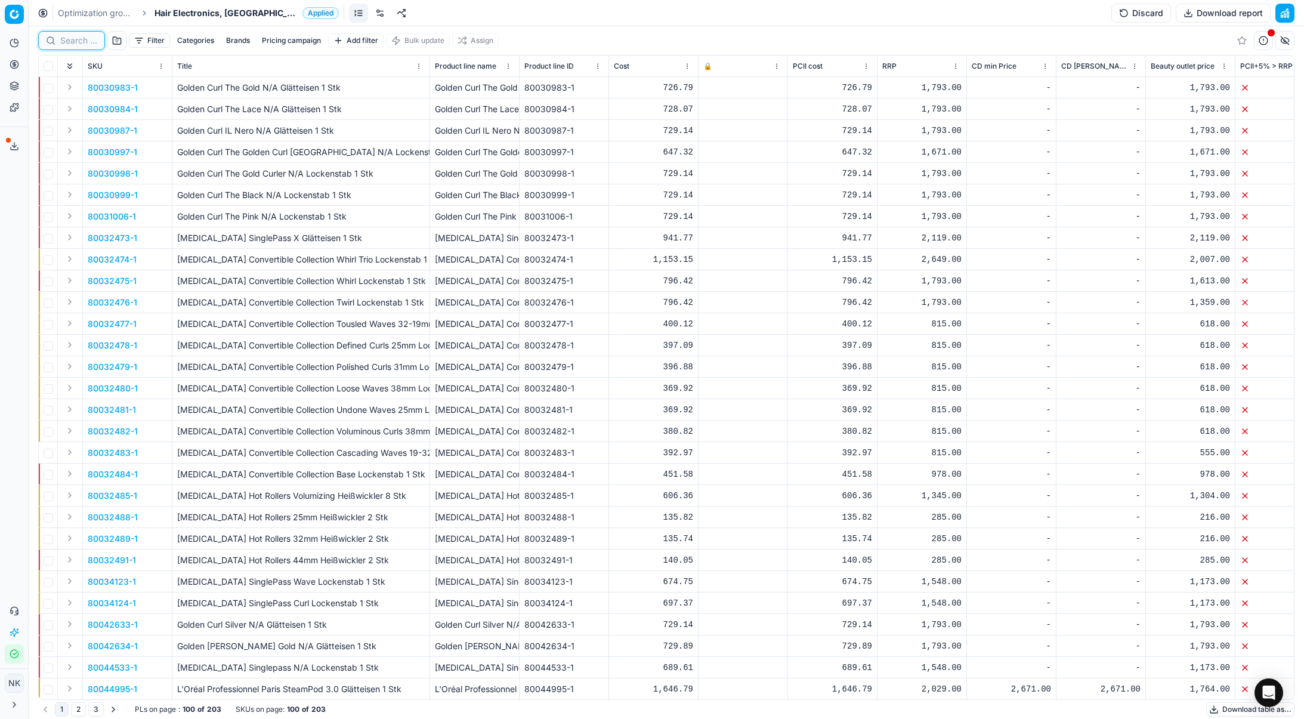
click at [68, 44] on input at bounding box center [78, 41] width 37 height 12
paste input "80070115-1"
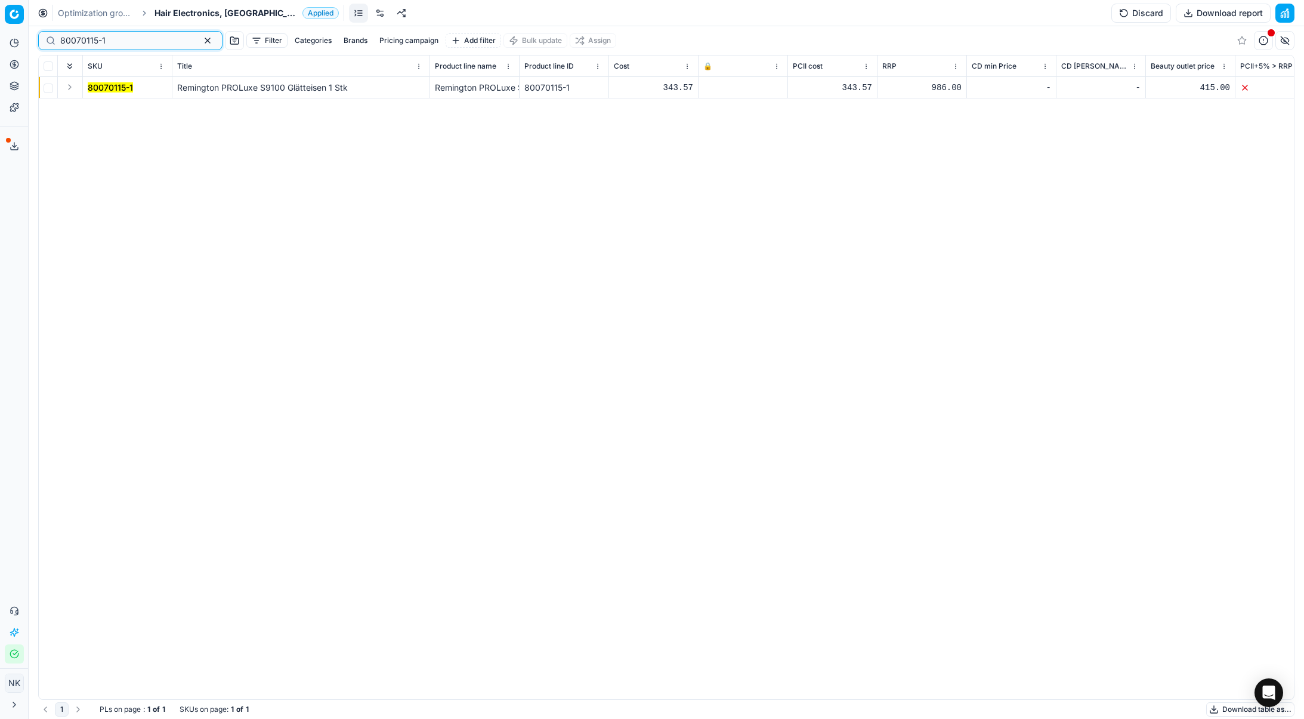
type input "80070115-1"
click at [66, 93] on button "Expand" at bounding box center [70, 87] width 14 height 14
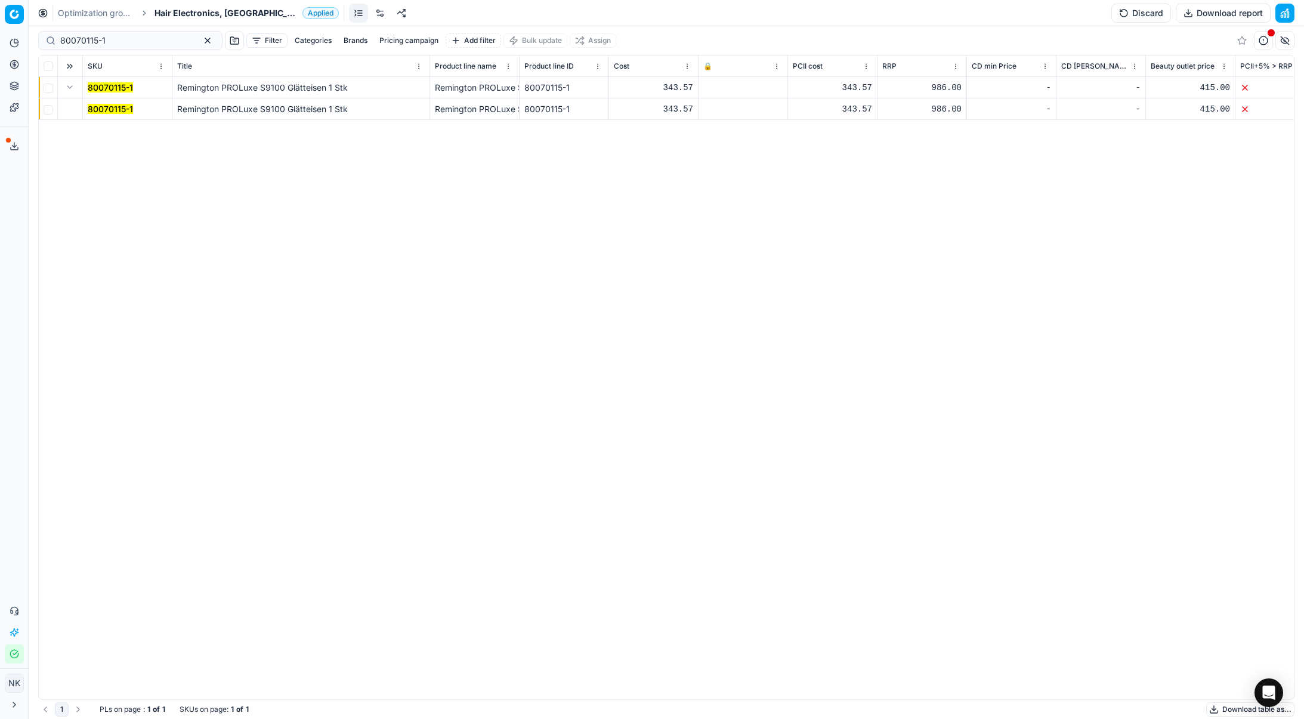
click at [108, 112] on mark "80070115-1" at bounding box center [110, 109] width 45 height 10
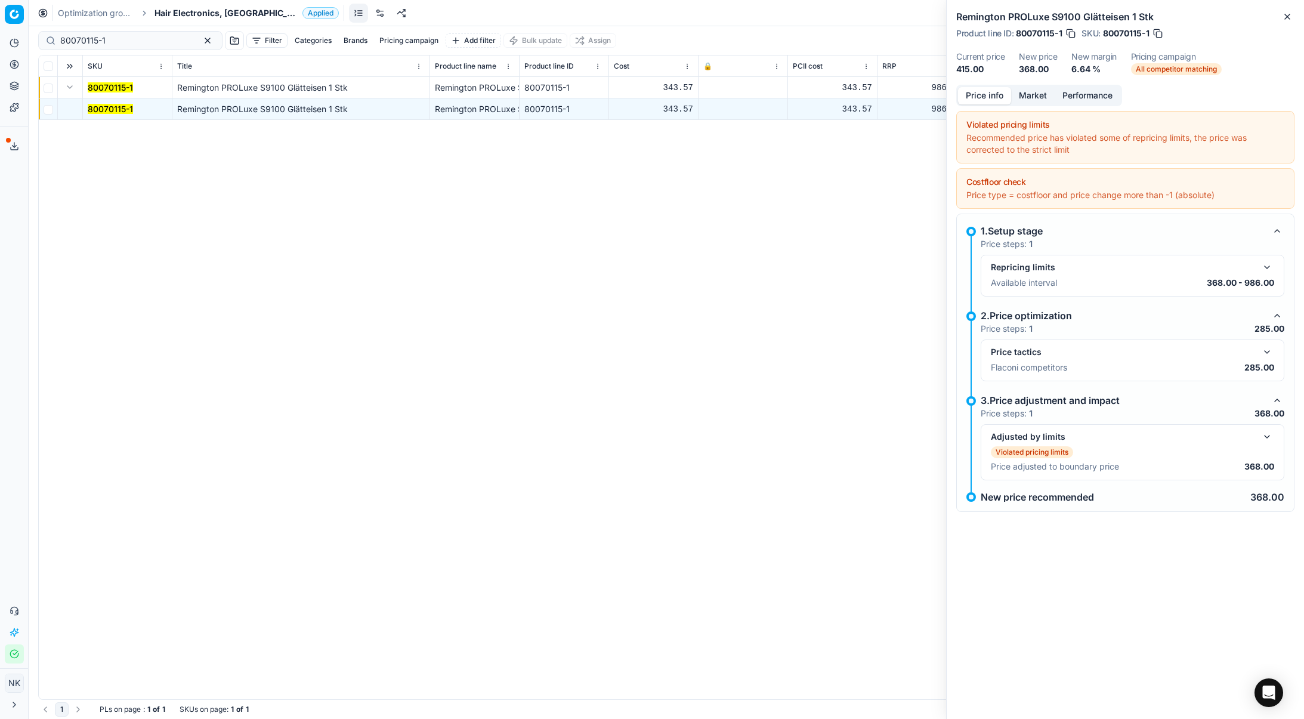
click at [1266, 348] on button "button" at bounding box center [1267, 352] width 14 height 14
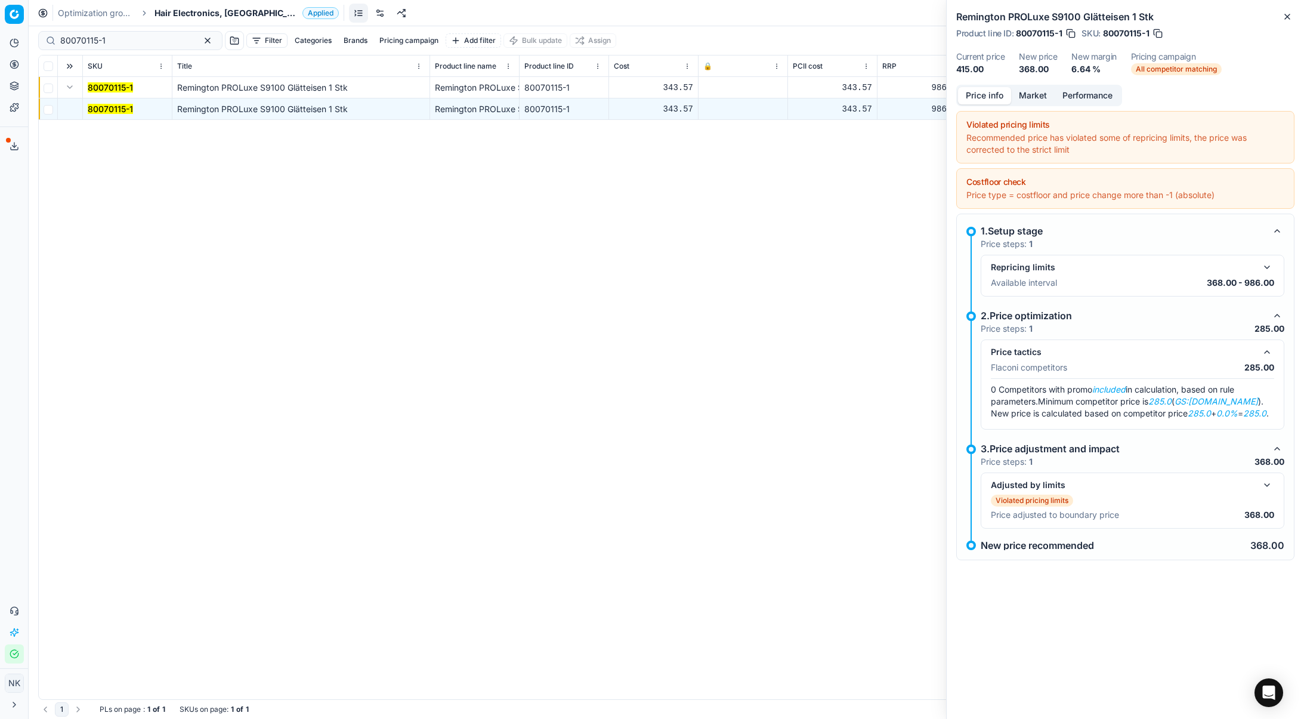
click at [1034, 87] on button "Market" at bounding box center [1033, 95] width 44 height 17
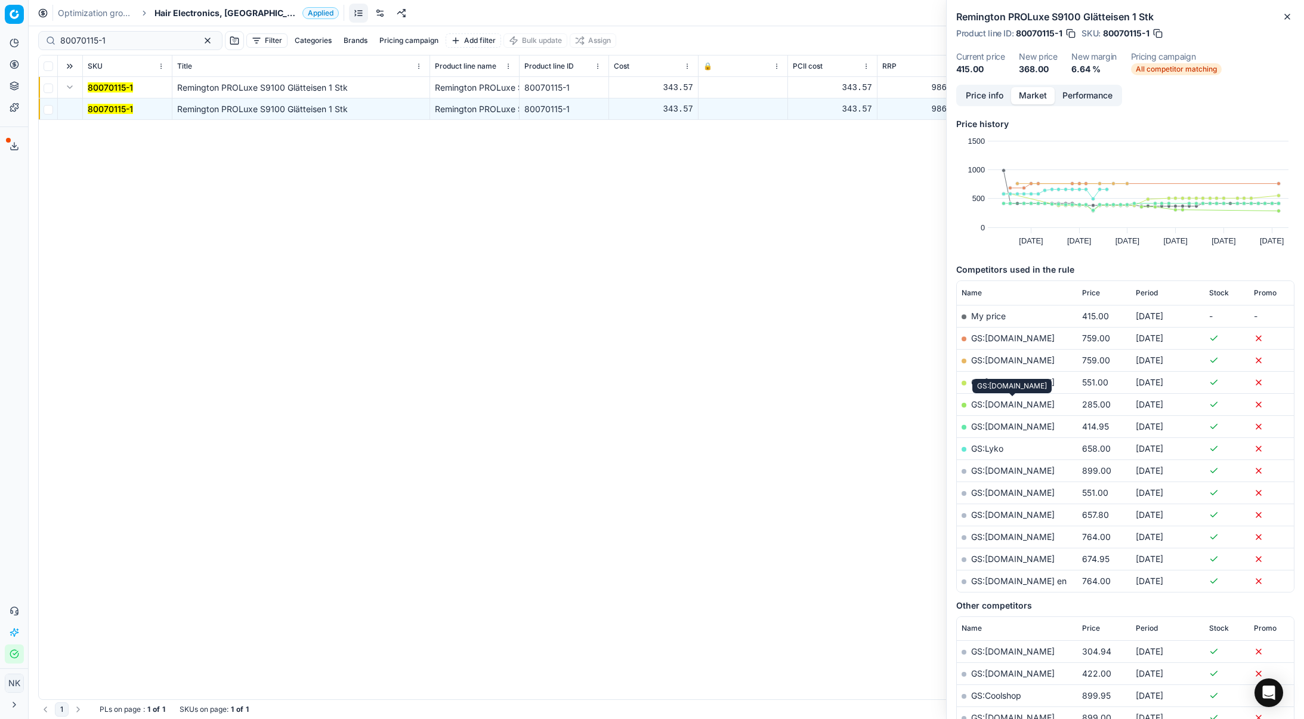
click at [997, 403] on link "GS:[DOMAIN_NAME]" at bounding box center [1013, 404] width 84 height 10
click at [179, 16] on span "Hair Electronics, [GEOGRAPHIC_DATA]" at bounding box center [225, 13] width 143 height 12
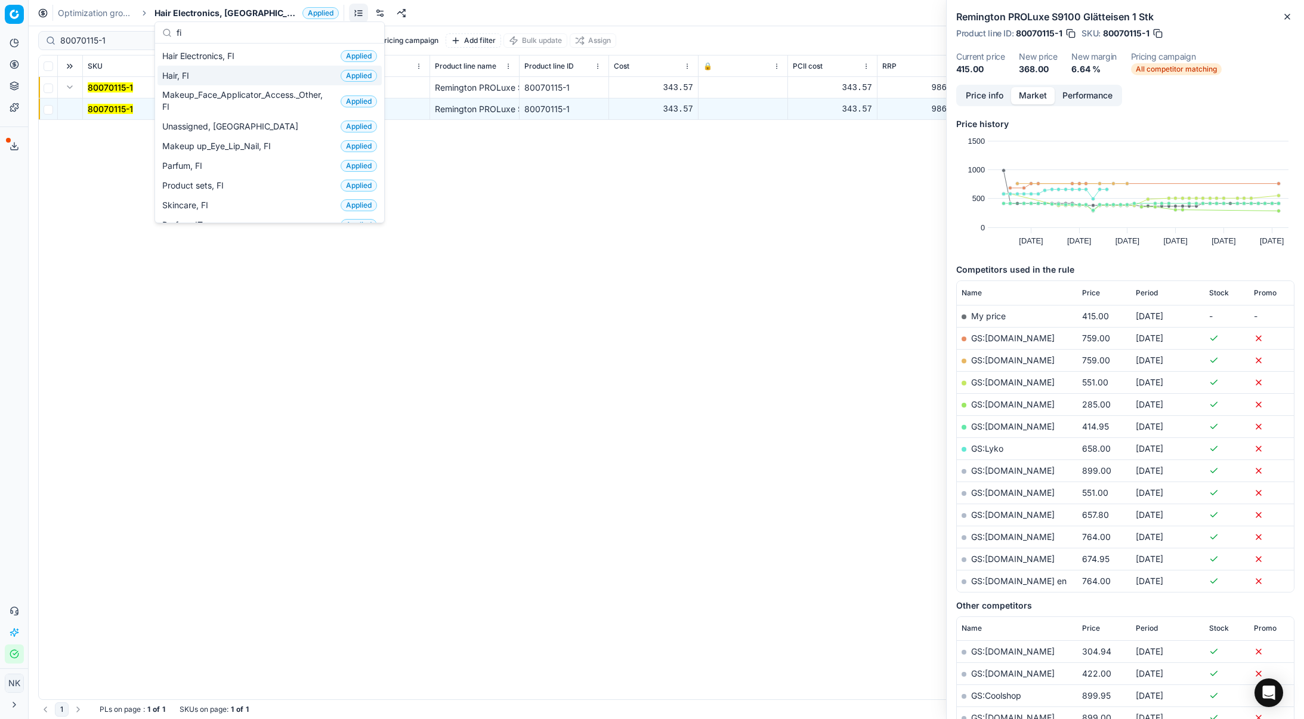
type input "fi"
click at [183, 75] on span "Hair, FI" at bounding box center [178, 76] width 32 height 12
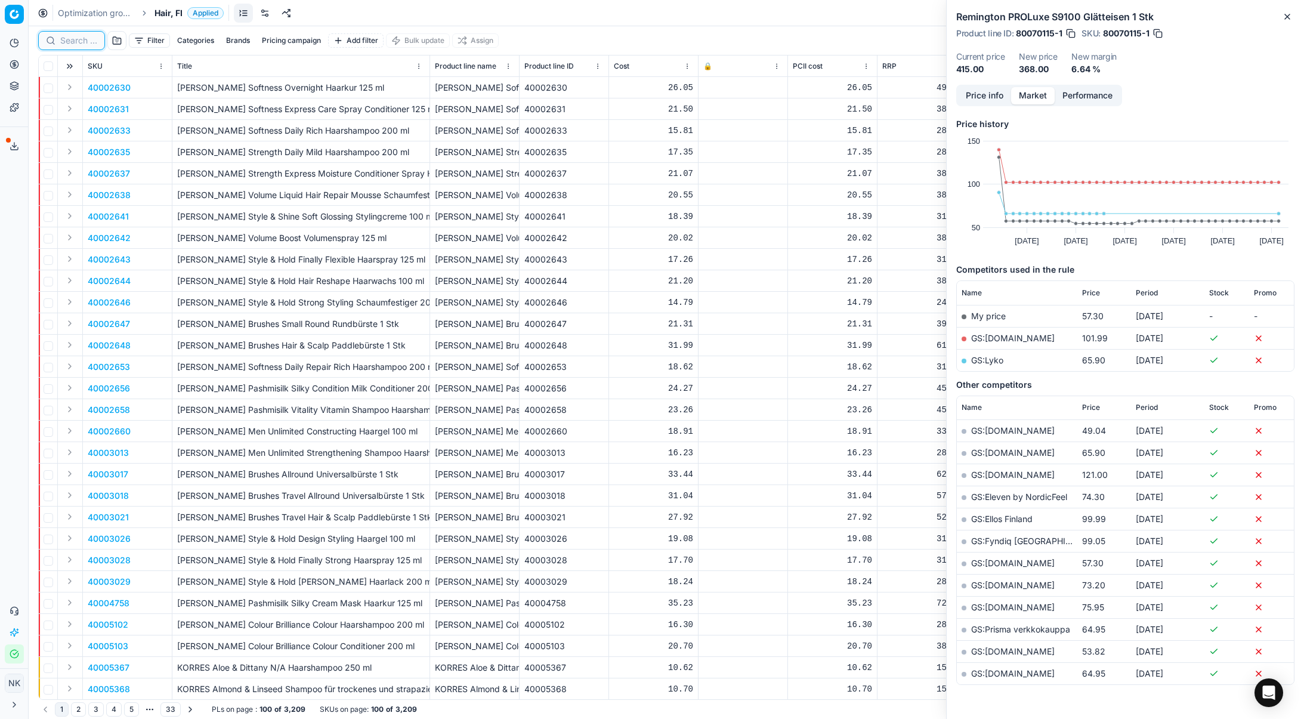
click at [71, 42] on input at bounding box center [78, 41] width 37 height 12
paste input "80057974-0008280"
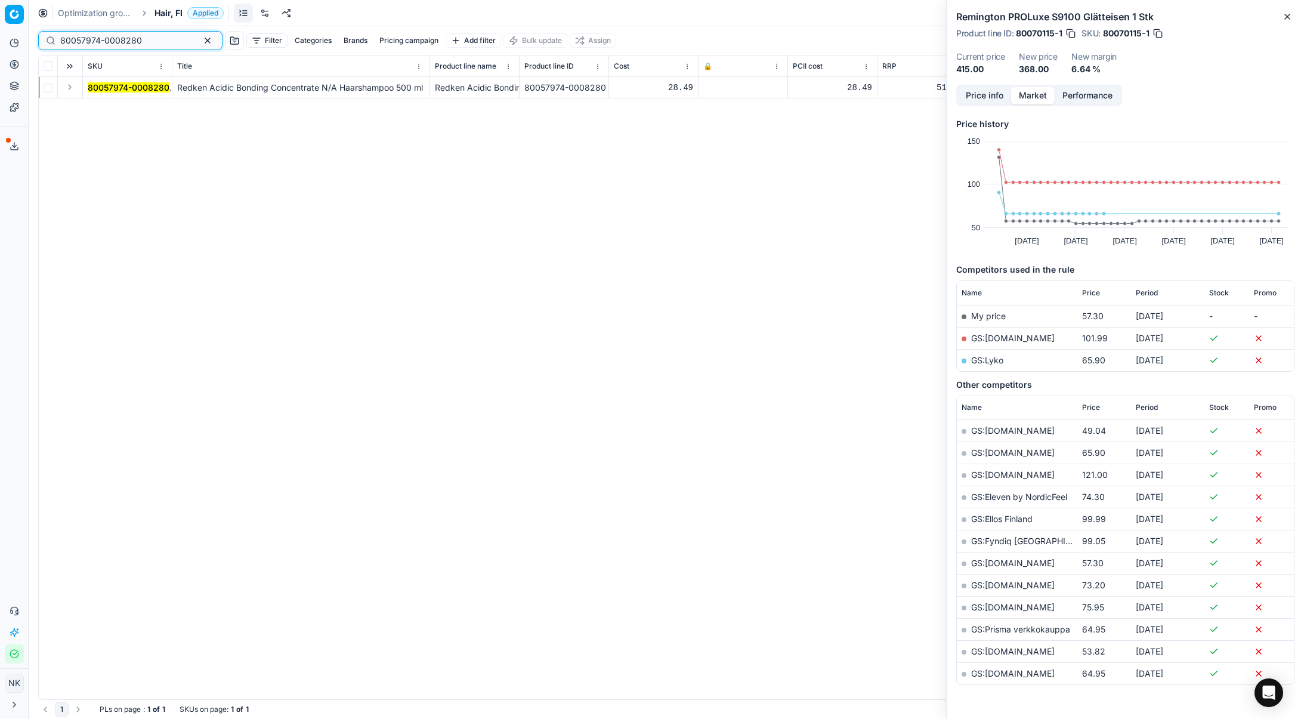
type input "80057974-0008280"
click at [68, 91] on button "Expand" at bounding box center [70, 87] width 14 height 14
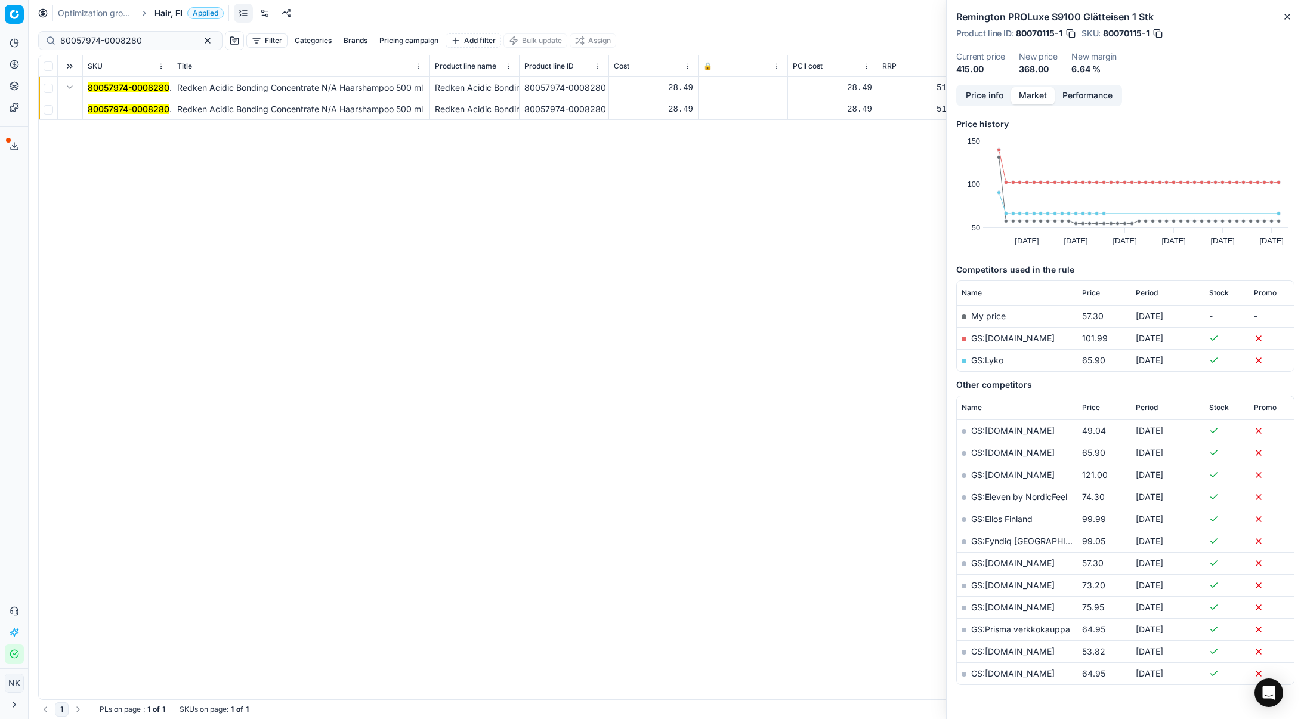
click at [104, 109] on mark "80057974-0008280" at bounding box center [129, 109] width 82 height 10
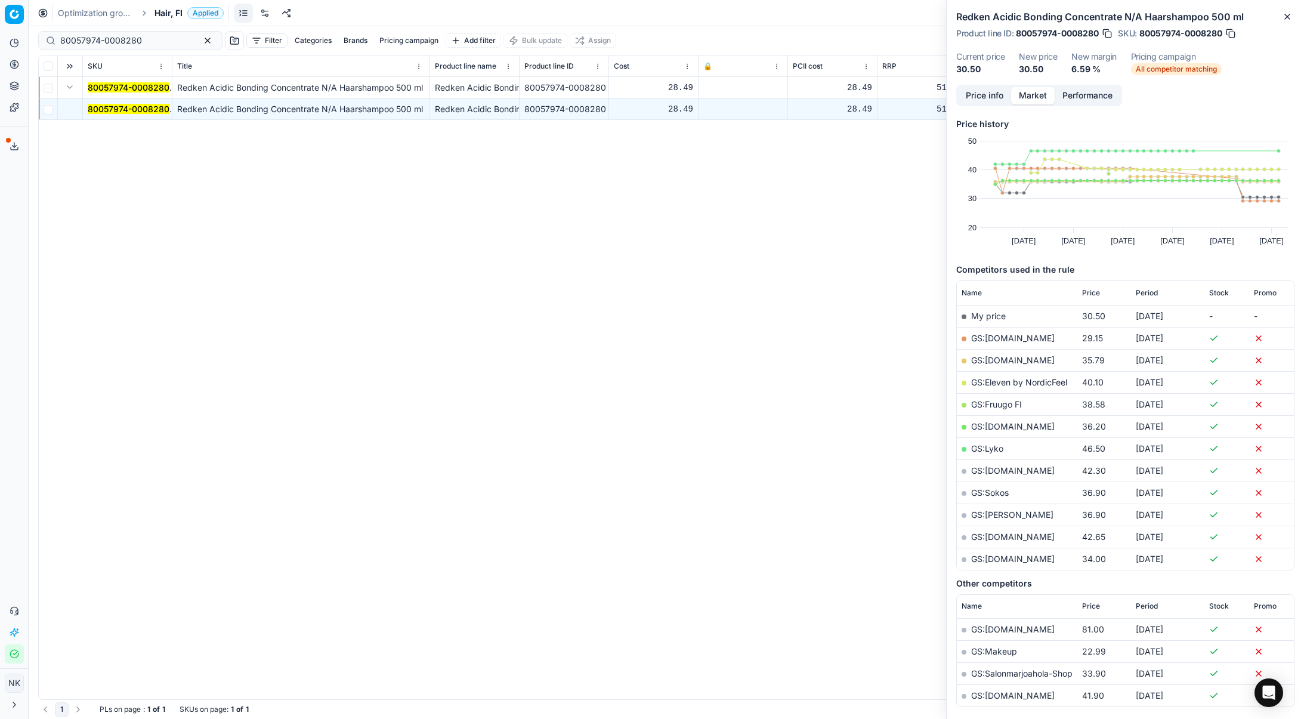
click at [990, 338] on link "GS:[DOMAIN_NAME]" at bounding box center [1013, 338] width 84 height 10
click at [165, 10] on span "Hair, FI" at bounding box center [168, 13] width 28 height 12
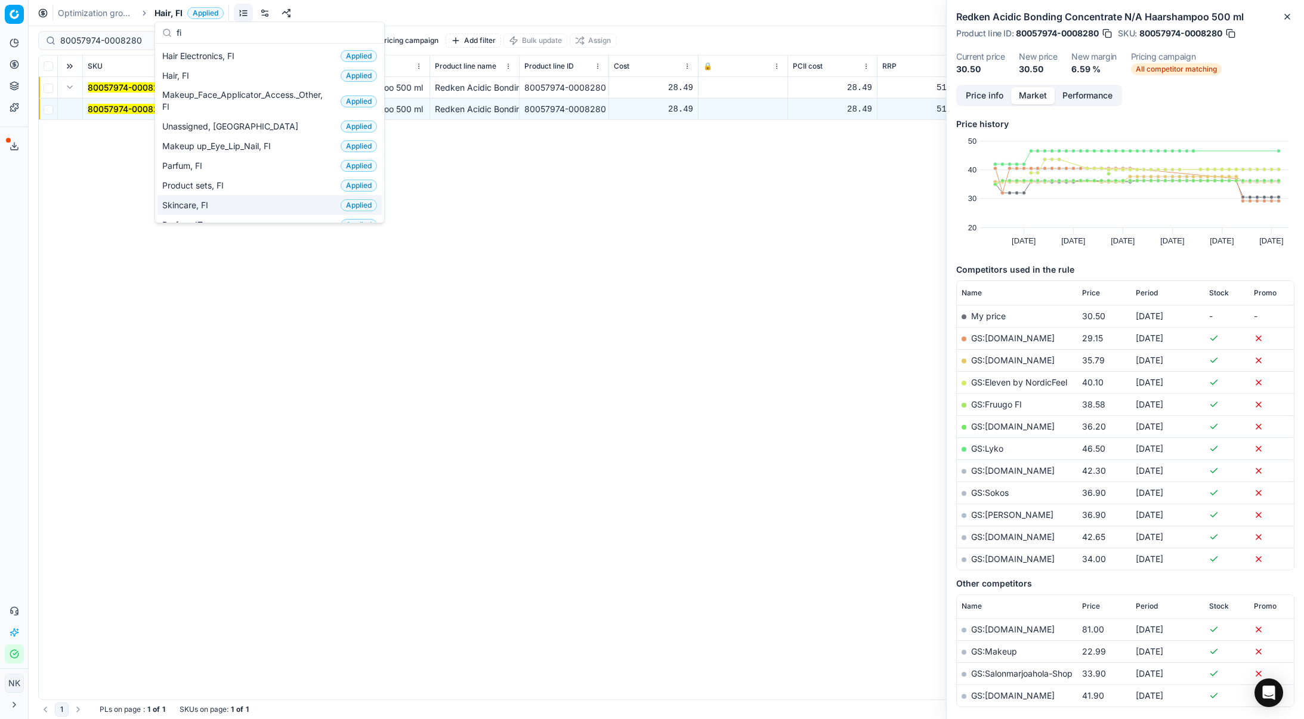
type input "fi"
click at [194, 202] on span "Skincare, FI" at bounding box center [187, 205] width 51 height 12
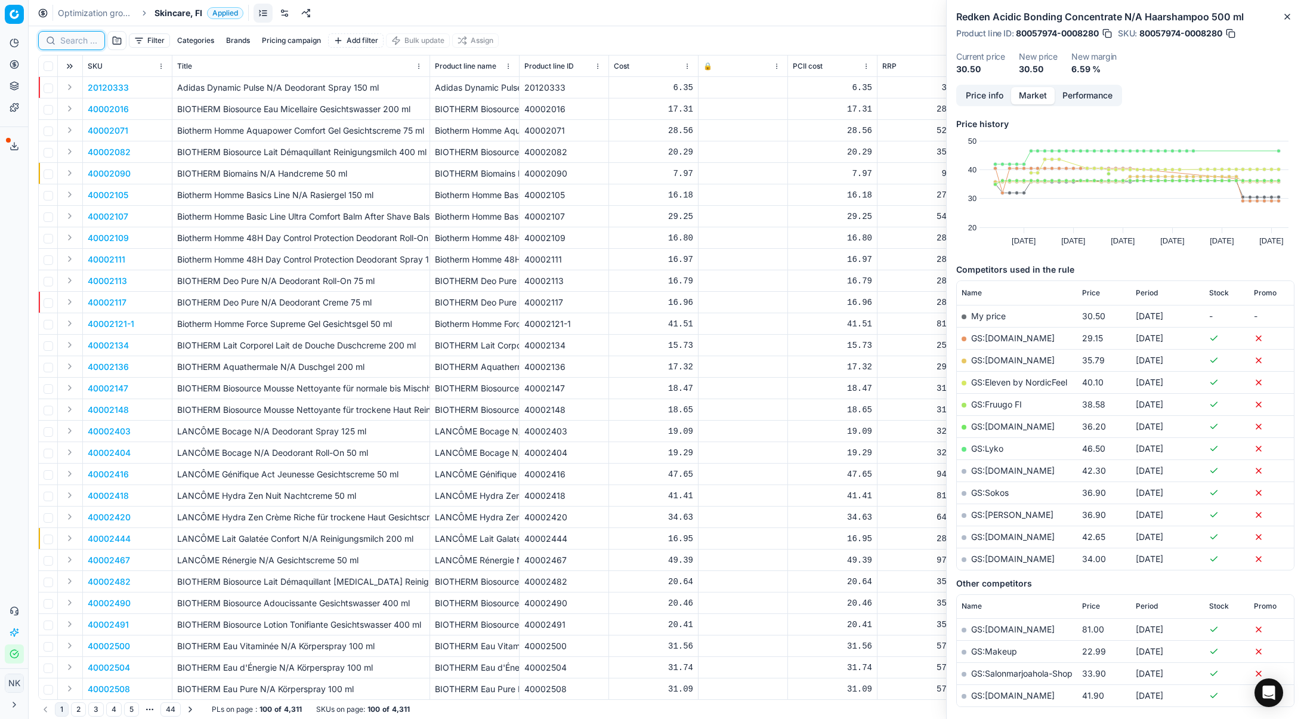
click at [65, 43] on input at bounding box center [78, 41] width 37 height 12
paste input "80055747-30-1"
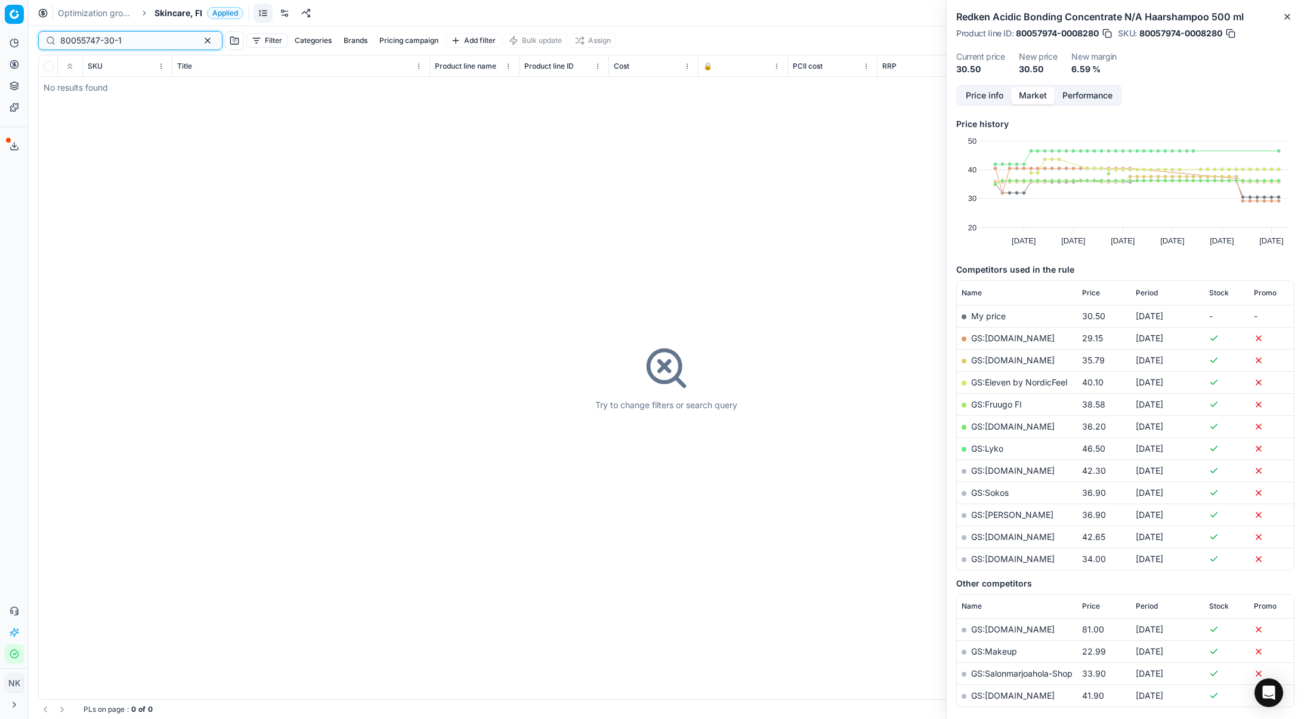
click at [115, 45] on input "80055747-30-1" at bounding box center [125, 41] width 131 height 12
paste input "67360-75"
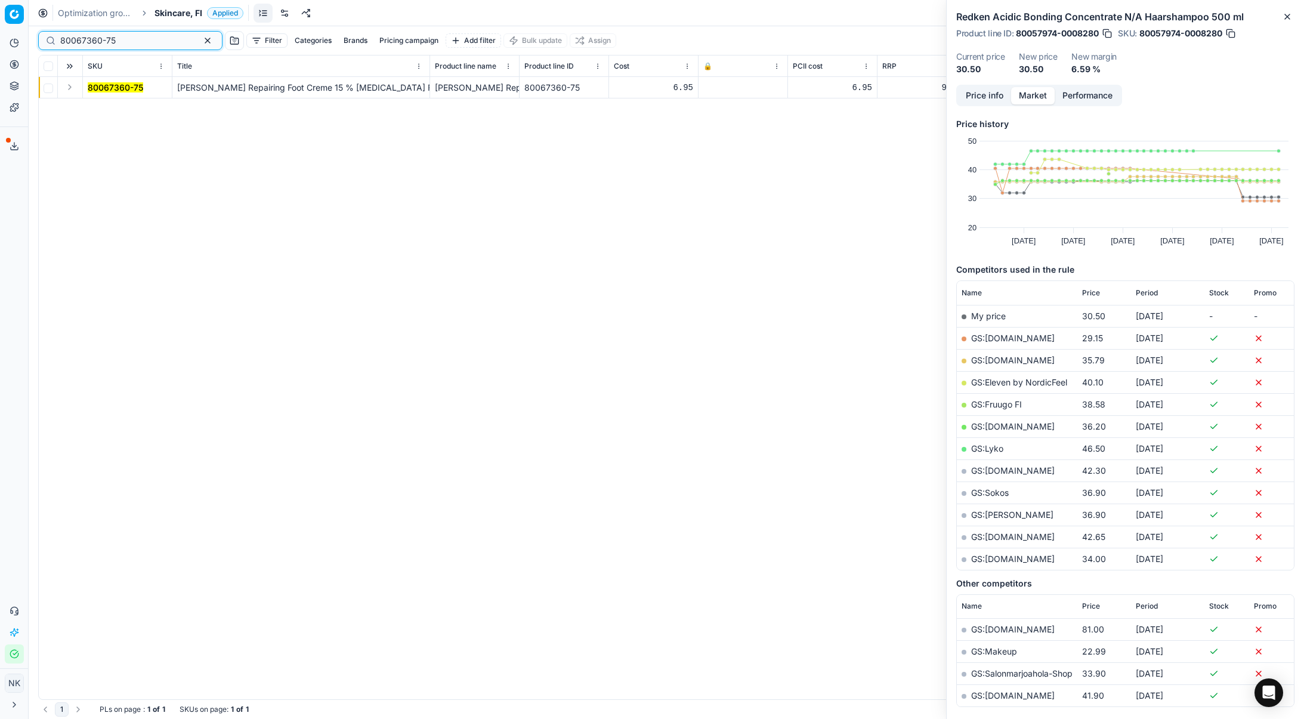
type input "80067360-75"
click at [70, 91] on button "Expand" at bounding box center [70, 87] width 14 height 14
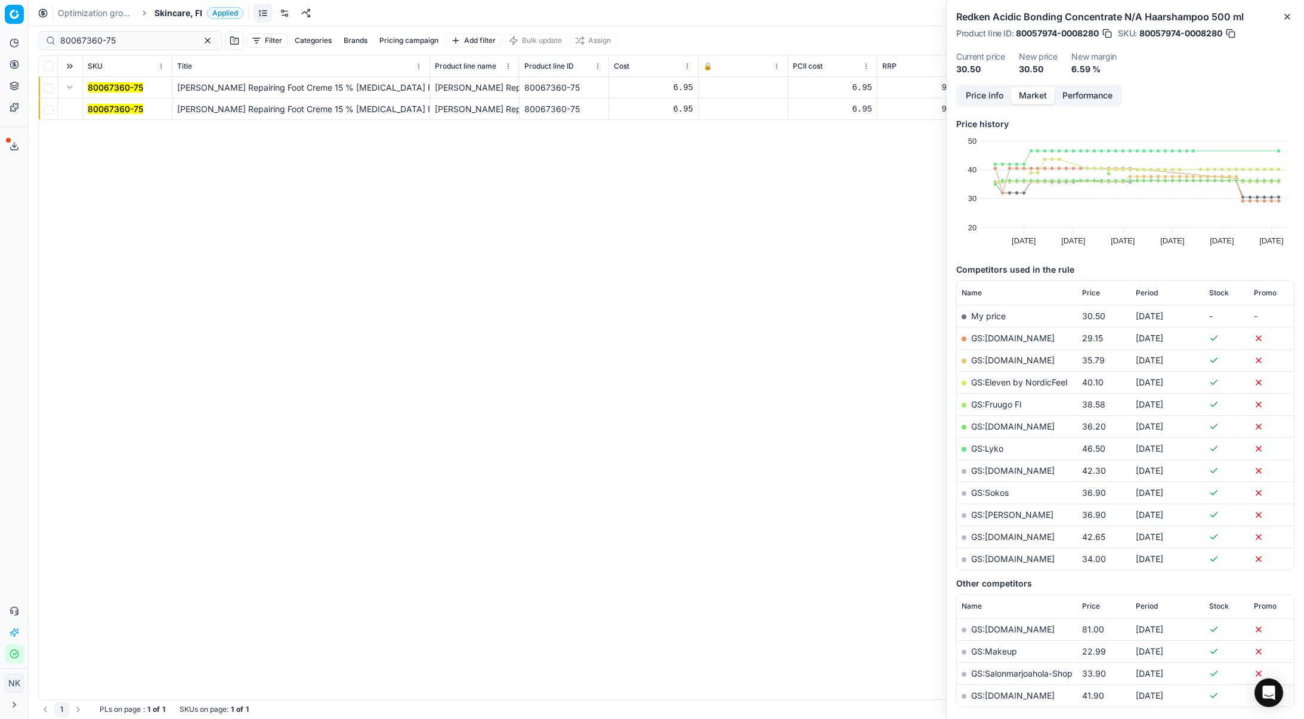
click at [116, 110] on mark "80067360-75" at bounding box center [115, 109] width 55 height 10
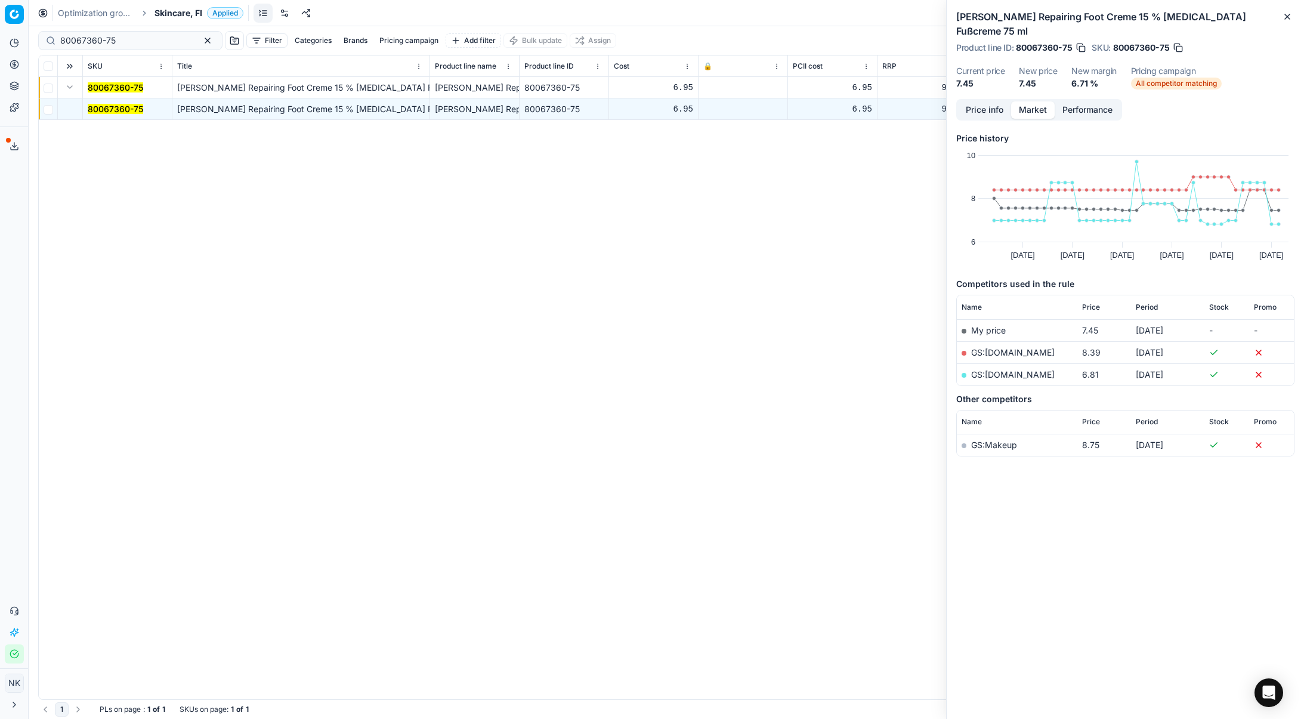
click at [1019, 369] on link "GS:[DOMAIN_NAME]" at bounding box center [1013, 374] width 84 height 10
click at [142, 40] on input "80067360-75" at bounding box center [125, 41] width 131 height 12
click at [996, 347] on link "GS:[DOMAIN_NAME]" at bounding box center [1013, 352] width 84 height 10
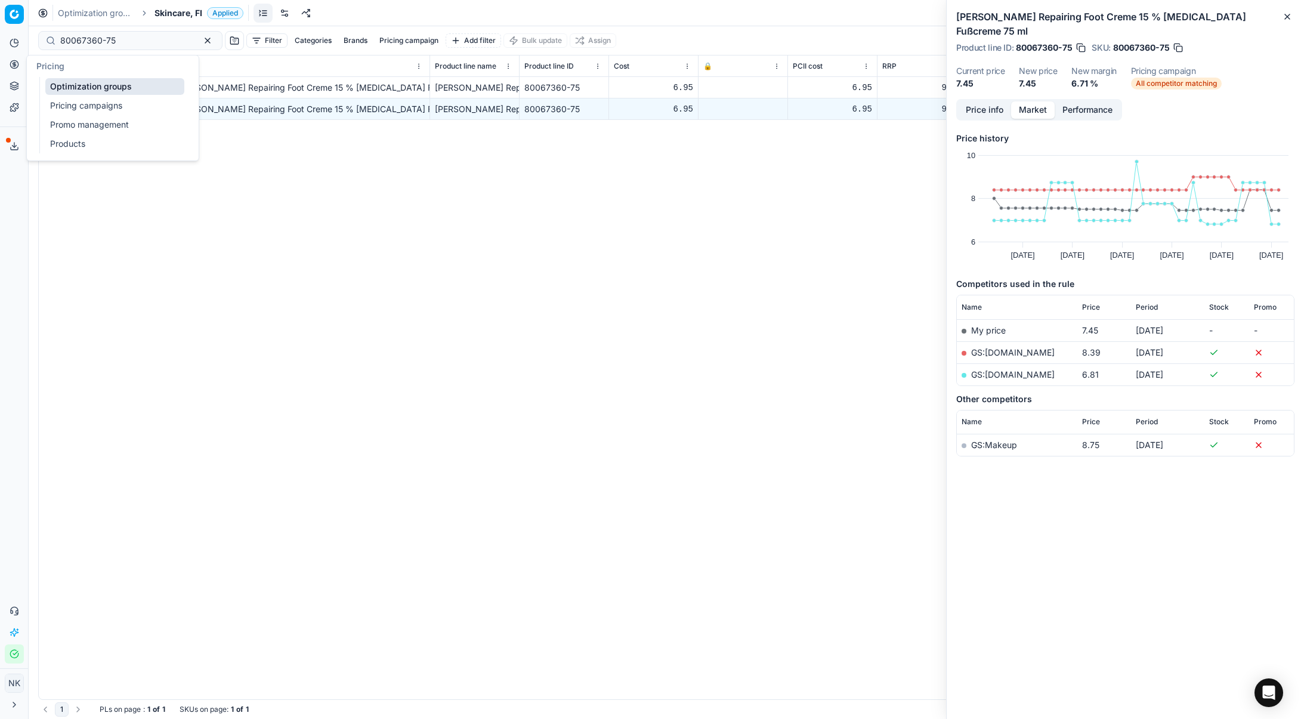
click at [58, 140] on link "Products" at bounding box center [114, 143] width 139 height 17
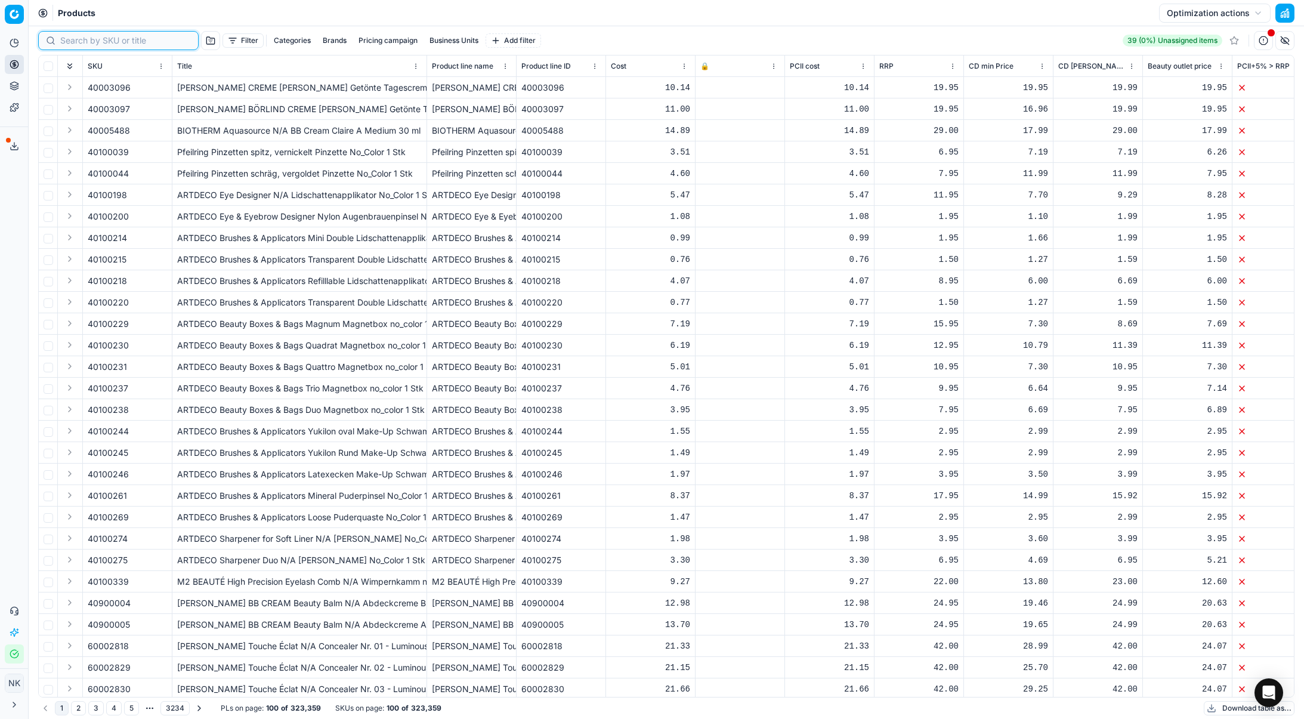
click at [86, 39] on input at bounding box center [125, 41] width 131 height 12
paste input "80055747-30-1"
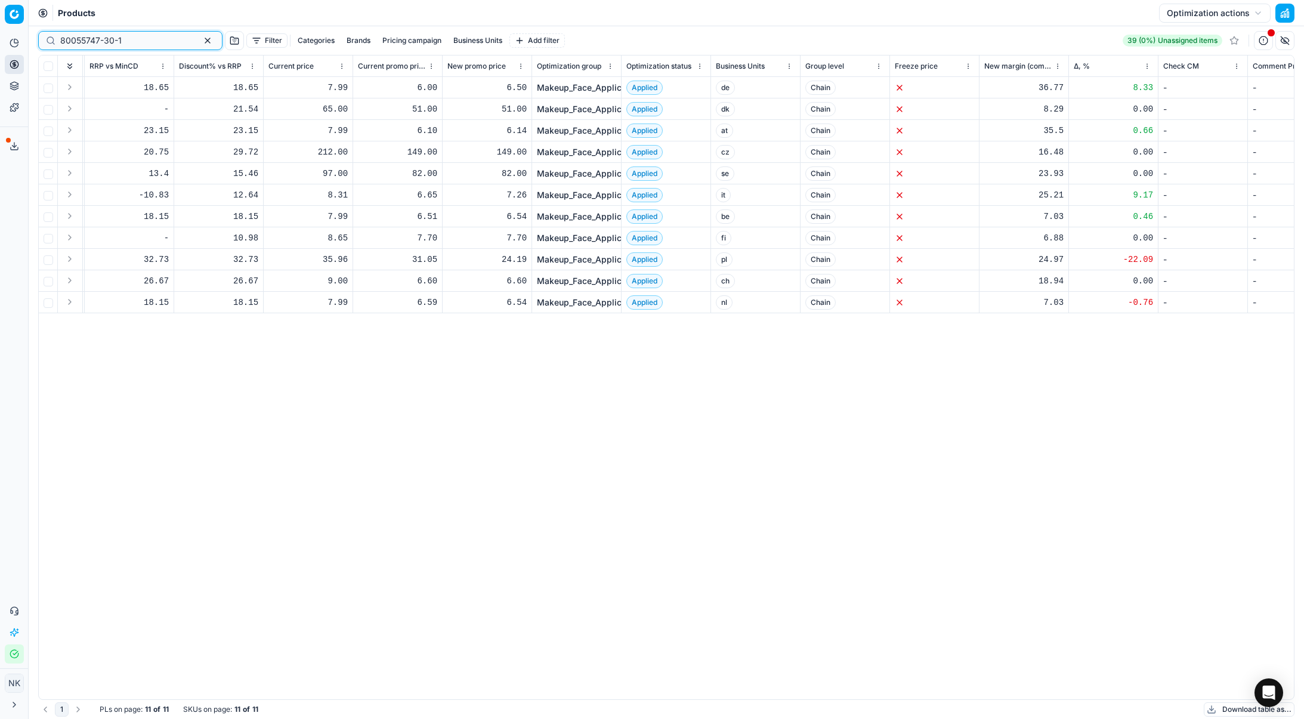
scroll to position [0, 1419]
type input "80055747-30-1"
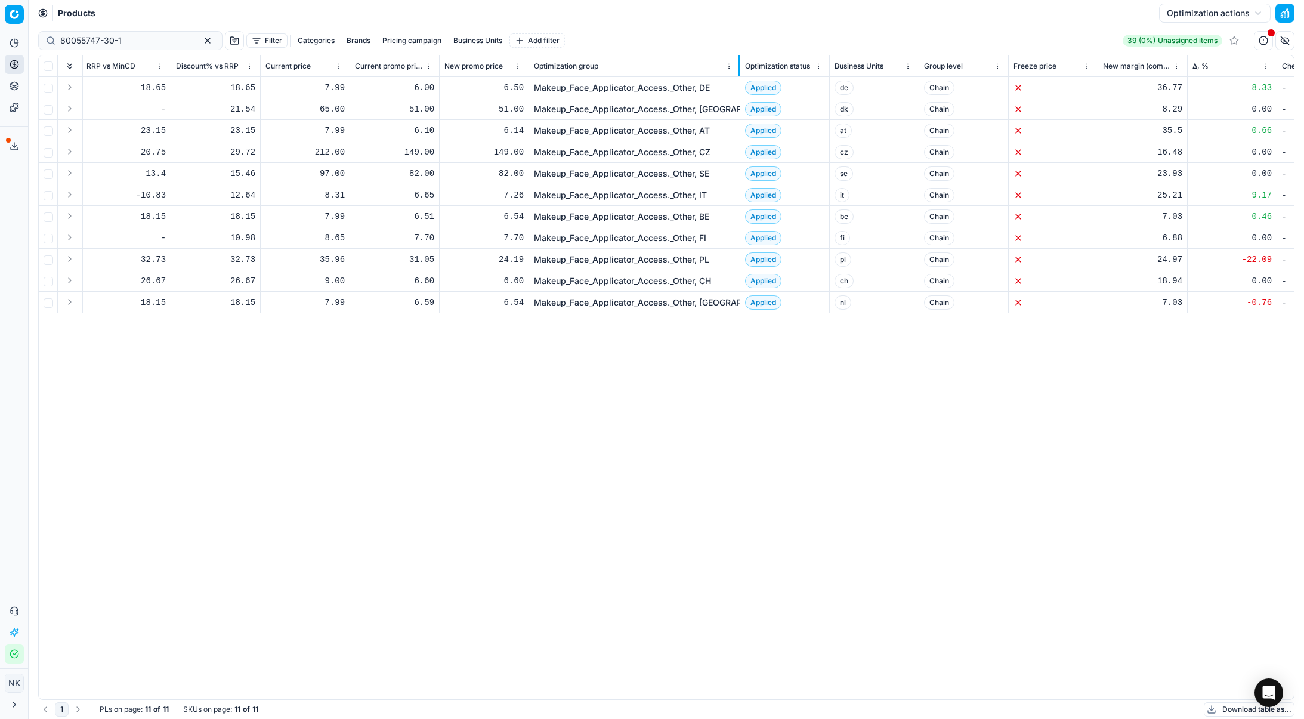
drag, startPoint x: 617, startPoint y: 64, endPoint x: 738, endPoint y: 63, distance: 121.7
click at [738, 63] on div at bounding box center [738, 65] width 1 height 21
click at [646, 239] on link "Makeup_Face_Applicator_Access._Other, FI" at bounding box center [620, 238] width 172 height 12
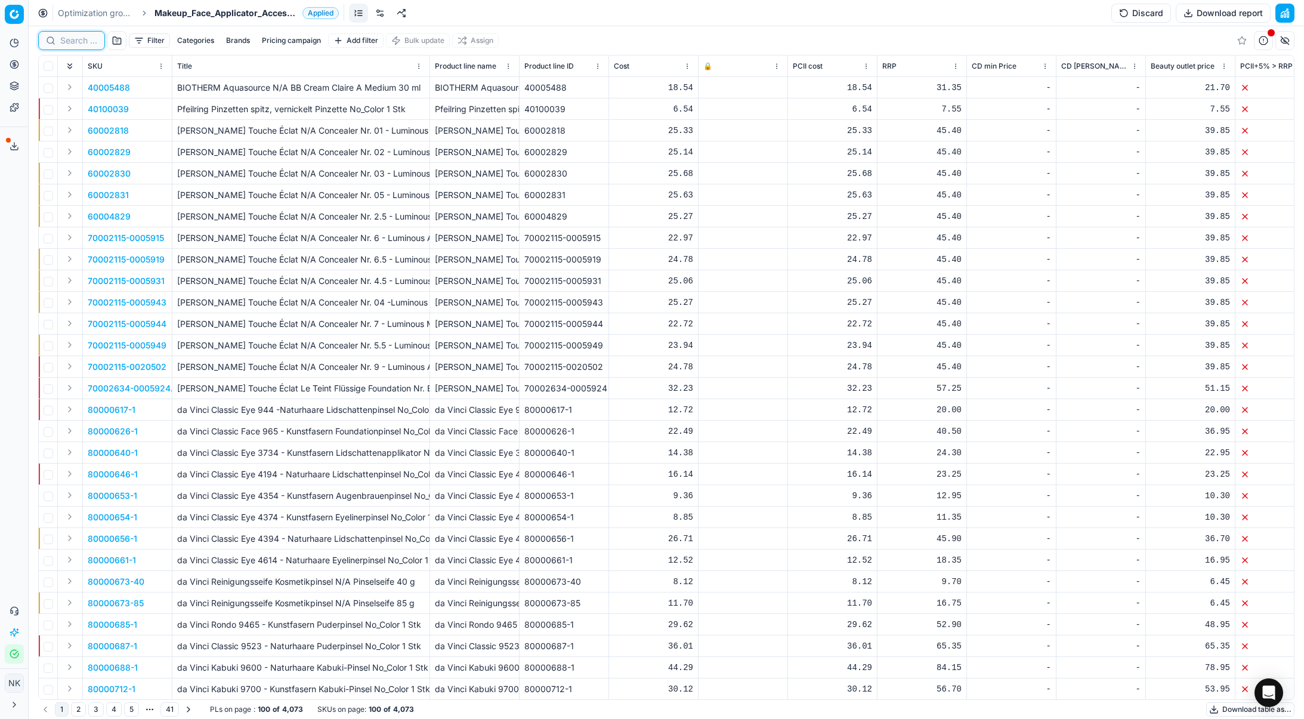
click at [73, 44] on input at bounding box center [78, 41] width 37 height 12
paste input "80055747-30-1"
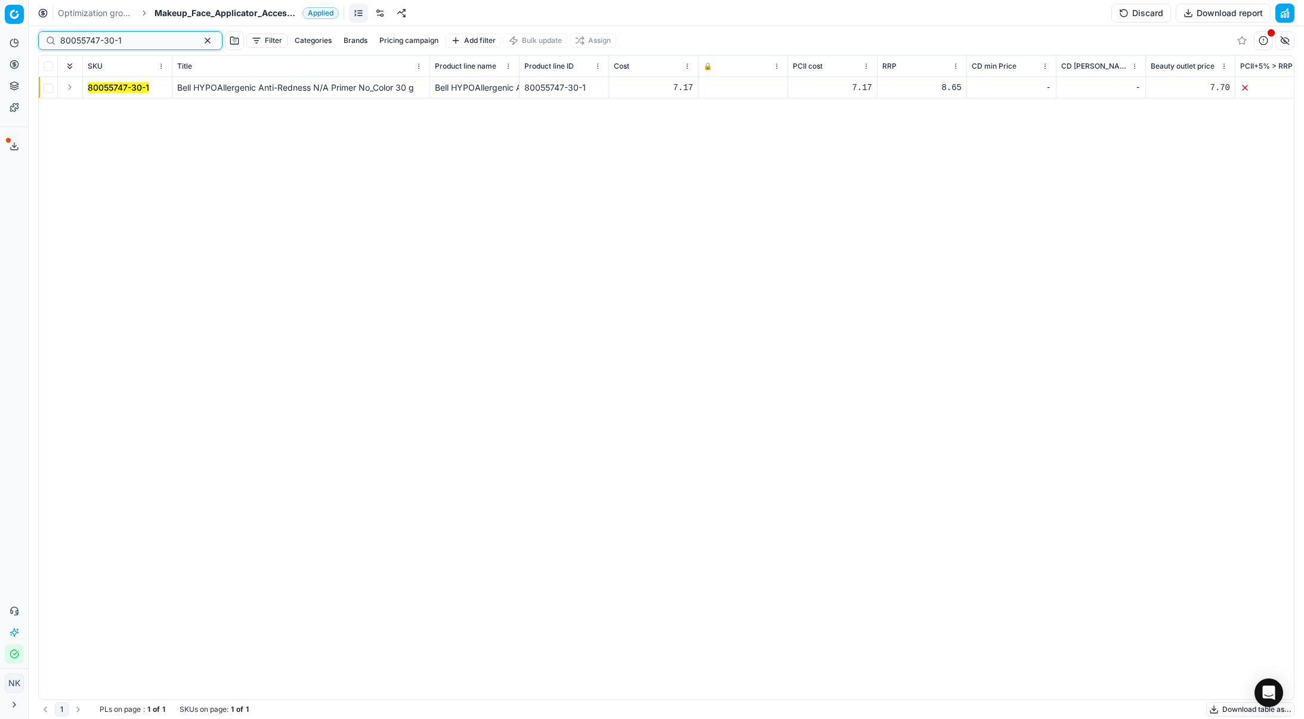
type input "80055747-30-1"
click at [66, 85] on button "Expand" at bounding box center [70, 87] width 14 height 14
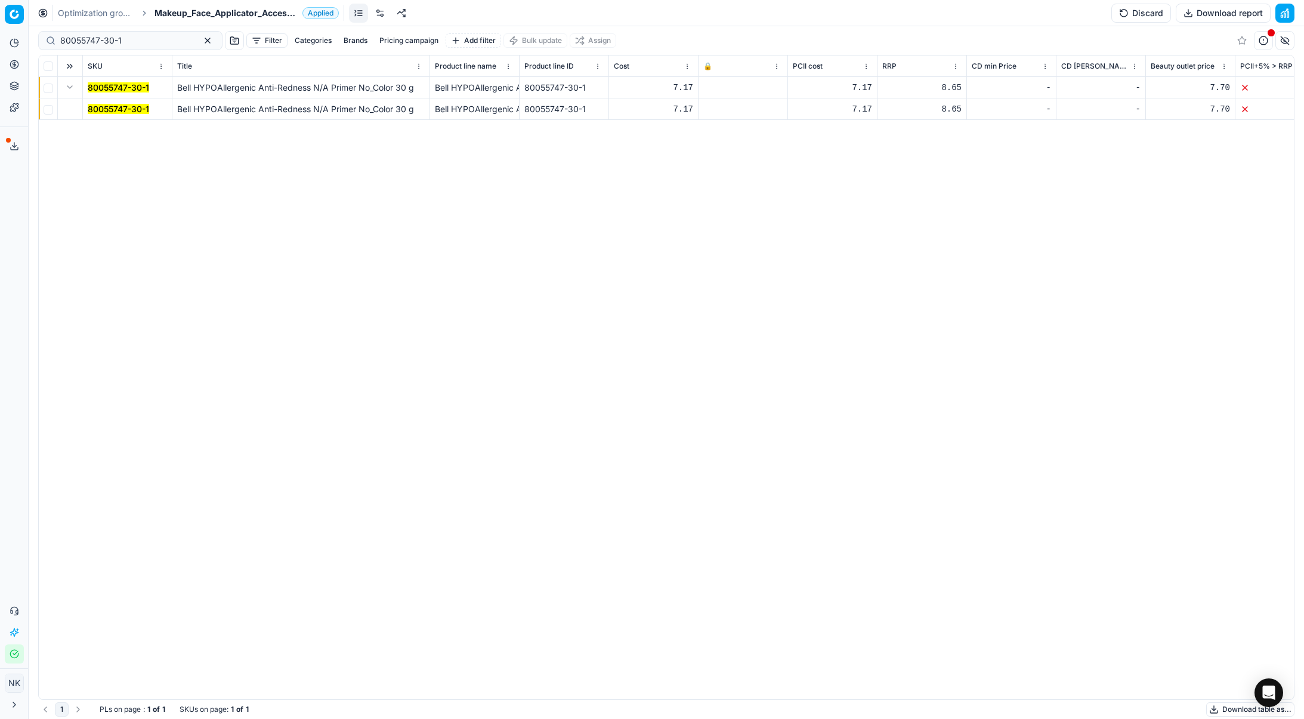
click at [104, 107] on mark "80055747-30-1" at bounding box center [118, 109] width 61 height 10
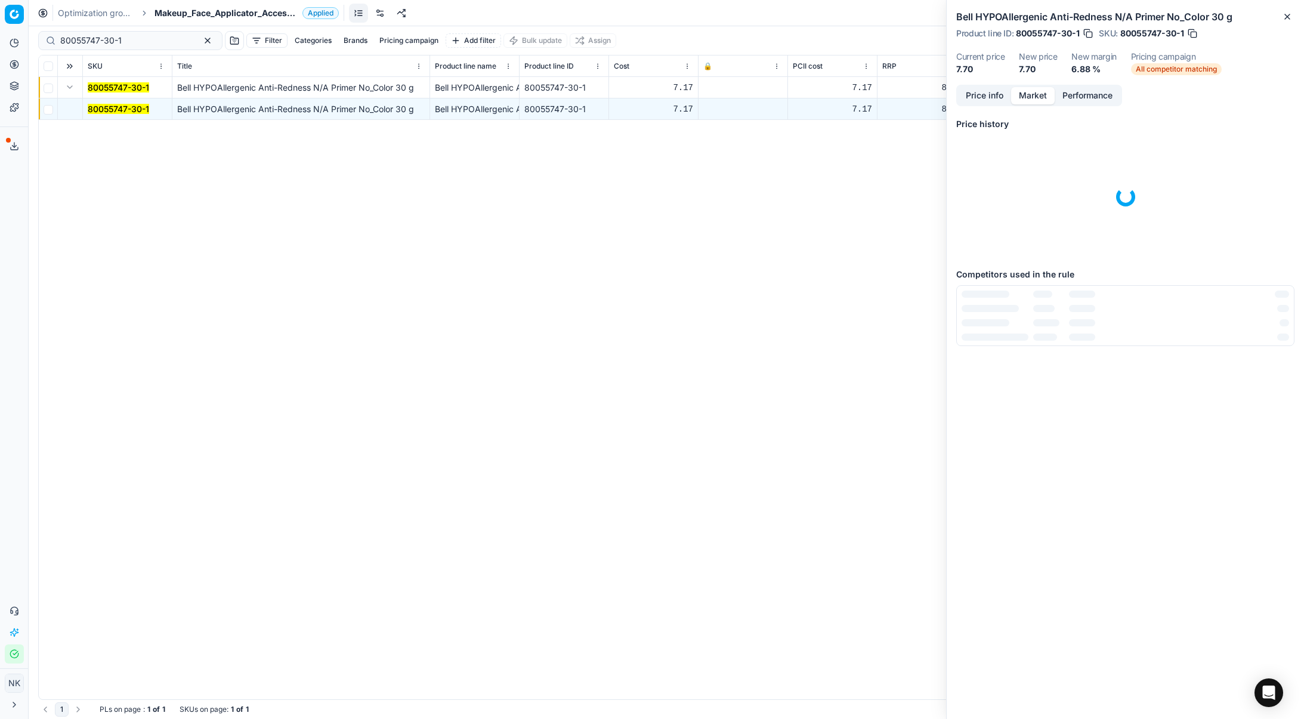
click at [1040, 100] on button "Market" at bounding box center [1033, 95] width 44 height 17
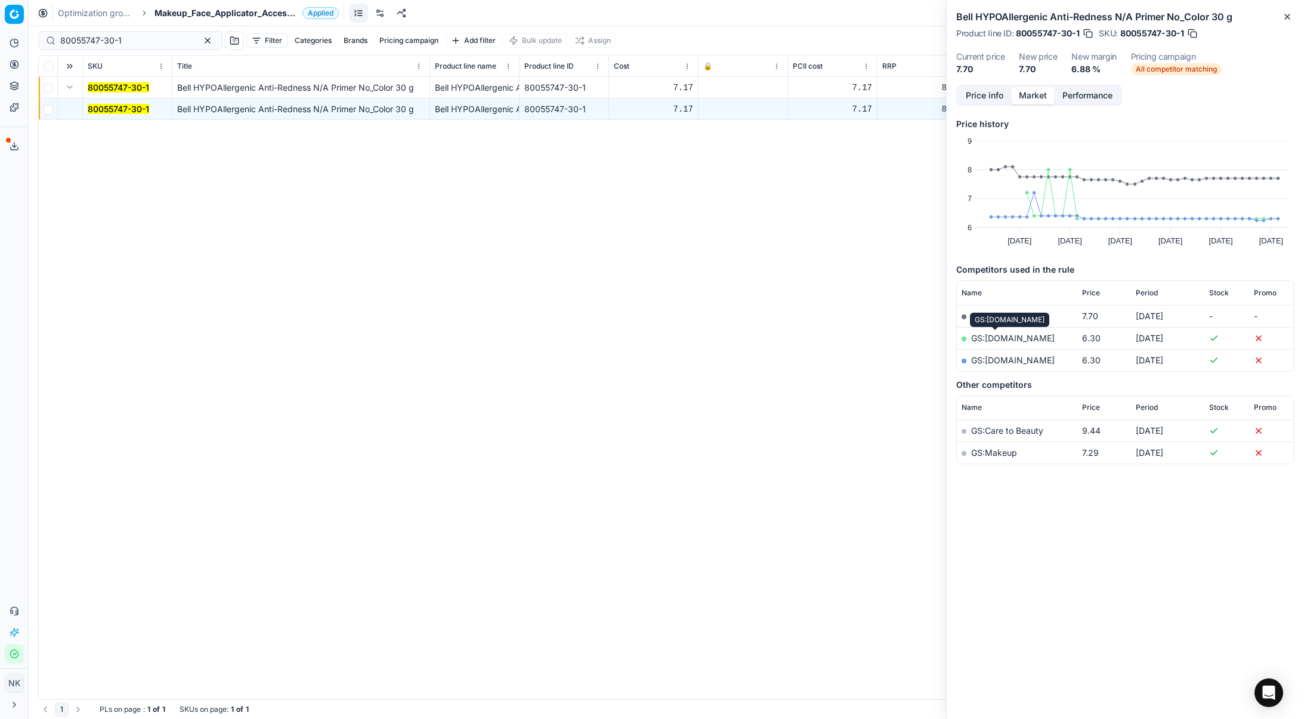
click at [999, 337] on link "GS:[DOMAIN_NAME]" at bounding box center [1013, 338] width 84 height 10
click at [225, 12] on span "Makeup_Face_Applicator_Access._Other, FI" at bounding box center [225, 13] width 143 height 12
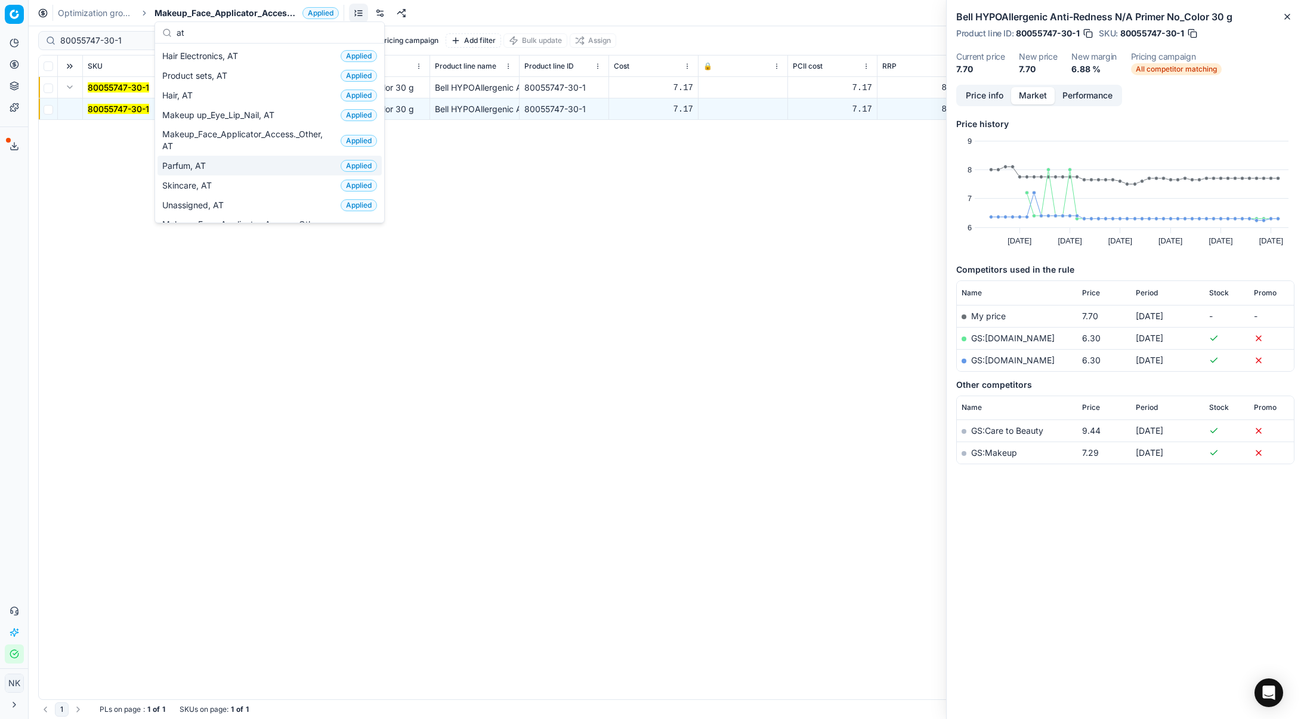
type input "at"
click at [199, 166] on span "Parfum, AT" at bounding box center [186, 166] width 48 height 12
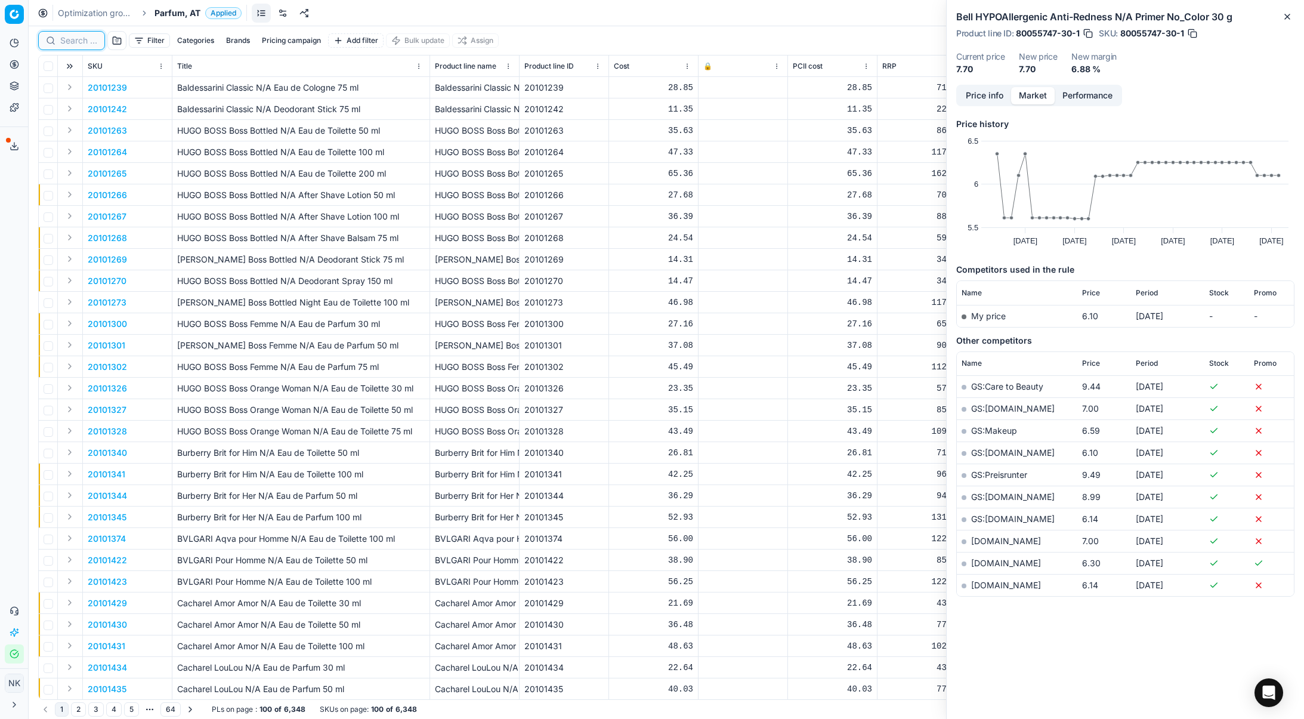
click at [75, 41] on input at bounding box center [78, 41] width 37 height 12
paste input "20103397"
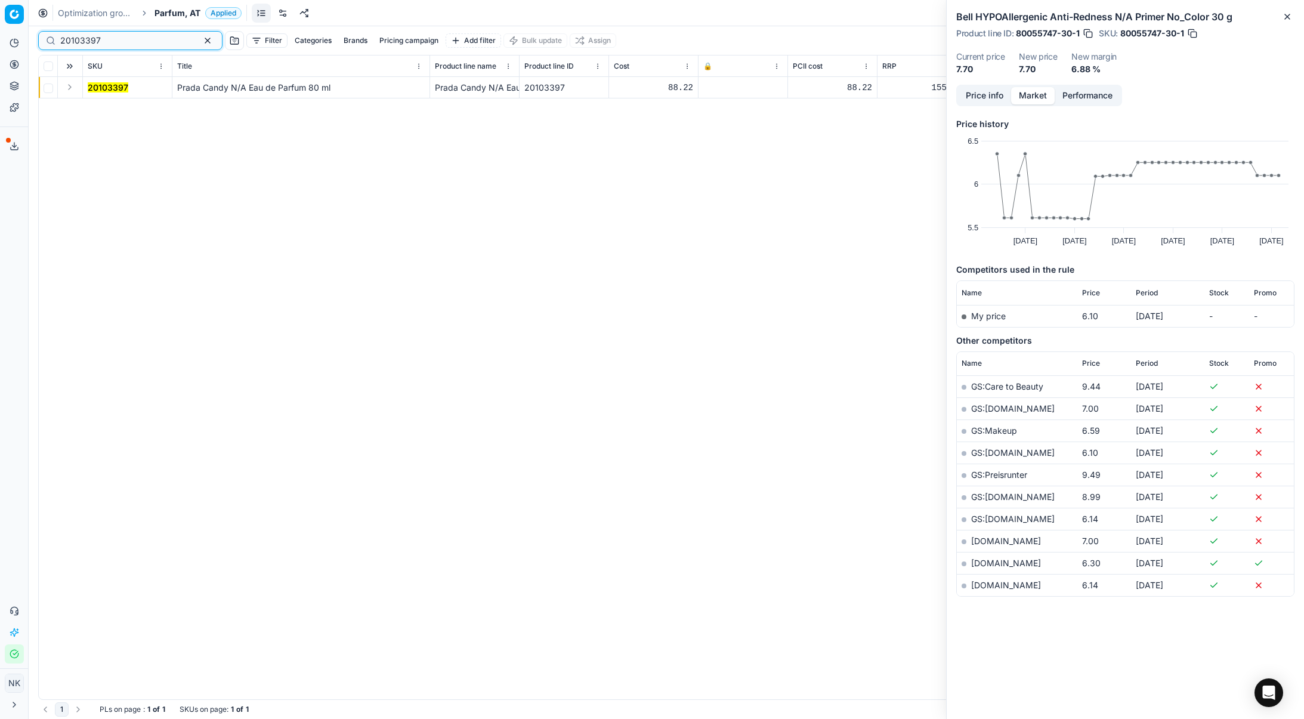
type input "20103397"
click at [72, 91] on button "Expand" at bounding box center [70, 87] width 14 height 14
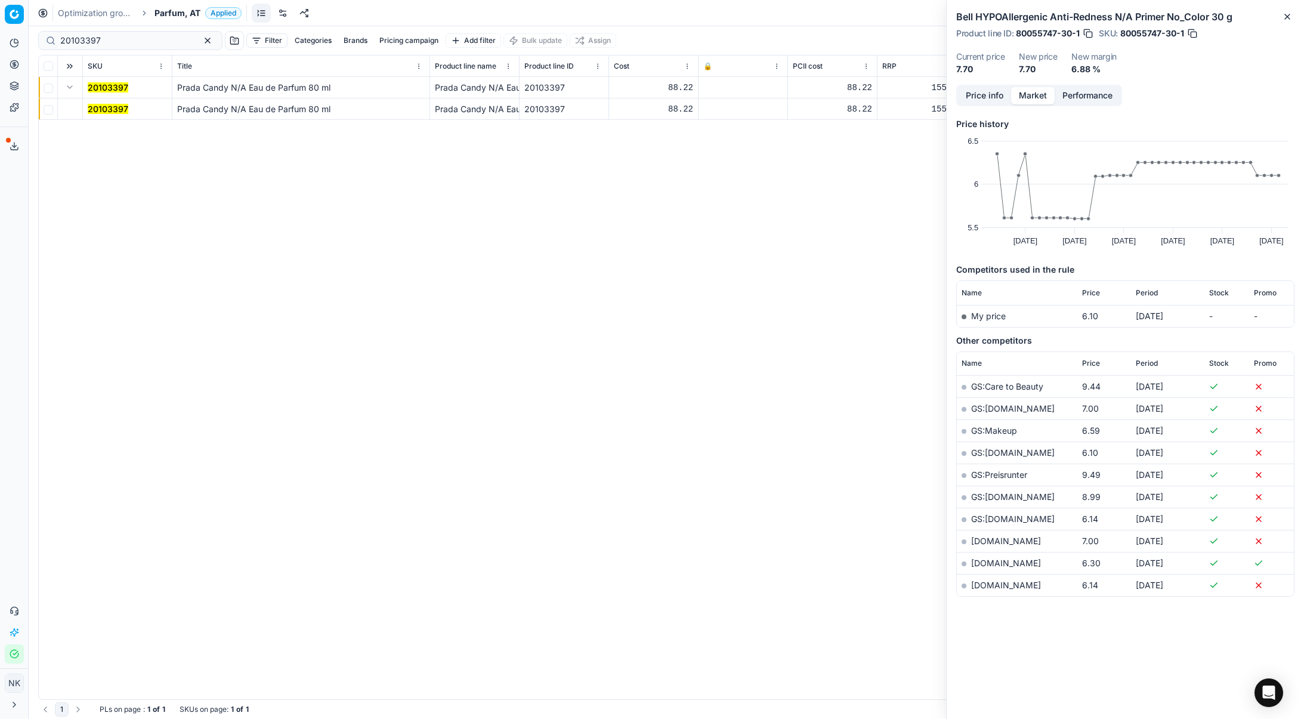
click at [101, 107] on mark "20103397" at bounding box center [108, 109] width 41 height 10
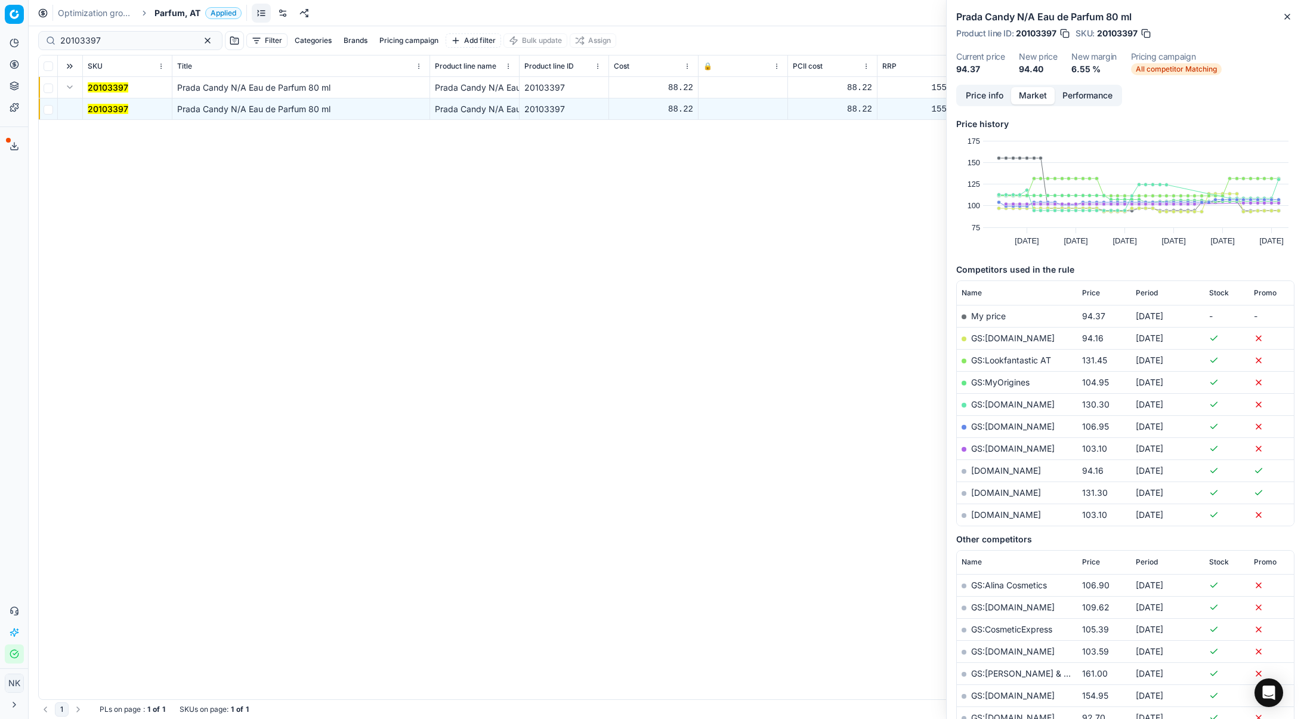
click at [972, 92] on button "Price info" at bounding box center [984, 95] width 53 height 17
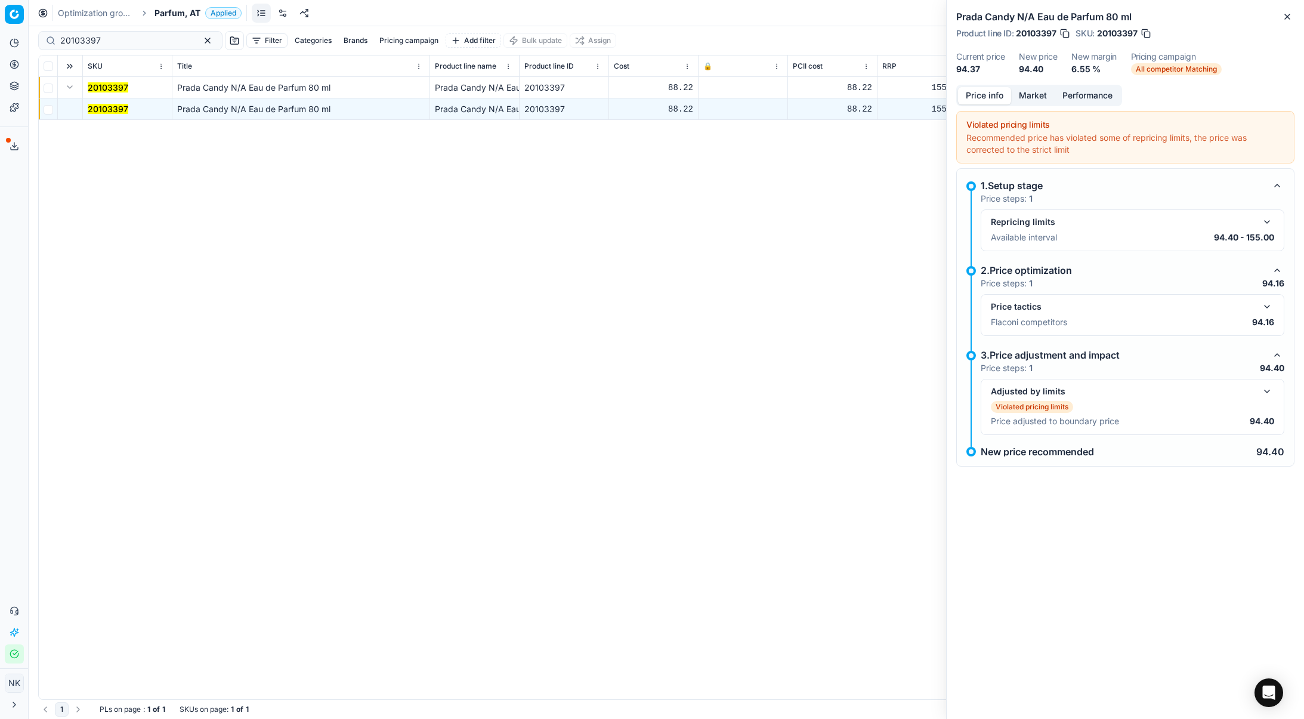
click at [1269, 222] on button "button" at bounding box center [1267, 222] width 14 height 14
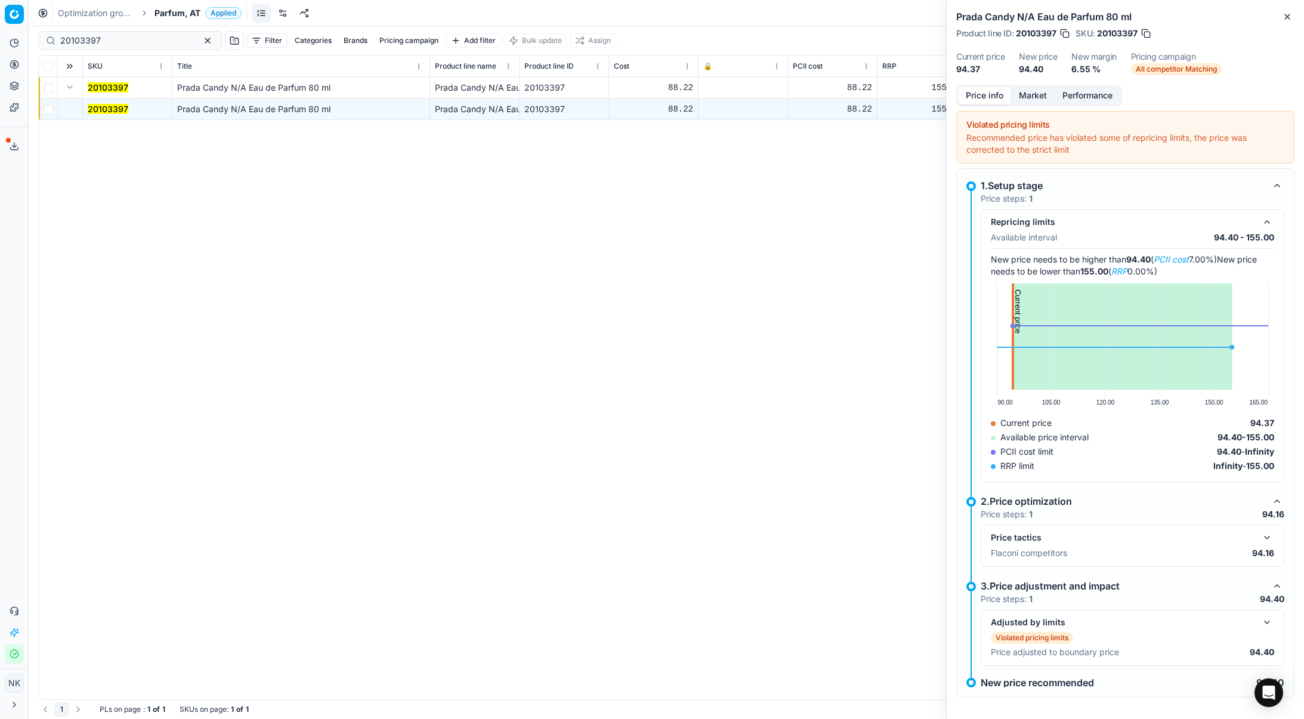
click at [180, 14] on span "Parfum, AT" at bounding box center [177, 13] width 46 height 12
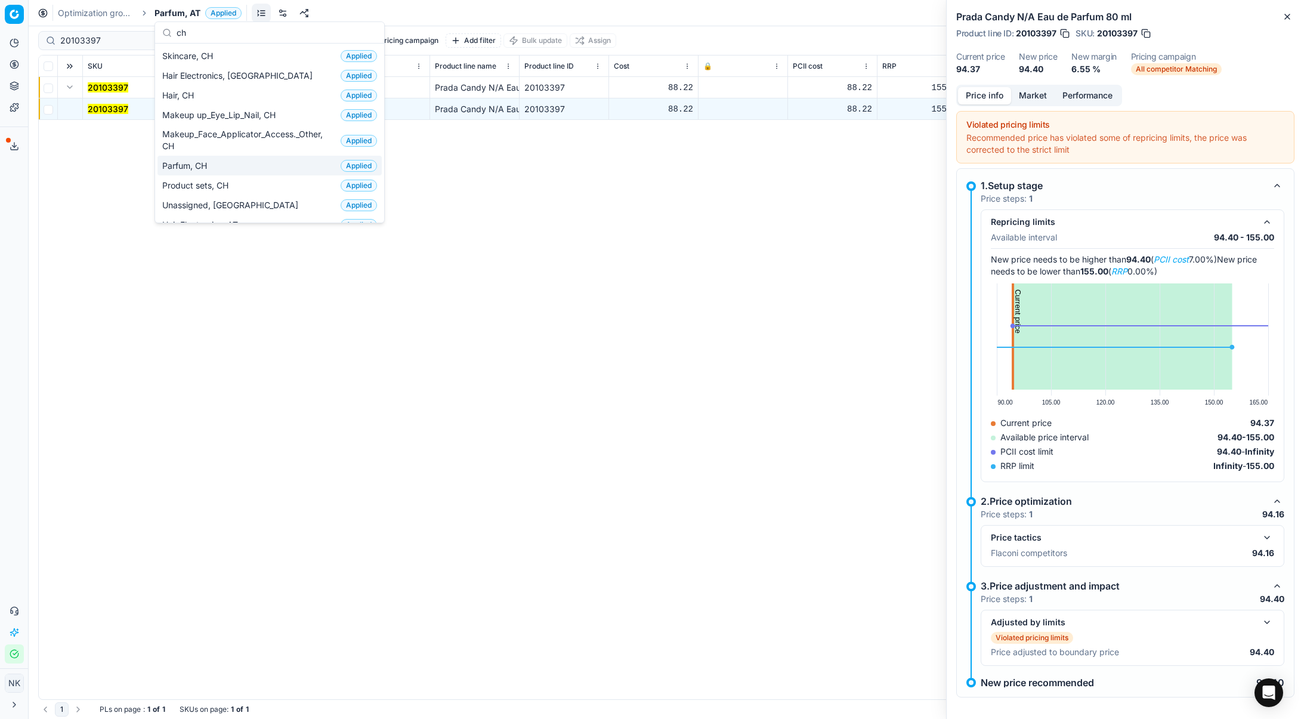
type input "ch"
click at [191, 165] on span "Parfum, CH" at bounding box center [187, 166] width 50 height 12
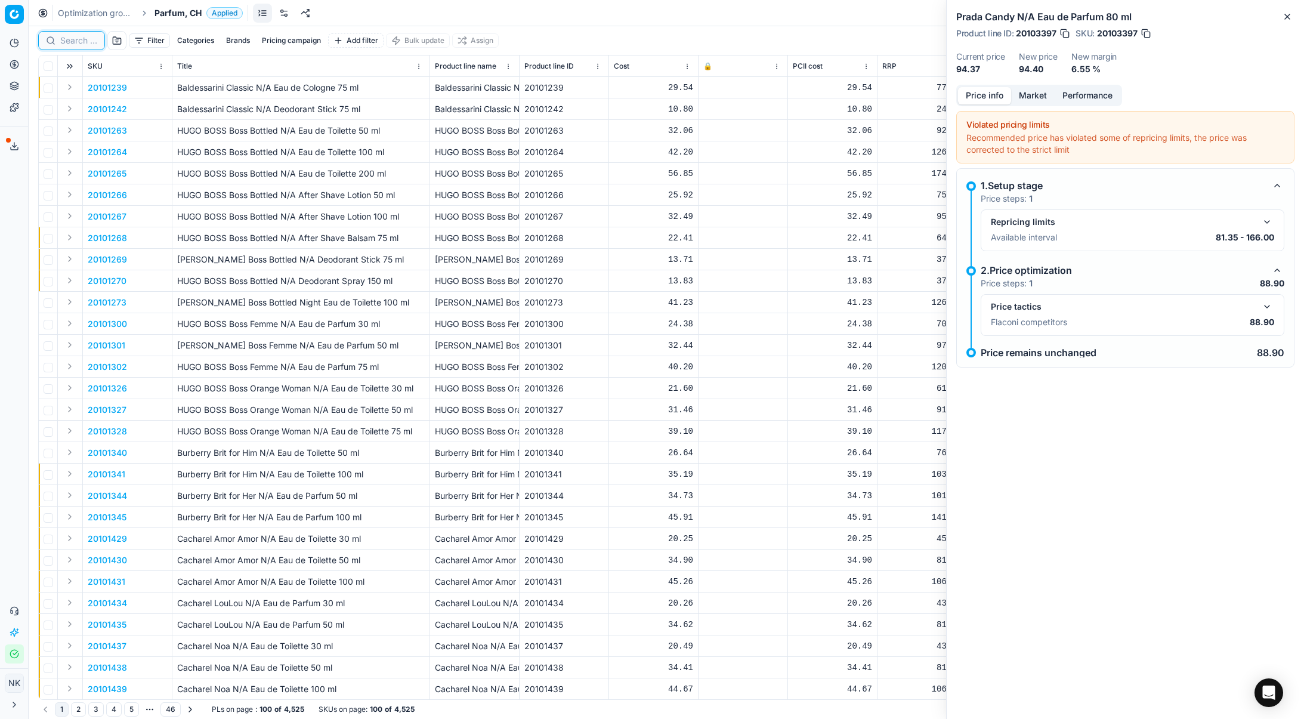
click at [75, 44] on input at bounding box center [78, 41] width 37 height 12
paste input "30103420-0005362"
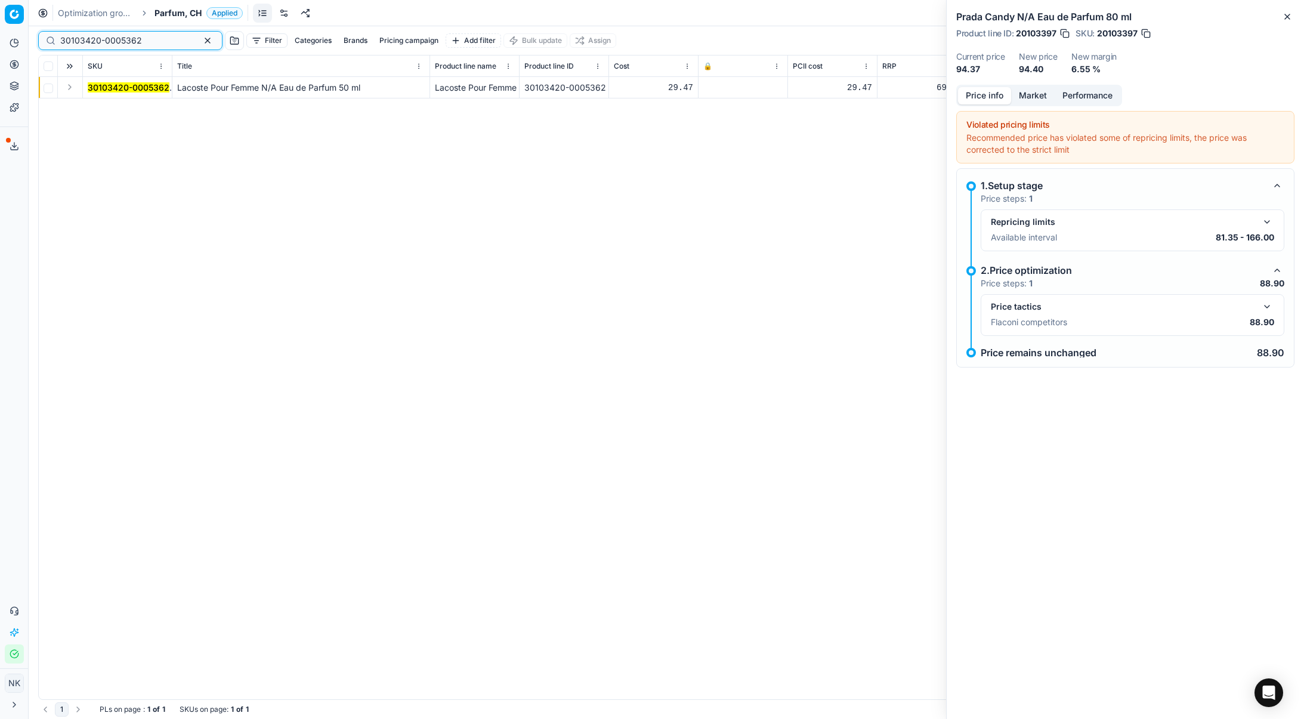
type input "30103420-0005362"
click at [67, 88] on button "Expand" at bounding box center [70, 87] width 14 height 14
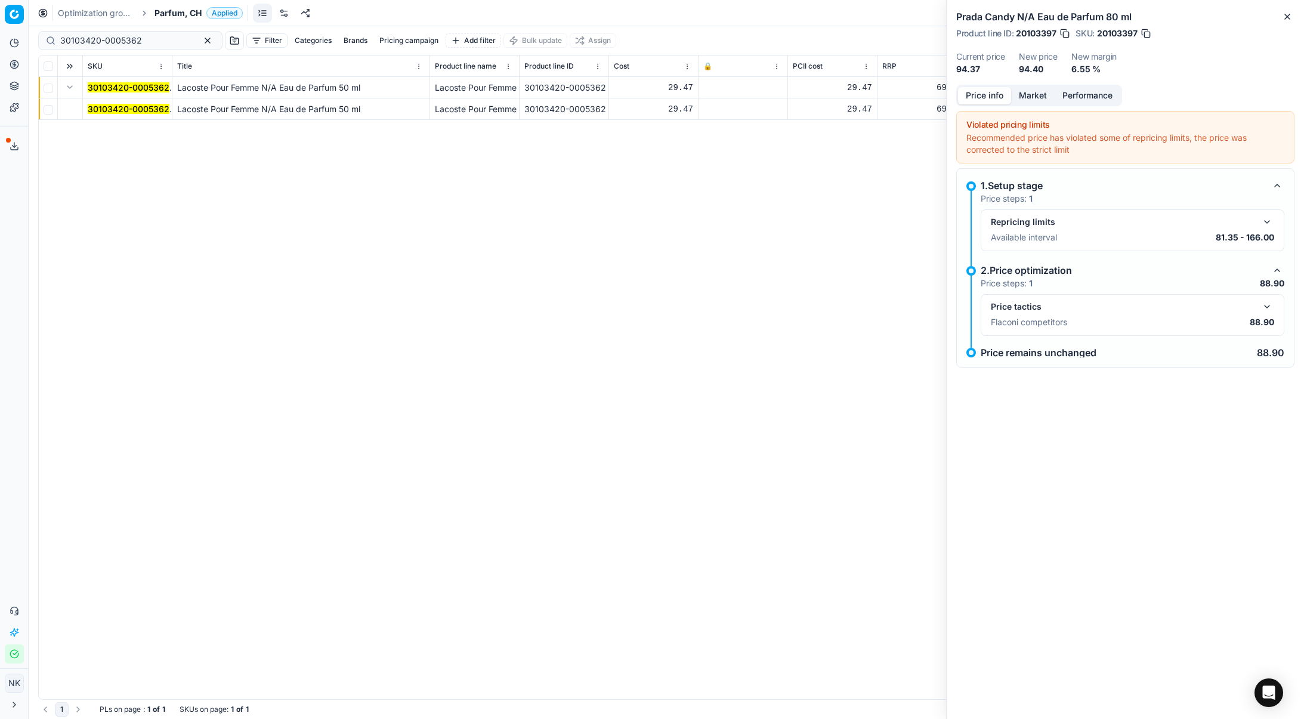
click at [121, 109] on mark "30103420-0005362" at bounding box center [129, 109] width 82 height 10
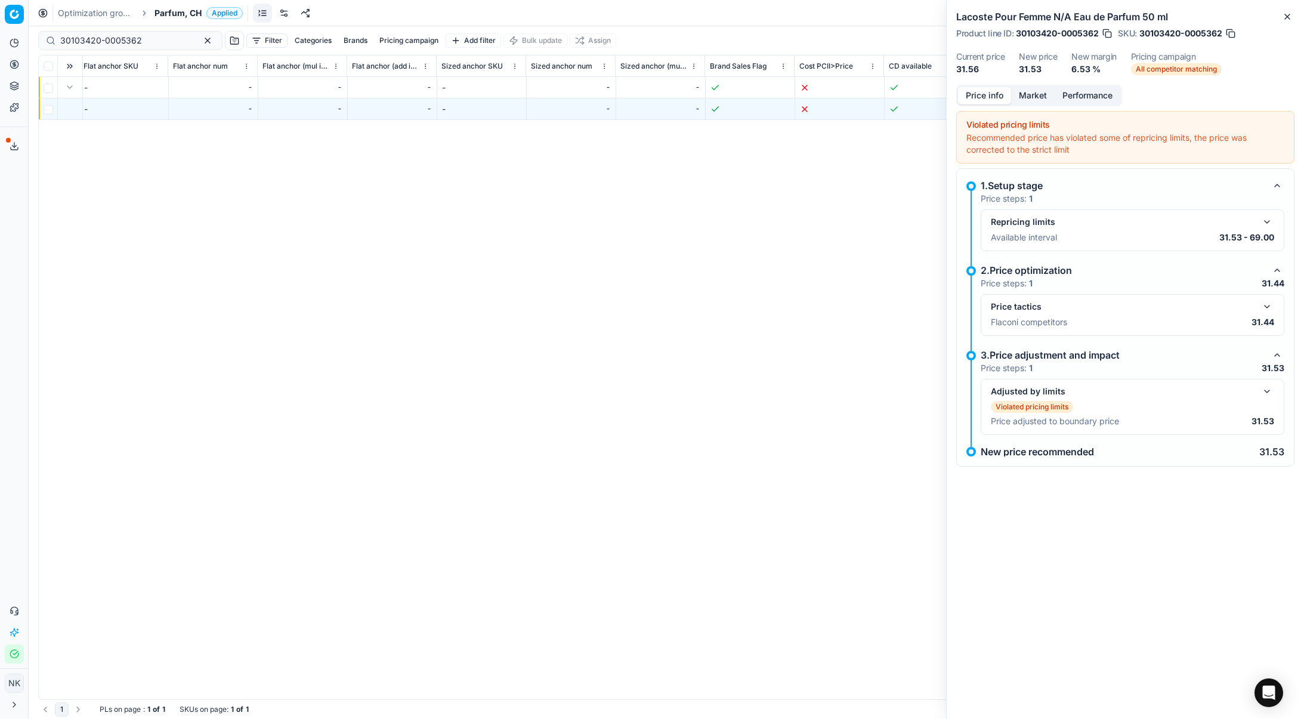
scroll to position [0, 7208]
